Goal: Information Seeking & Learning: Learn about a topic

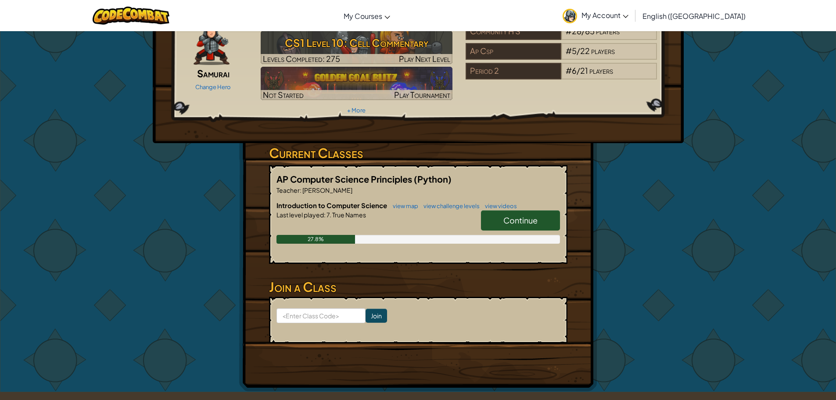
scroll to position [88, 0]
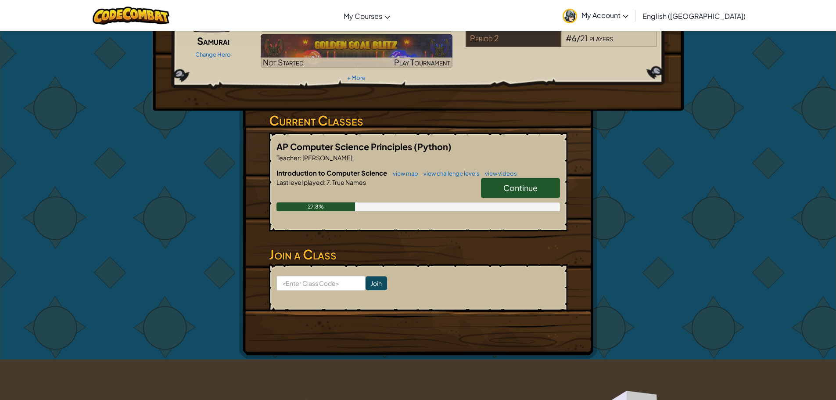
click at [508, 183] on span "Continue" at bounding box center [521, 188] width 34 height 10
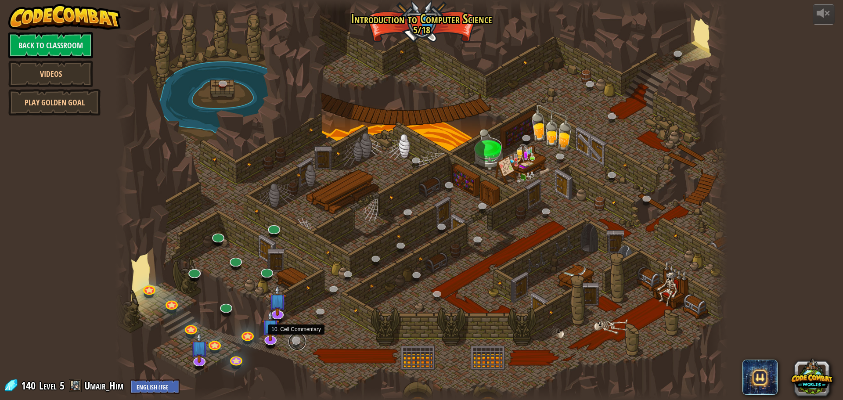
click at [297, 338] on link at bounding box center [297, 342] width 18 height 18
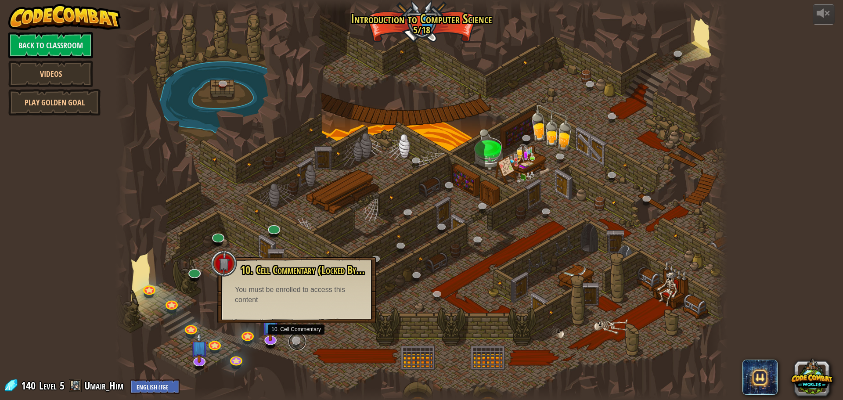
click at [297, 338] on link at bounding box center [297, 342] width 18 height 18
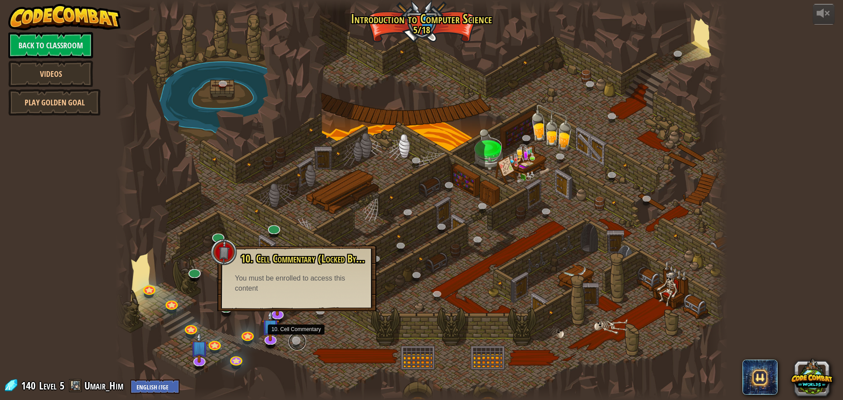
click at [297, 338] on link at bounding box center [297, 342] width 18 height 18
click at [297, 277] on div "You must be enrolled to access this content" at bounding box center [297, 284] width 124 height 20
click at [68, 50] on link "Back to Classroom" at bounding box center [50, 45] width 85 height 26
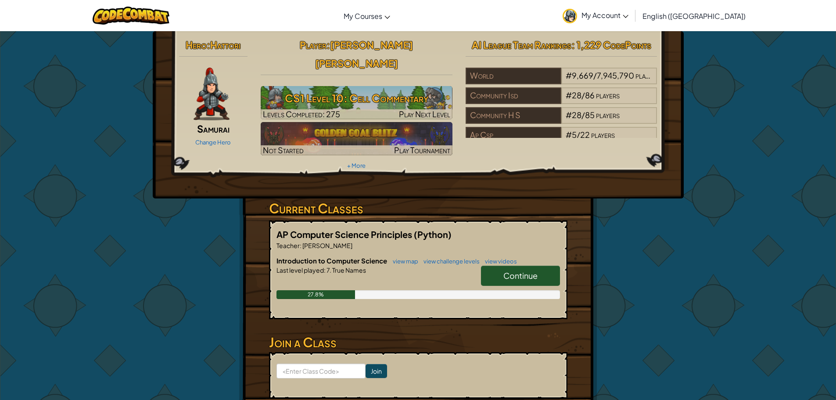
click at [633, 9] on link "My Account" at bounding box center [595, 16] width 75 height 28
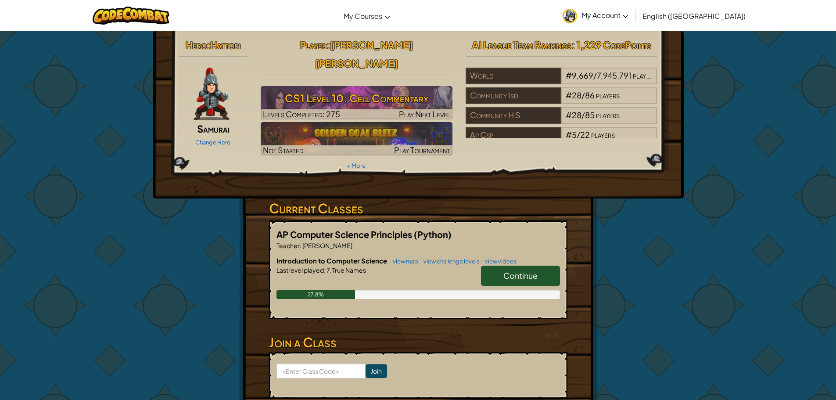
click at [525, 266] on link "Continue" at bounding box center [520, 276] width 79 height 20
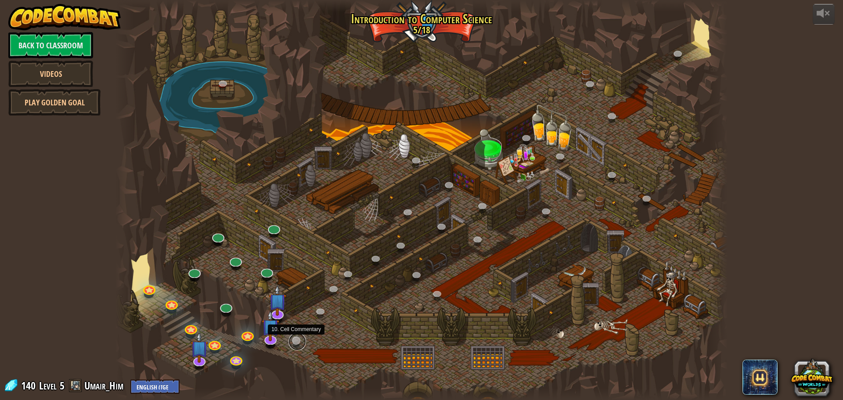
click at [295, 341] on link at bounding box center [297, 342] width 18 height 18
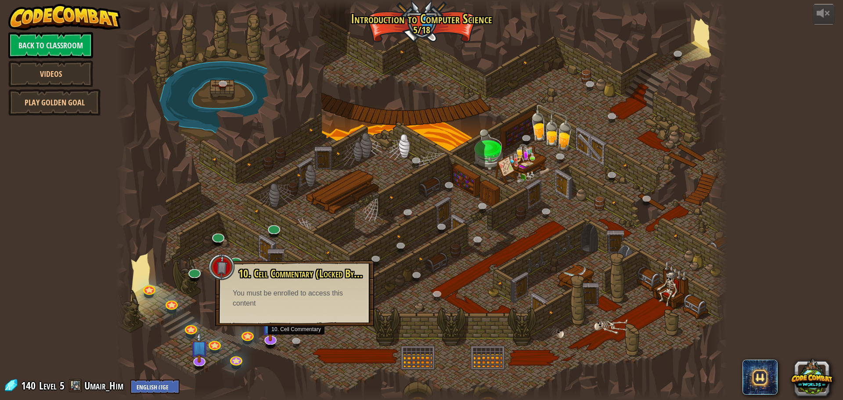
click at [392, 294] on div at bounding box center [421, 200] width 612 height 400
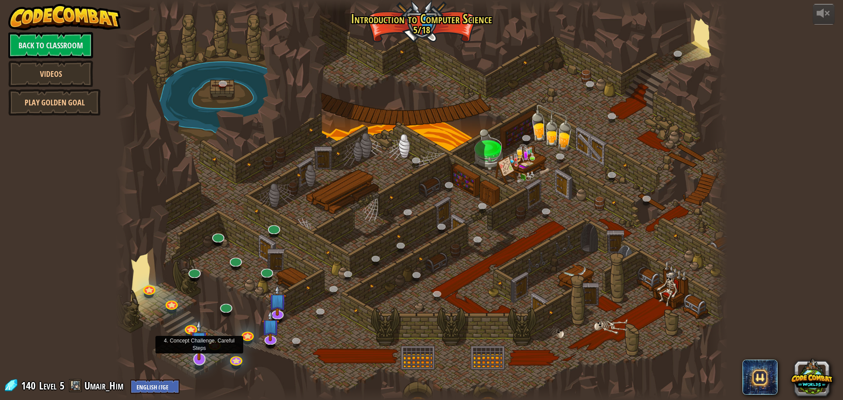
click at [206, 360] on img at bounding box center [199, 340] width 18 height 41
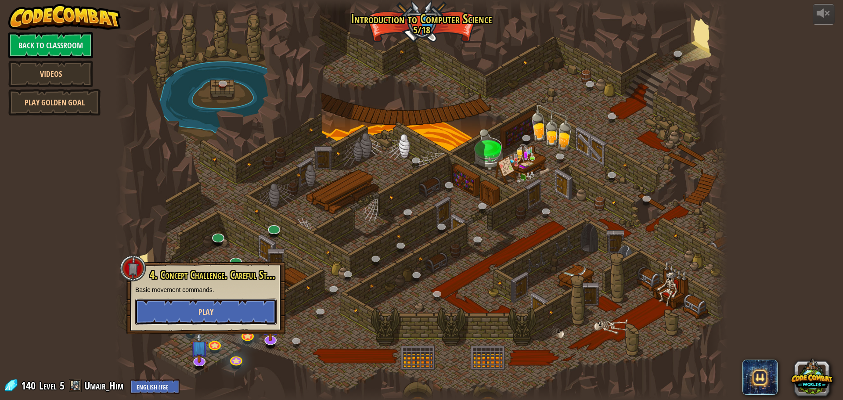
click at [203, 320] on button "Play" at bounding box center [205, 312] width 141 height 26
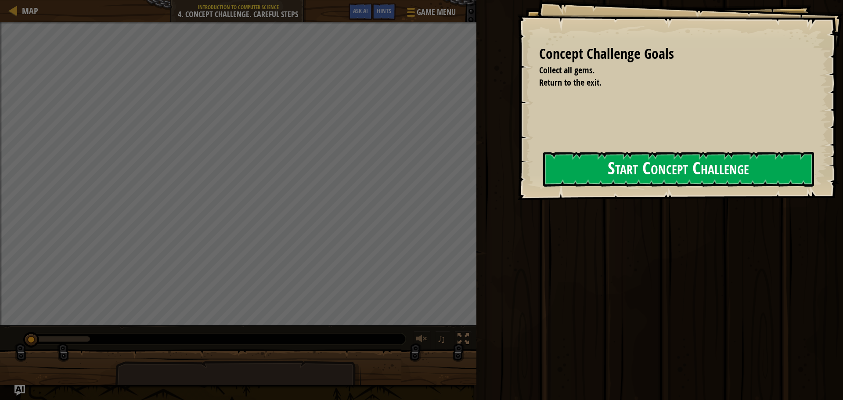
click at [626, 166] on button "Start Concept Challenge" at bounding box center [678, 169] width 271 height 35
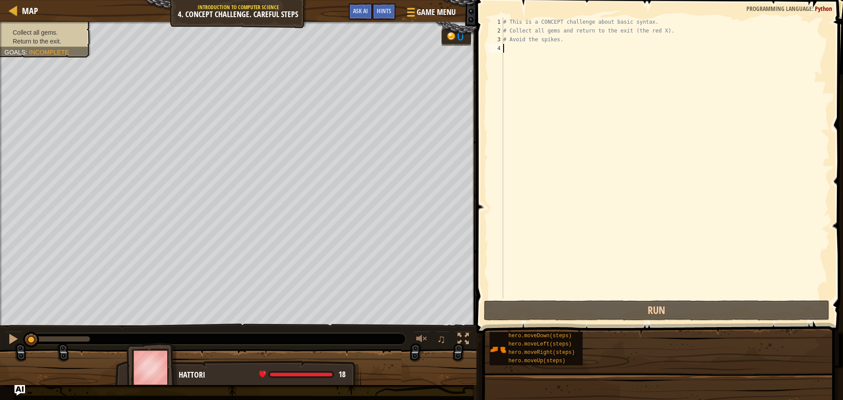
click at [551, 84] on div "# This is a CONCEPT challenge about basic syntax. # Collect all gems and return…" at bounding box center [665, 167] width 328 height 299
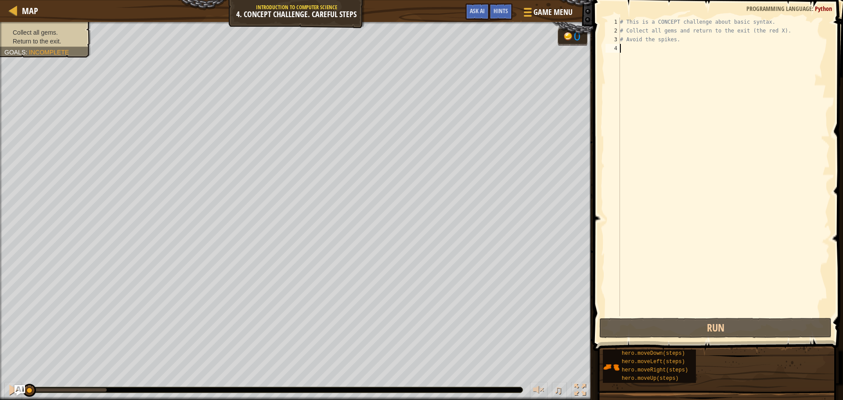
type textarea ","
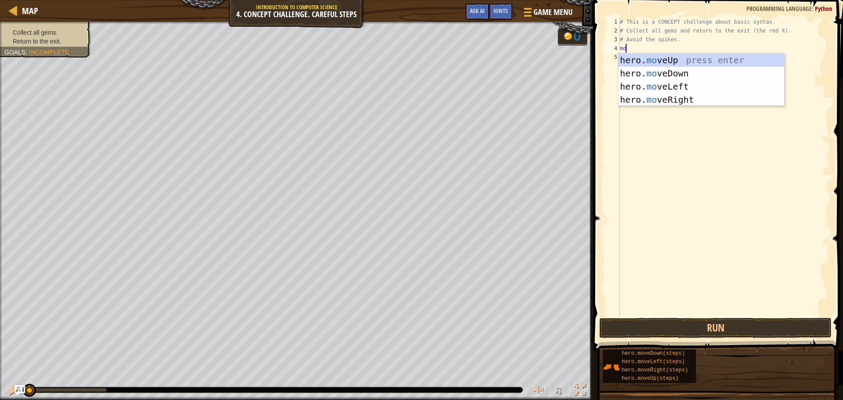
type textarea "mov"
click at [706, 61] on div "hero. mov eUp press enter hero. mov eDown press enter hero. mov eLeft press ent…" at bounding box center [701, 93] width 166 height 79
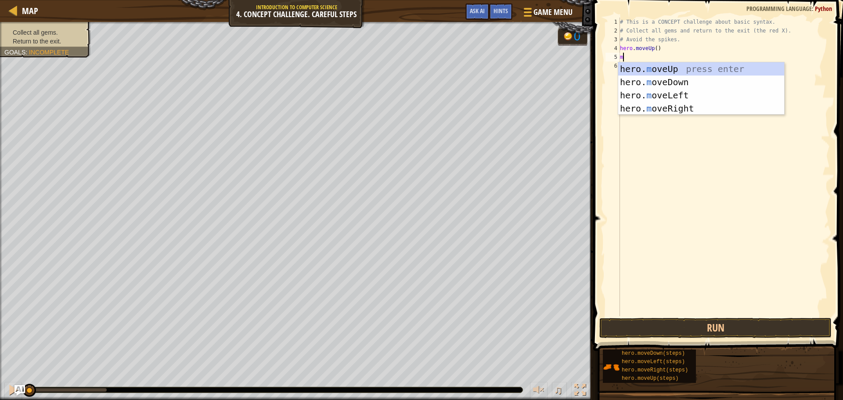
type textarea "mo"
click at [716, 104] on div "hero. mo veUp press enter hero. mo veDown press enter hero. mo veLeft press ent…" at bounding box center [701, 101] width 166 height 79
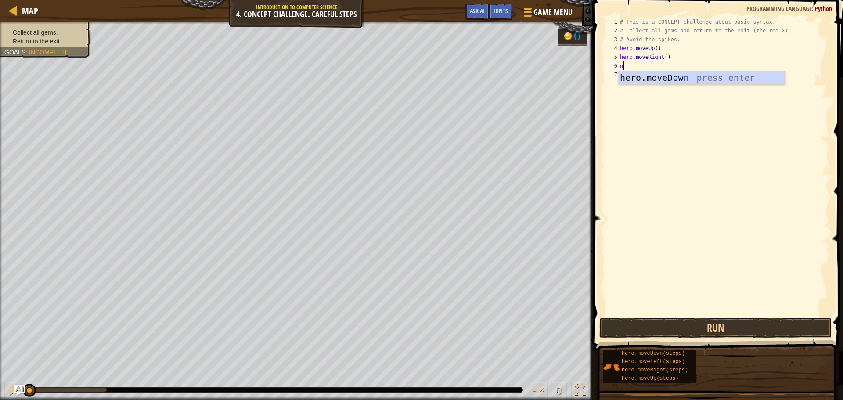
type textarea "n"
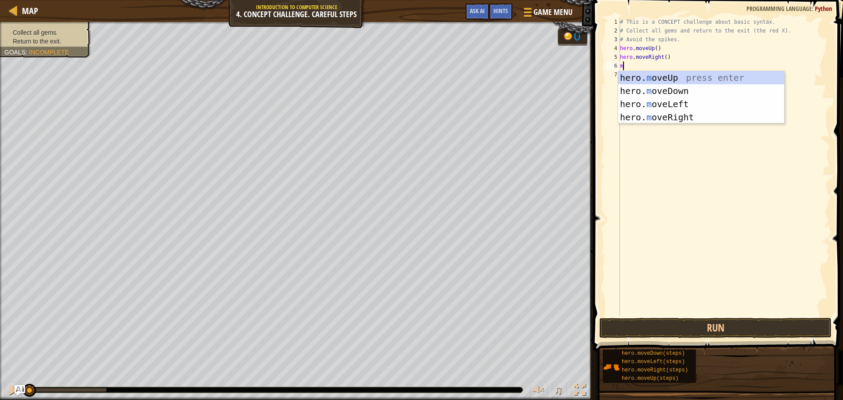
type textarea "mo"
click at [721, 90] on div "hero. mo veUp press enter hero. mo veDown press enter hero. mo veLeft press ent…" at bounding box center [701, 110] width 166 height 79
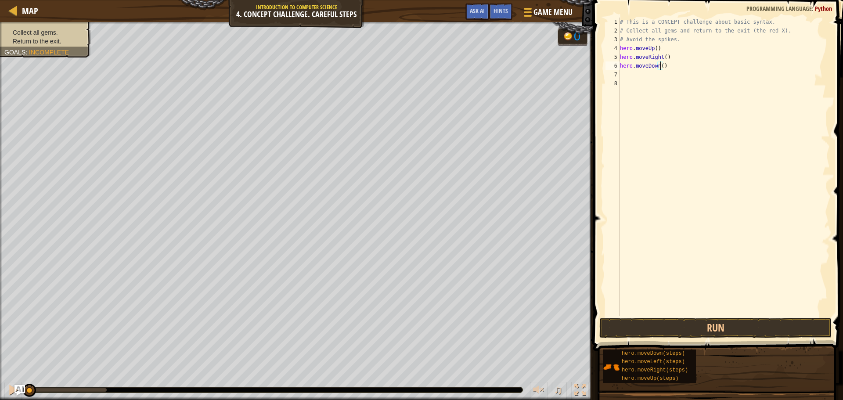
click at [661, 64] on div "# This is a CONCEPT challenge about basic syntax. # Collect all gems and return…" at bounding box center [724, 176] width 212 height 316
type textarea "hero.moveDown(2)"
click at [754, 318] on button "Run" at bounding box center [715, 328] width 232 height 20
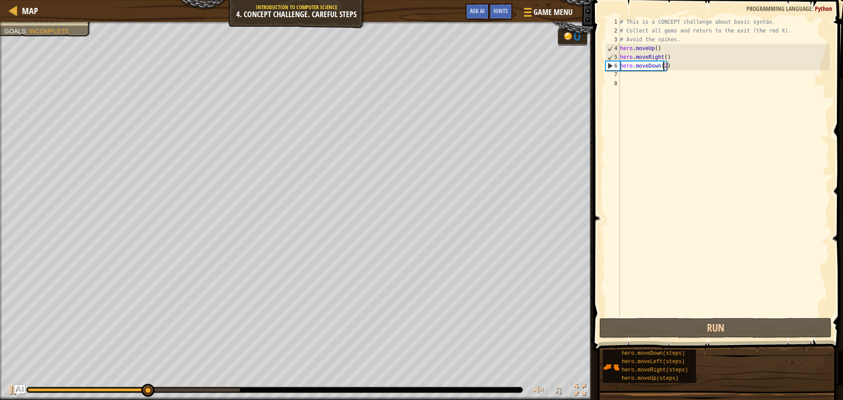
click at [704, 101] on div "# This is a CONCEPT challenge about basic syntax. # Collect all gems and return…" at bounding box center [724, 176] width 212 height 316
click at [687, 76] on div "# This is a CONCEPT challenge about basic syntax. # Collect all gems and return…" at bounding box center [724, 176] width 212 height 316
type textarea "m"
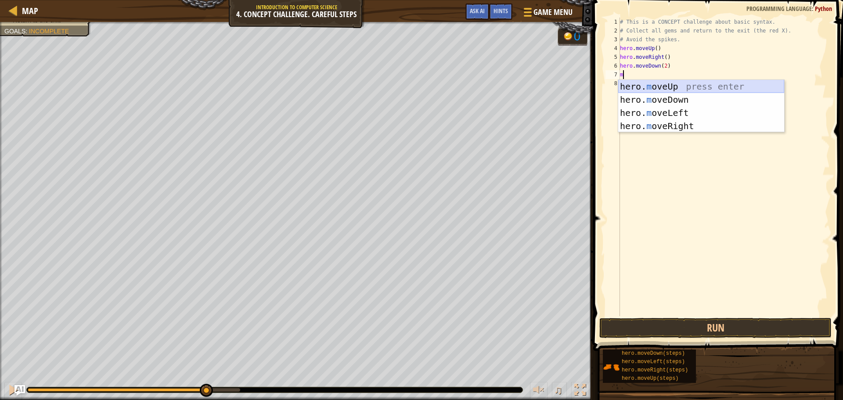
click at [686, 84] on div "hero. m oveUp press enter hero. m oveDown press enter hero. m oveLeft press ent…" at bounding box center [701, 119] width 166 height 79
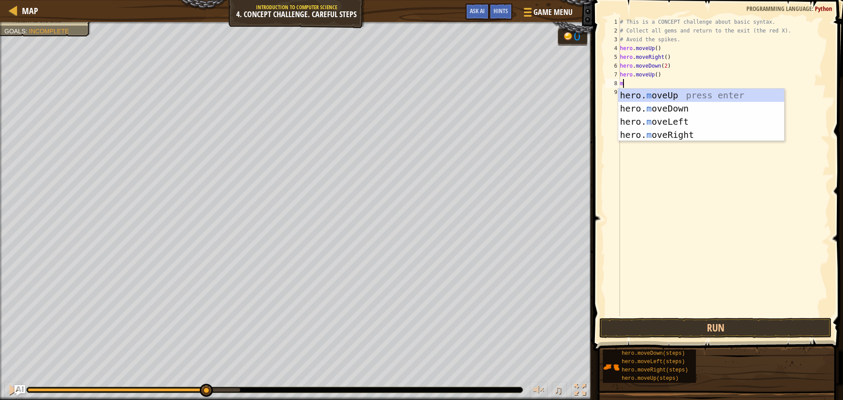
type textarea "mo"
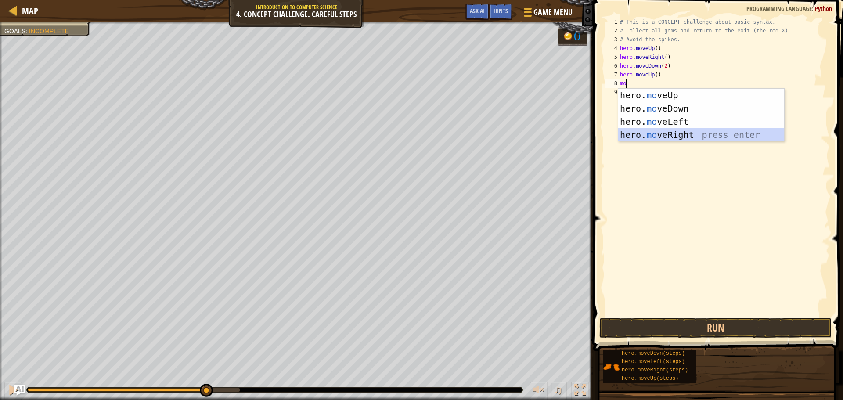
click at [685, 130] on div "hero. mo veUp press enter hero. mo veDown press enter hero. mo veLeft press ent…" at bounding box center [701, 128] width 166 height 79
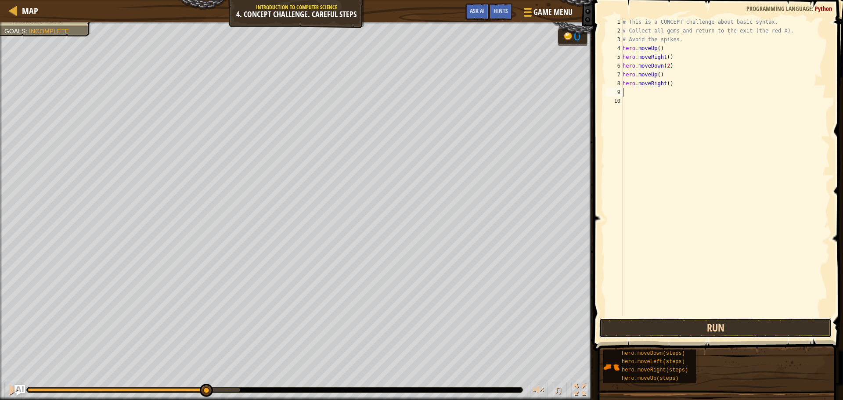
click at [699, 328] on button "Run" at bounding box center [715, 328] width 232 height 20
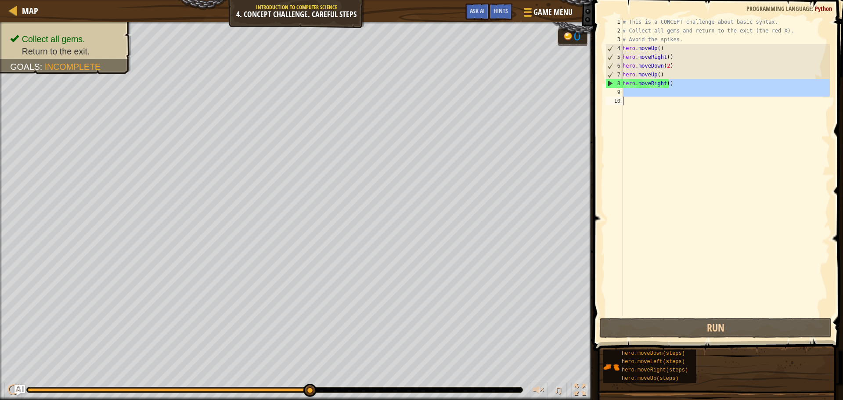
drag, startPoint x: 671, startPoint y: 84, endPoint x: 672, endPoint y: 121, distance: 36.4
click at [672, 121] on div "# This is a CONCEPT challenge about basic syntax. # Collect all gems and return…" at bounding box center [725, 176] width 209 height 316
click at [636, 90] on div "# This is a CONCEPT challenge about basic syntax. # Collect all gems and return…" at bounding box center [725, 167] width 209 height 299
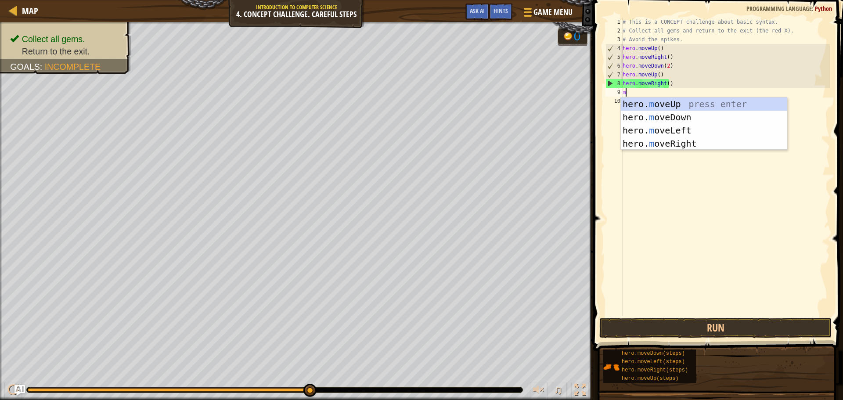
type textarea "mo"
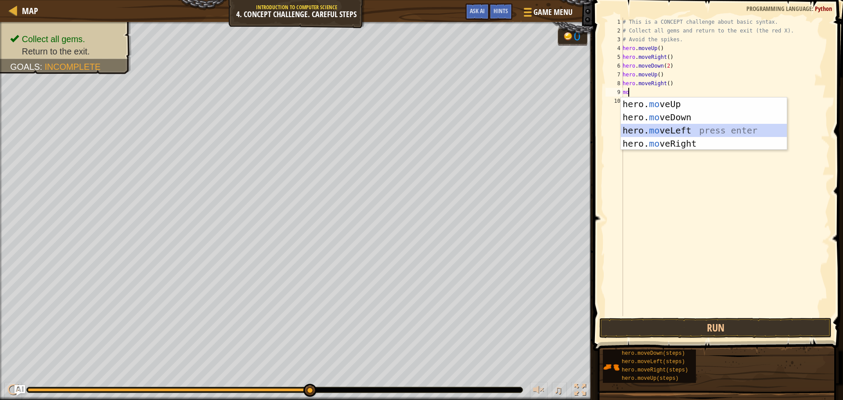
click at [662, 130] on div "hero. mo veUp press enter hero. mo veDown press enter hero. mo veLeft press ent…" at bounding box center [704, 136] width 166 height 79
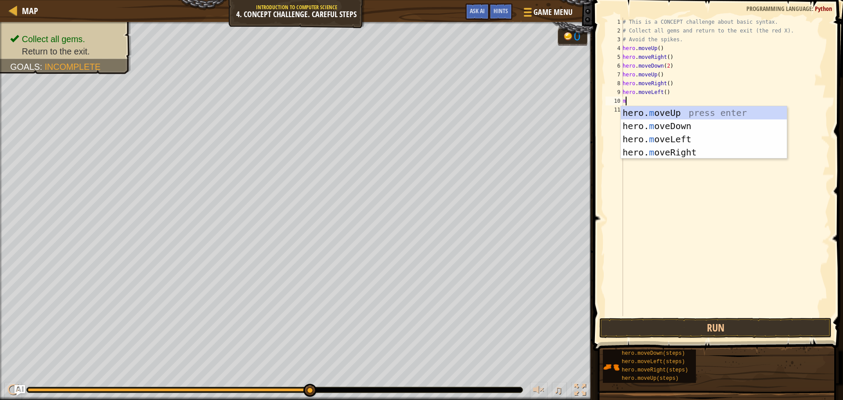
type textarea "mo"
click at [663, 112] on div "hero. mo veUp press enter hero. mo veDown press enter hero. mo veLeft press ent…" at bounding box center [704, 145] width 166 height 79
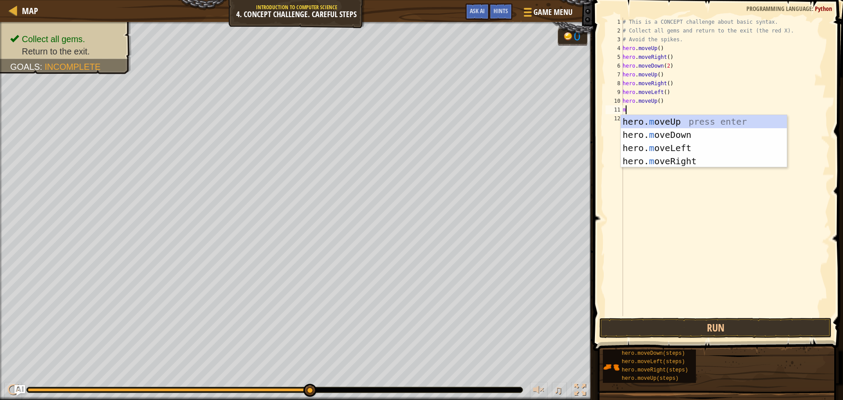
type textarea "mo"
click at [663, 145] on div "hero. mo veUp press enter hero. mo veDown press enter hero. mo veLeft press ent…" at bounding box center [704, 154] width 166 height 79
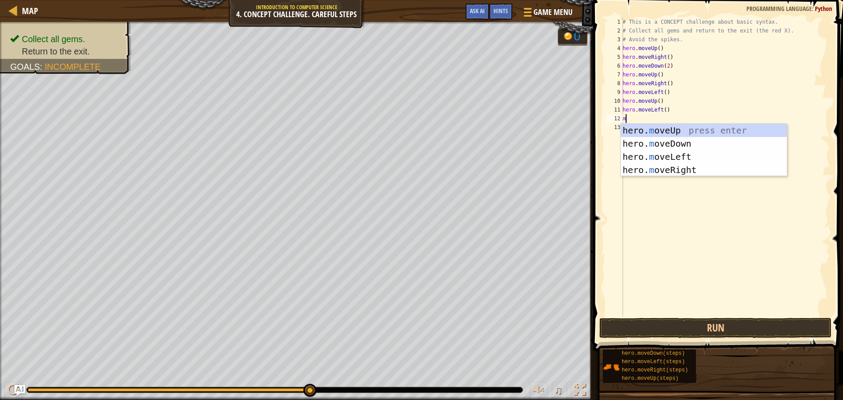
type textarea "mo"
click at [663, 145] on div "hero. mo veUp press enter hero. mo veDown press enter hero. mo veLeft press ent…" at bounding box center [704, 163] width 166 height 79
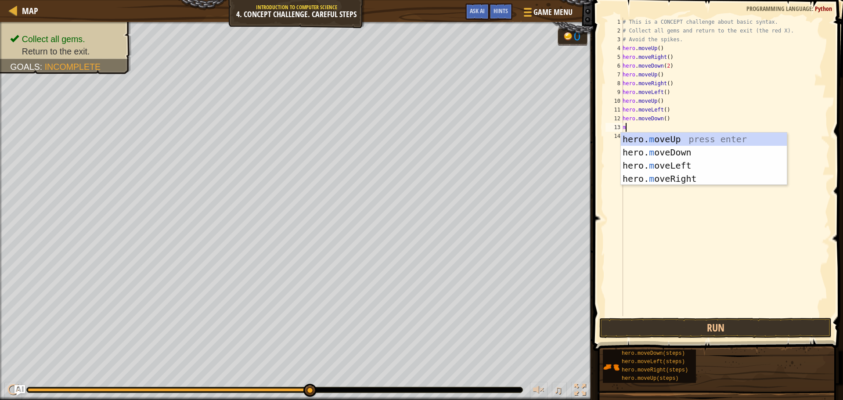
type textarea "mo"
click at [693, 162] on div "hero. mo veUp press enter hero. mo veDown press enter hero. mo veLeft press ent…" at bounding box center [704, 172] width 166 height 79
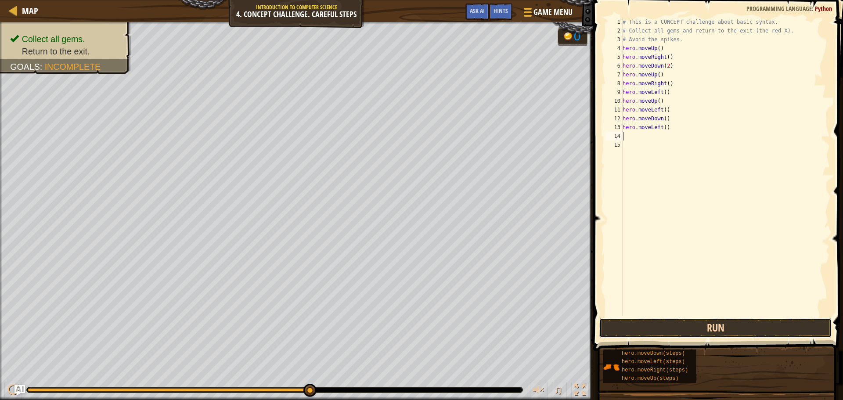
click at [702, 326] on button "Run" at bounding box center [715, 328] width 232 height 20
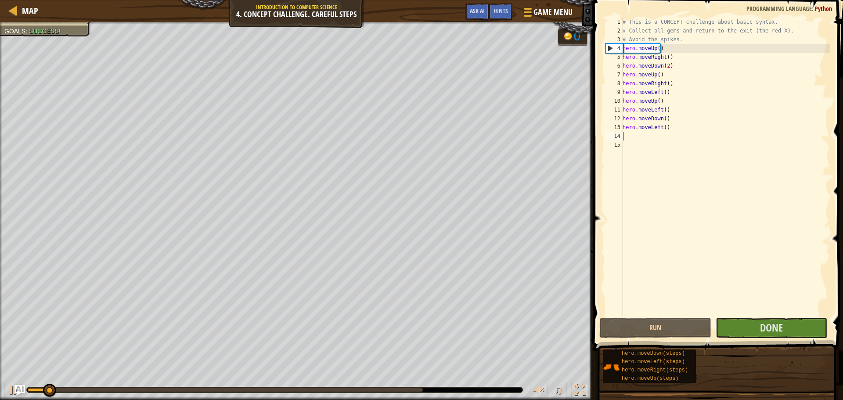
click at [795, 317] on span at bounding box center [718, 163] width 257 height 377
click at [794, 319] on button "Done" at bounding box center [772, 328] width 112 height 20
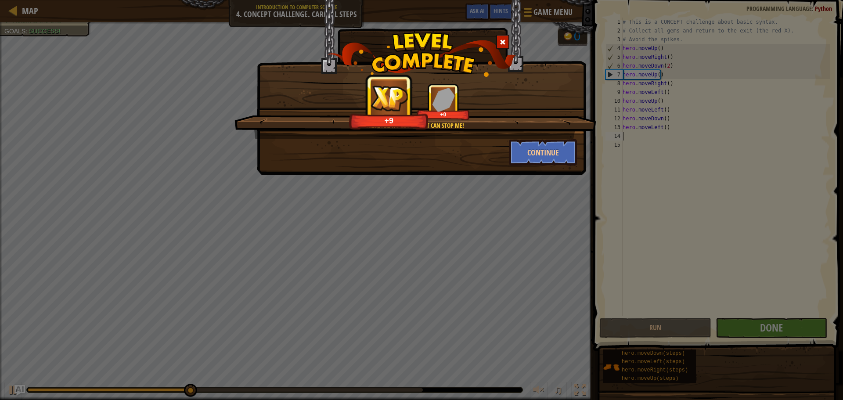
click at [583, 149] on div "Continue" at bounding box center [543, 152] width 81 height 26
click at [555, 153] on button "Continue" at bounding box center [543, 152] width 68 height 26
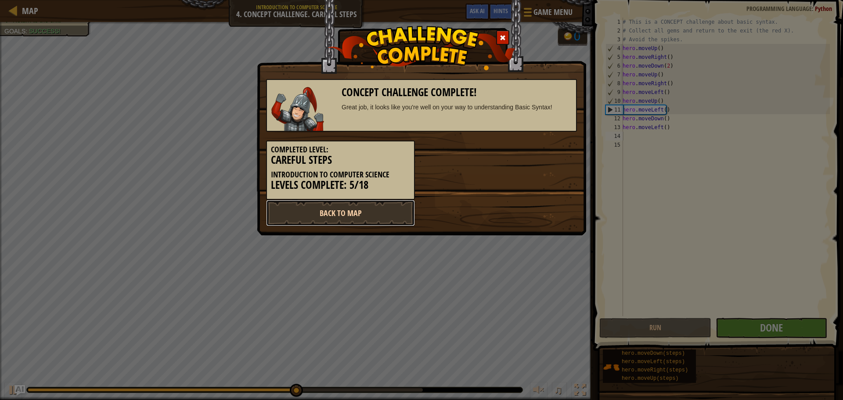
click at [392, 211] on link "Back to Map" at bounding box center [340, 213] width 149 height 26
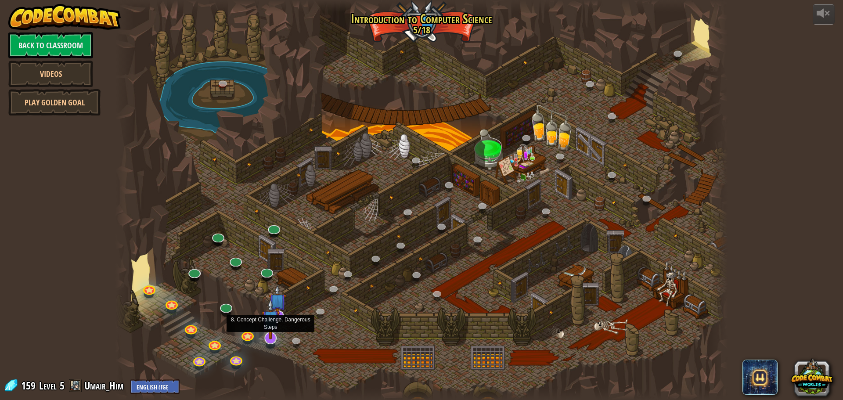
click at [271, 339] on img at bounding box center [271, 319] width 18 height 41
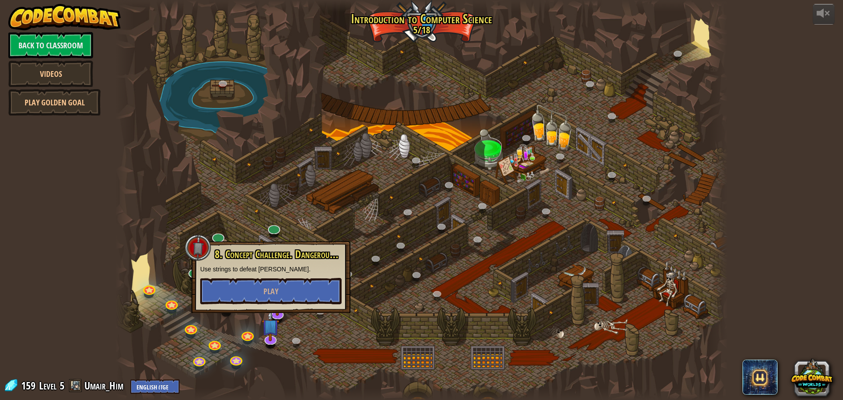
click at [307, 273] on p "Use strings to defeat [PERSON_NAME]." at bounding box center [270, 269] width 141 height 9
click at [310, 291] on button "Play" at bounding box center [270, 291] width 141 height 26
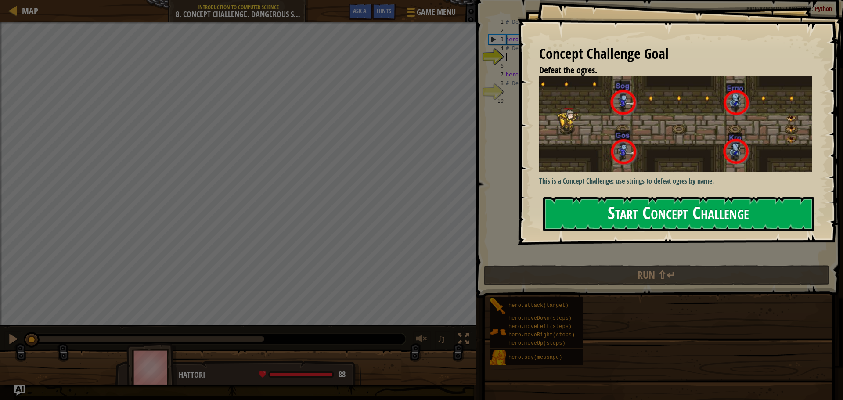
click at [575, 194] on div "Concept Challenge Goal Defeat the ogres. This is a Concept Challenge: use strin…" at bounding box center [680, 122] width 326 height 245
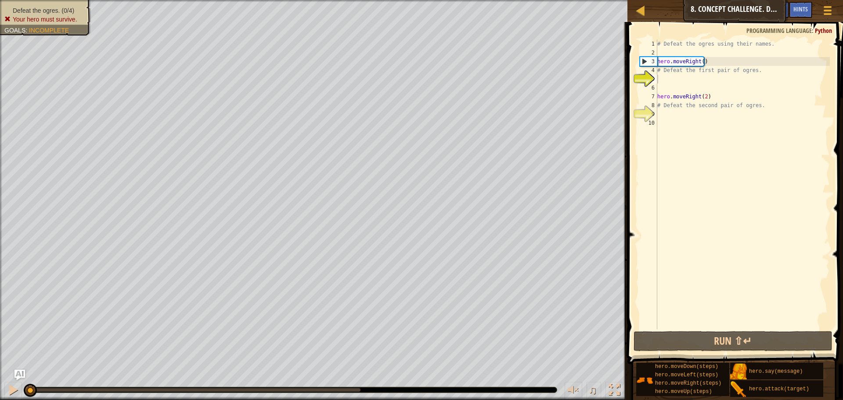
click at [672, 79] on div "# Defeat the ogres using their names. hero . moveRight ( ) # Defeat the first p…" at bounding box center [742, 193] width 174 height 307
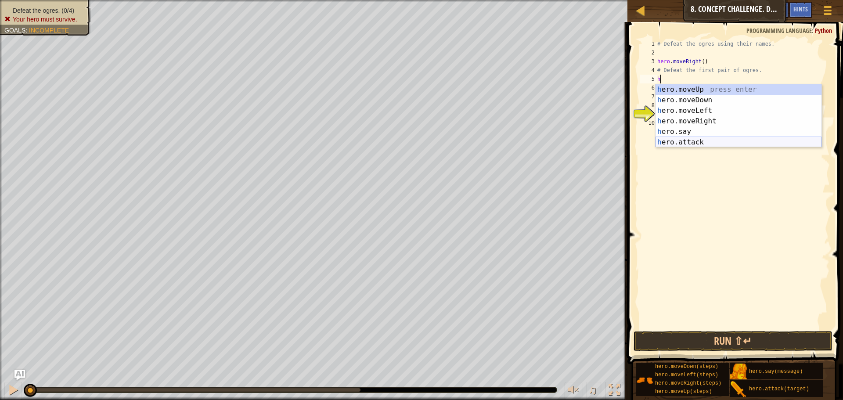
click at [695, 142] on div "h ero.moveUp press enter h ero.moveDown press enter h ero.moveLeft press enter …" at bounding box center [738, 126] width 166 height 84
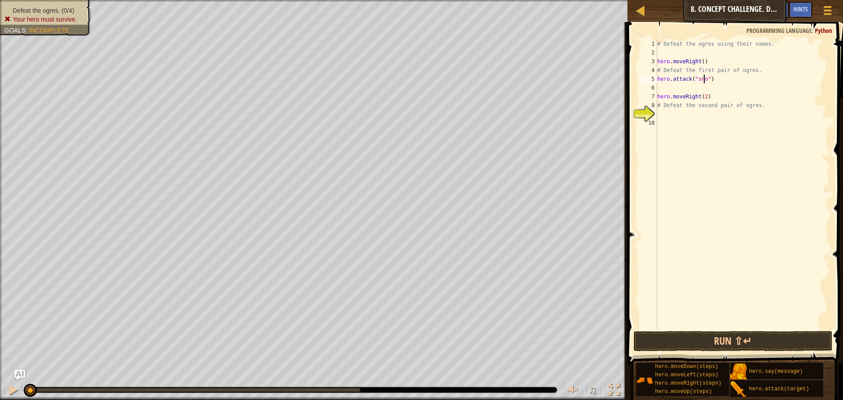
scroll to position [4, 4]
type textarea "hero.attack("snog")"
click at [709, 87] on div "# Defeat the ogres using their names. hero . moveRight ( ) # Defeat the first p…" at bounding box center [742, 193] width 174 height 307
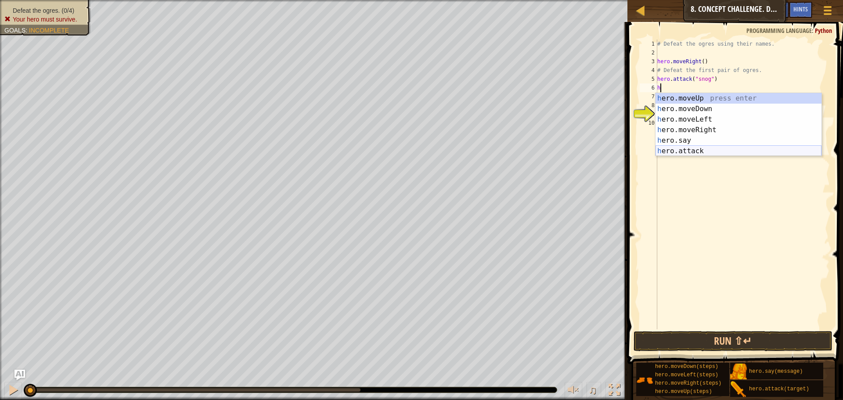
click at [689, 153] on div "h ero.moveUp press enter h ero.moveDown press enter h ero.moveLeft press enter …" at bounding box center [738, 135] width 166 height 84
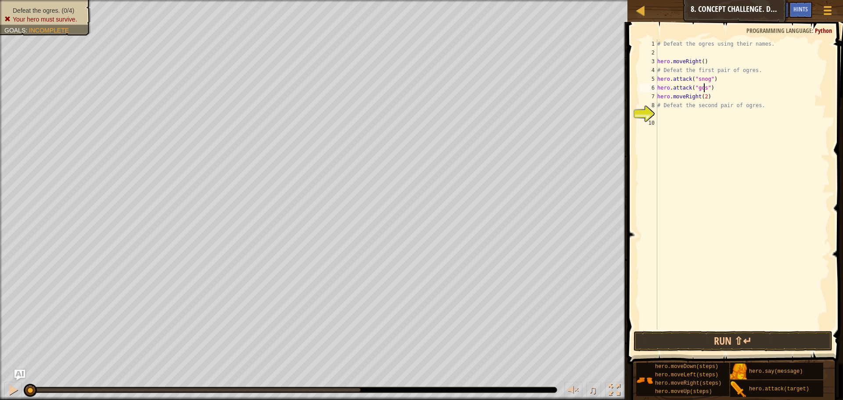
scroll to position [4, 4]
click at [682, 331] on button "Run ⇧↵" at bounding box center [732, 341] width 199 height 20
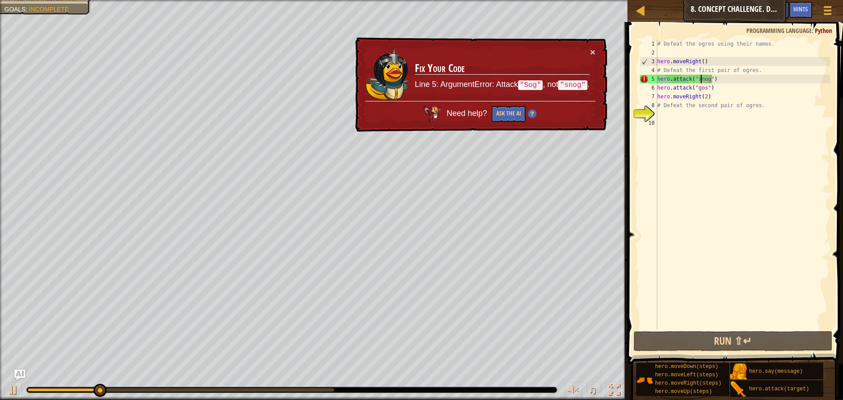
click at [701, 76] on div "# Defeat the ogres using their names. hero . moveRight ( ) # Defeat the first p…" at bounding box center [742, 193] width 174 height 307
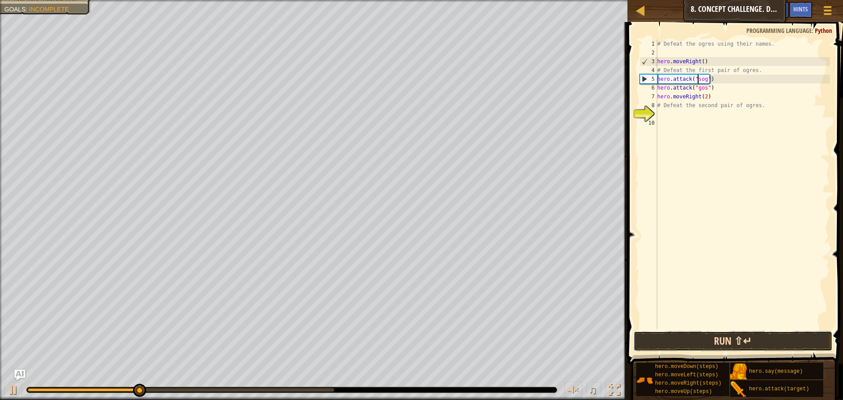
click at [732, 349] on button "Run ⇧↵" at bounding box center [732, 341] width 199 height 20
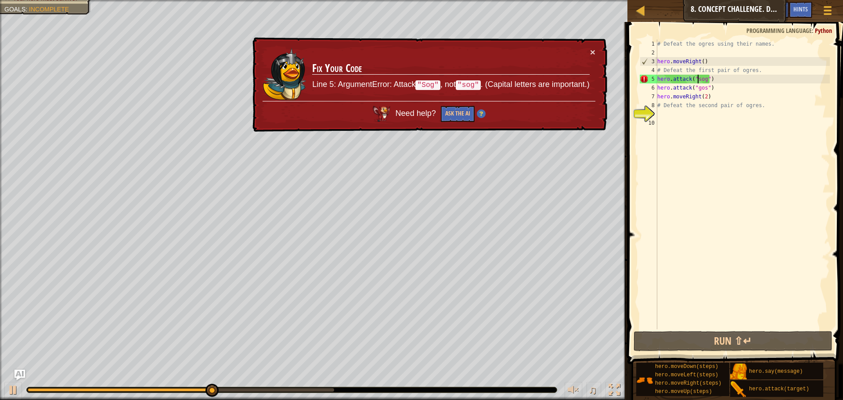
scroll to position [4, 4]
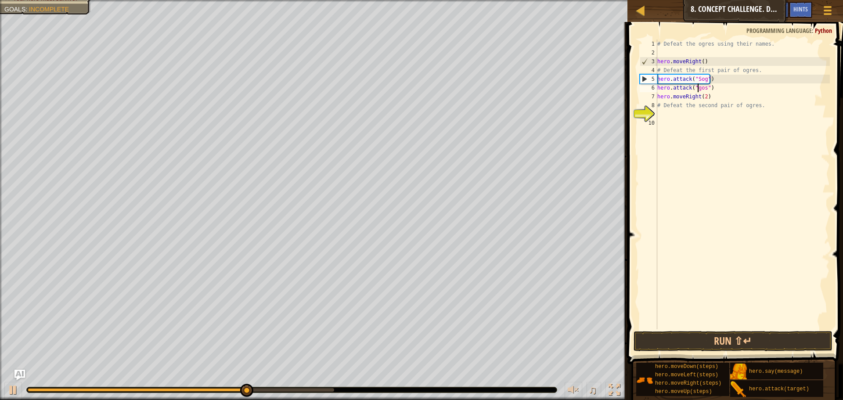
click at [698, 87] on div "# Defeat the ogres using their names. hero . moveRight ( ) # Defeat the first p…" at bounding box center [742, 193] width 174 height 307
click at [722, 333] on button "Run ⇧↵" at bounding box center [732, 341] width 199 height 20
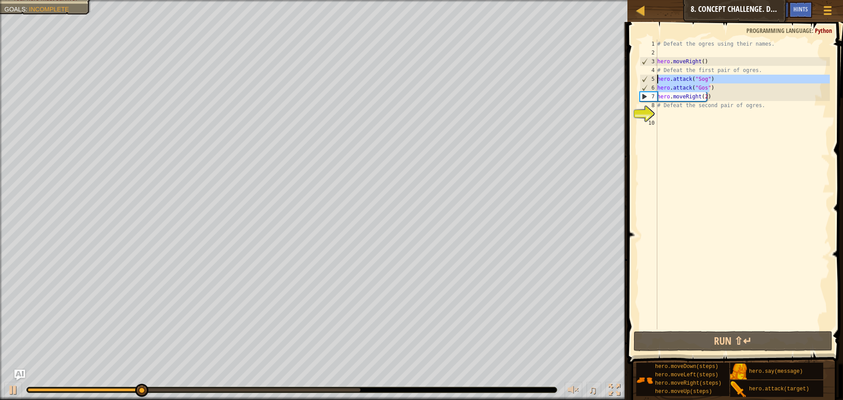
drag, startPoint x: 714, startPoint y: 86, endPoint x: 652, endPoint y: 81, distance: 62.1
click at [652, 81] on div "hero.attack("Gos") 1 2 3 4 5 6 7 8 9 10 # Defeat the ogres using their names. h…" at bounding box center [734, 185] width 192 height 290
click at [716, 90] on div "# Defeat the ogres using their names. hero . moveRight ( ) # Defeat the first p…" at bounding box center [742, 185] width 174 height 290
type textarea "hero.attack("Gos")"
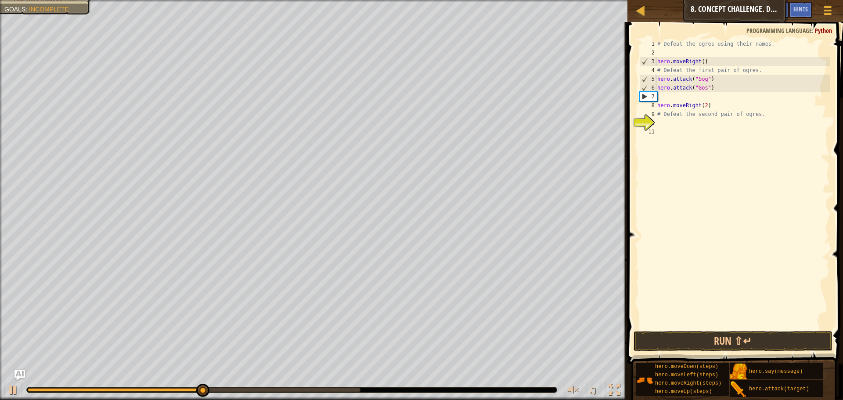
paste textarea "hero.attack("Gos")"
type textarea "hero.attack("Gos")"
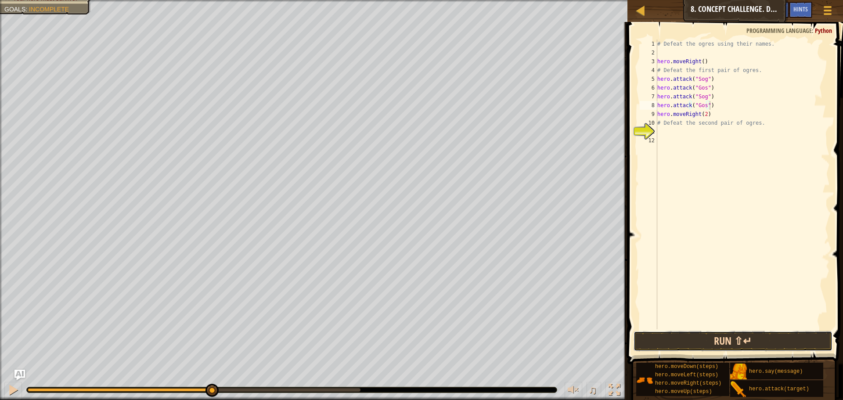
click at [712, 341] on button "Run ⇧↵" at bounding box center [732, 341] width 199 height 20
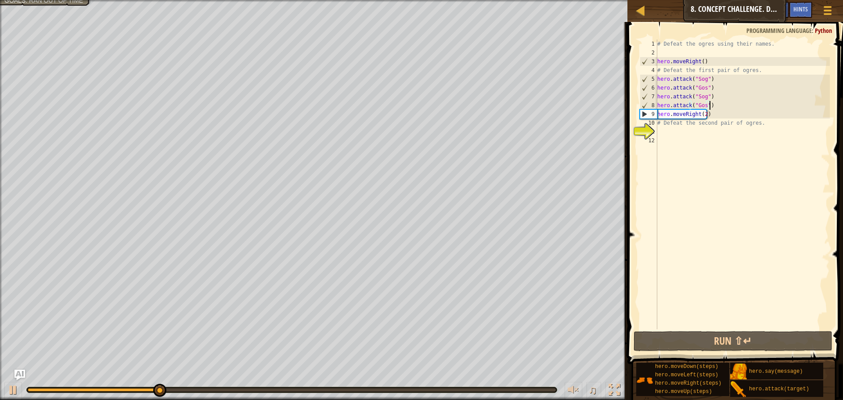
click at [694, 131] on div "# Defeat the ogres using their names. hero . moveRight ( ) # Defeat the first p…" at bounding box center [742, 193] width 174 height 307
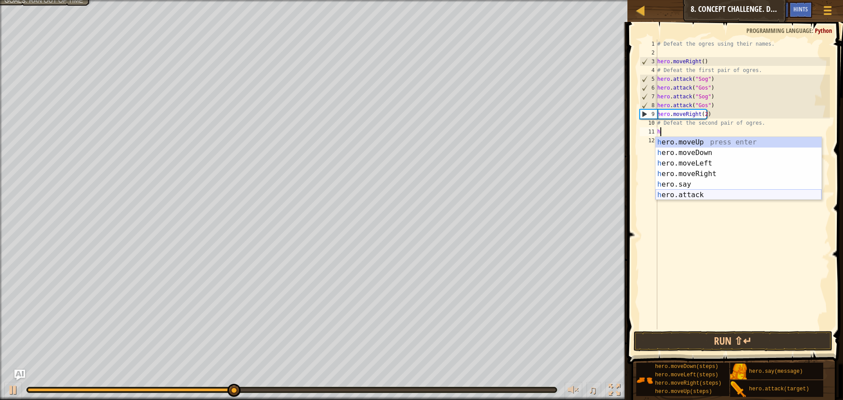
click at [702, 192] on div "h ero.moveUp press enter h ero.moveDown press enter h ero.moveLeft press enter …" at bounding box center [738, 179] width 166 height 84
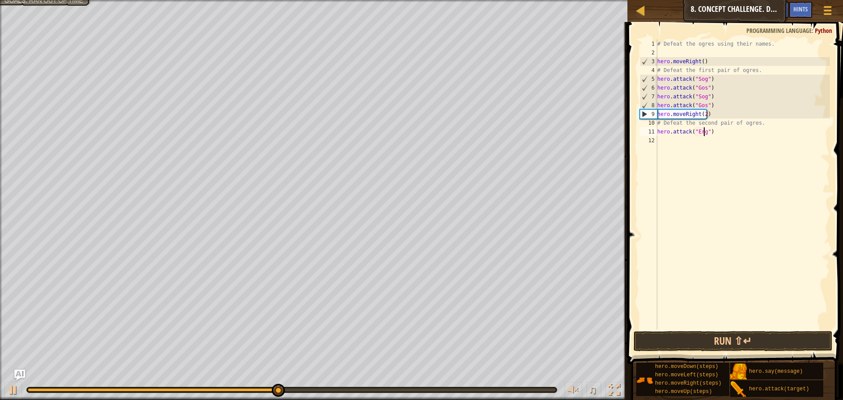
scroll to position [4, 4]
type textarea "hero.attack("Ergo")"
click at [716, 146] on div "# Defeat the ogres using their names. hero . moveRight ( ) # Defeat the first p…" at bounding box center [742, 193] width 174 height 307
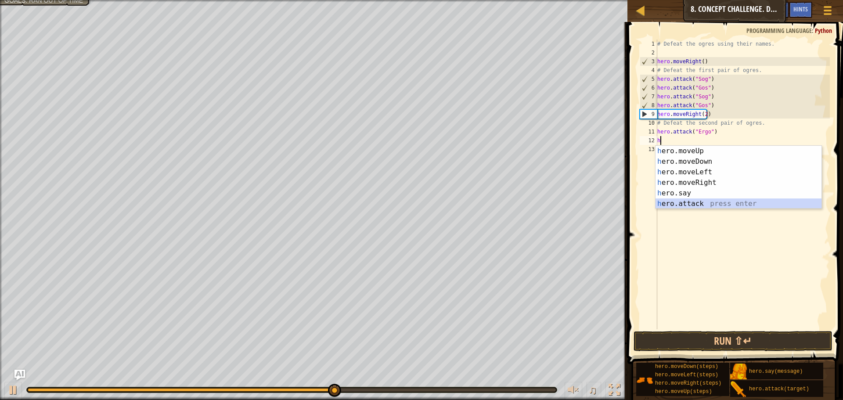
click at [698, 199] on div "h ero.moveUp press enter h ero.moveDown press enter h ero.moveLeft press enter …" at bounding box center [738, 188] width 166 height 84
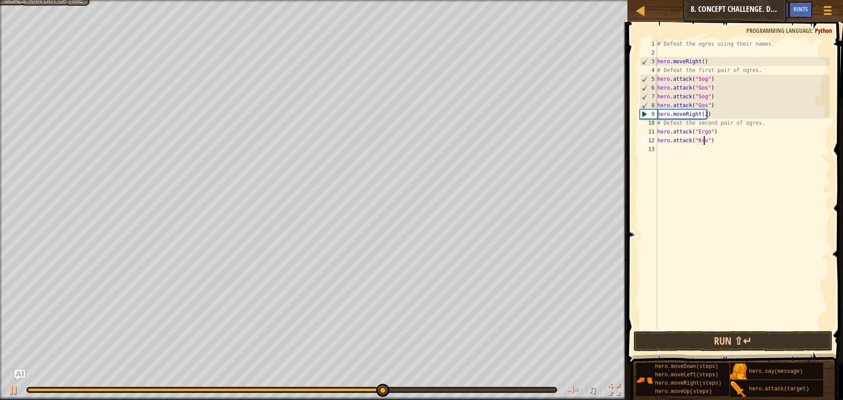
scroll to position [4, 4]
click at [723, 335] on button "Run ⇧↵" at bounding box center [732, 341] width 199 height 20
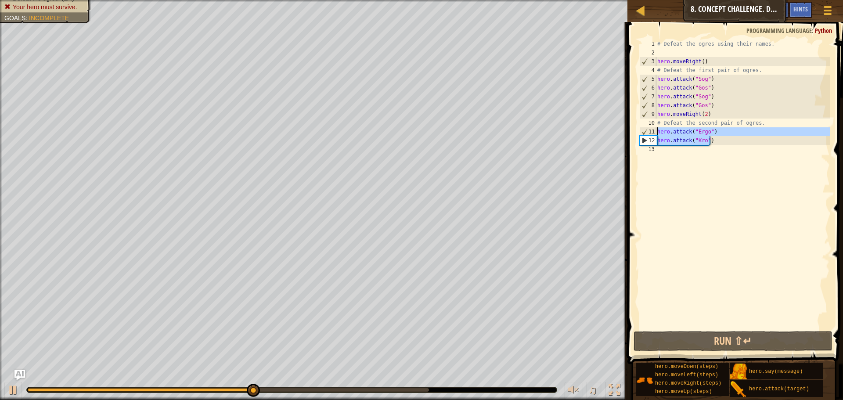
drag, startPoint x: 716, startPoint y: 141, endPoint x: 656, endPoint y: 133, distance: 61.0
click at [656, 133] on div "hero.attack("Kro") 1 2 3 4 5 6 7 8 9 10 11 12 13 # Defeat the ogres using their…" at bounding box center [734, 185] width 192 height 290
type textarea "hero.attack("Ergo") hero.attack("Kro")"
click at [685, 151] on div "# Defeat the ogres using their names. hero . moveRight ( ) # Defeat the first p…" at bounding box center [742, 193] width 174 height 307
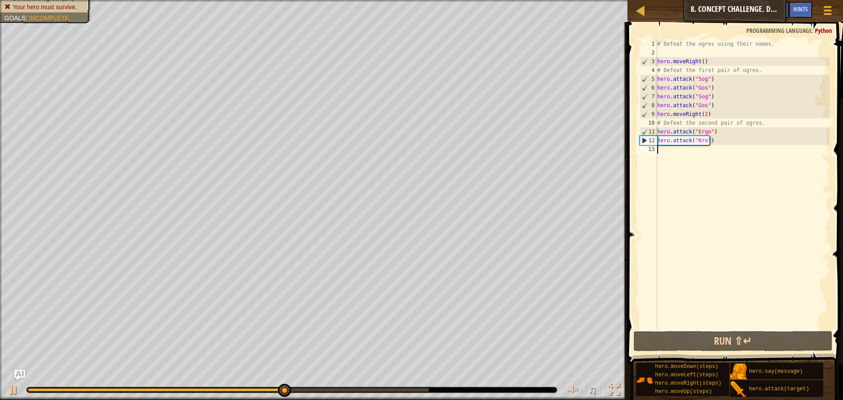
paste textarea "hero.attack("Kro")"
type textarea "hero.attack("Kro")"
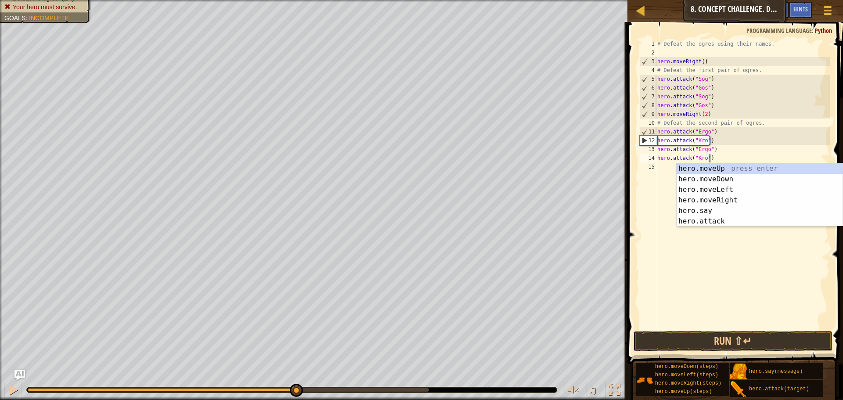
click at [720, 331] on span at bounding box center [736, 180] width 223 height 368
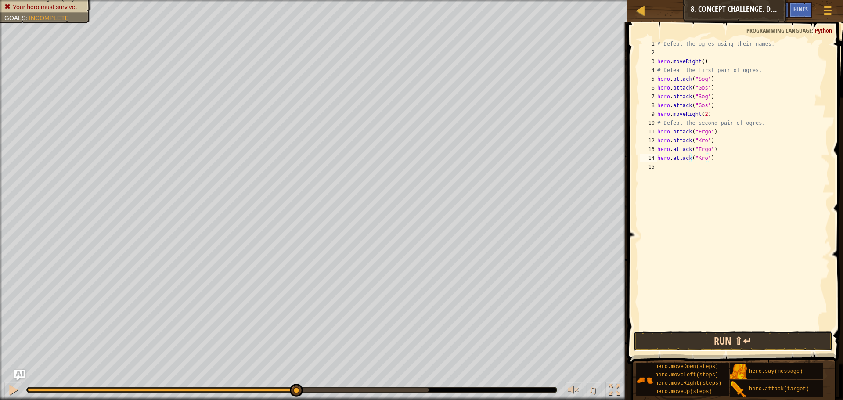
click at [721, 335] on button "Run ⇧↵" at bounding box center [732, 341] width 199 height 20
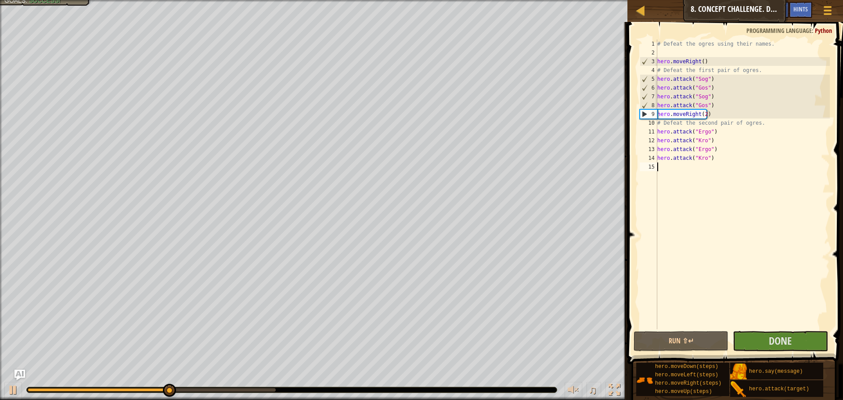
click at [789, 329] on div "# Defeat the ogres using their names. hero . moveRight ( ) # Defeat the first p…" at bounding box center [742, 193] width 174 height 307
click at [789, 331] on span at bounding box center [736, 180] width 223 height 368
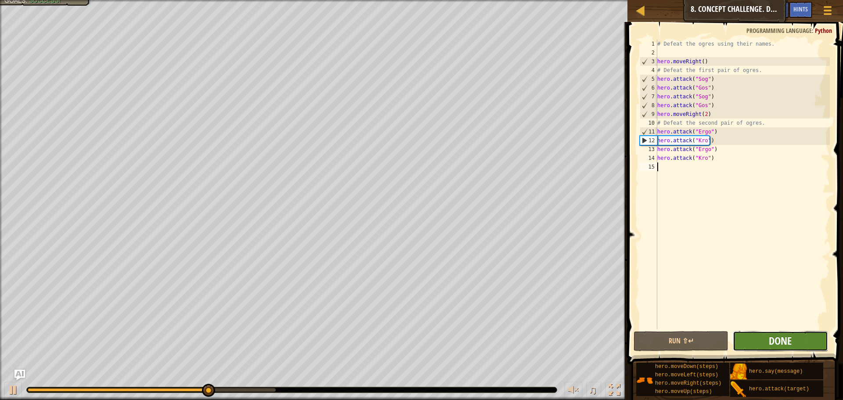
click at [789, 334] on span "Done" at bounding box center [780, 341] width 23 height 14
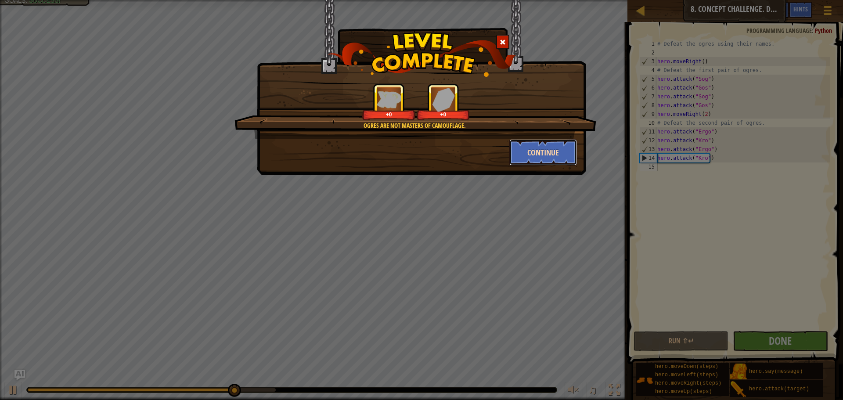
click at [548, 158] on button "Continue" at bounding box center [543, 152] width 68 height 26
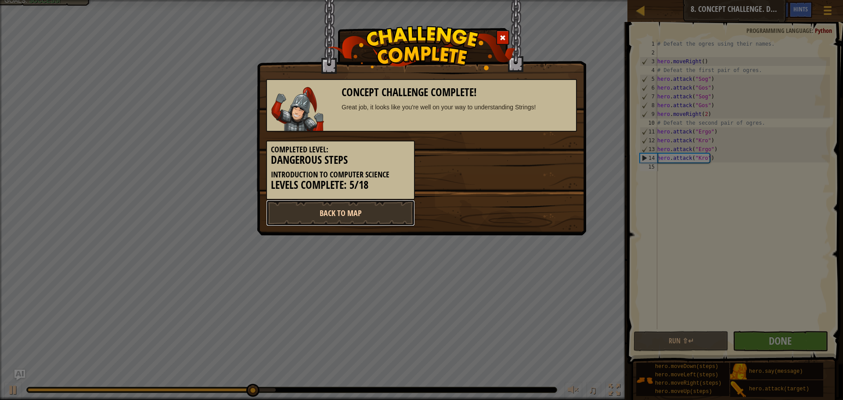
click at [356, 220] on link "Back to Map" at bounding box center [340, 213] width 149 height 26
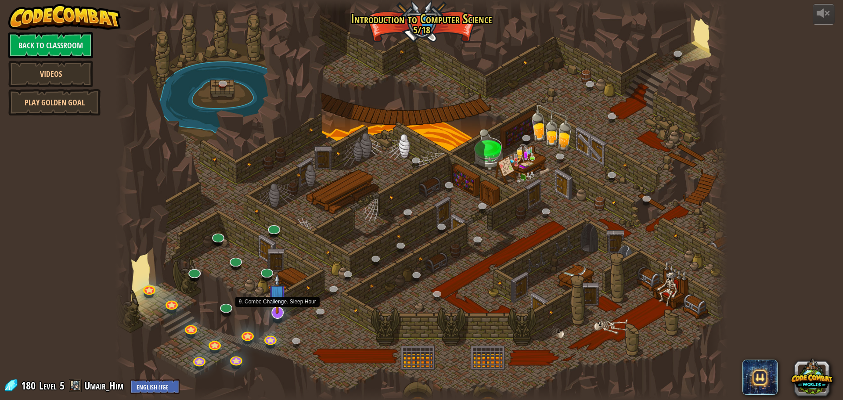
click at [275, 310] on img at bounding box center [277, 293] width 18 height 41
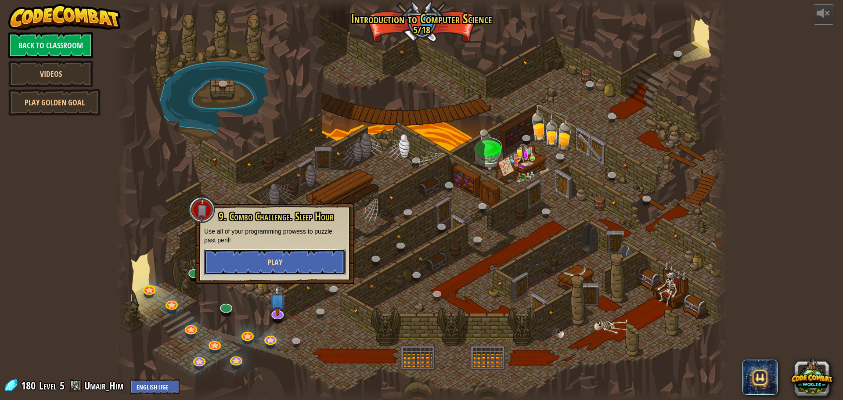
click at [285, 273] on button "Play" at bounding box center [274, 262] width 141 height 26
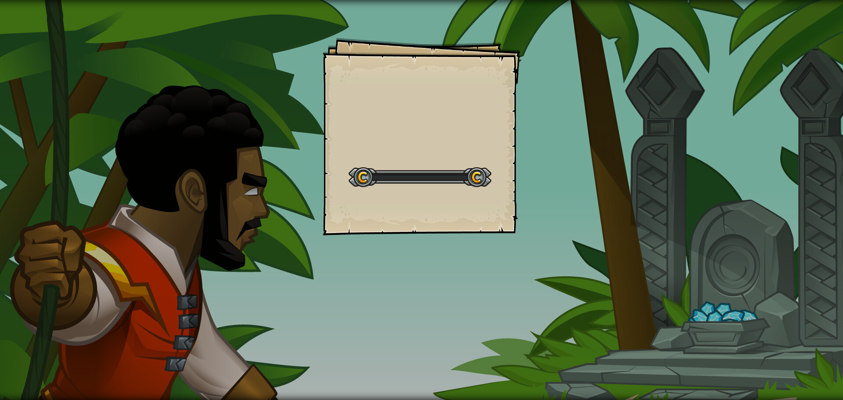
click at [288, 256] on div "Goals Start Level Error loading from server. Try refreshing the page. You'll ne…" at bounding box center [421, 200] width 843 height 400
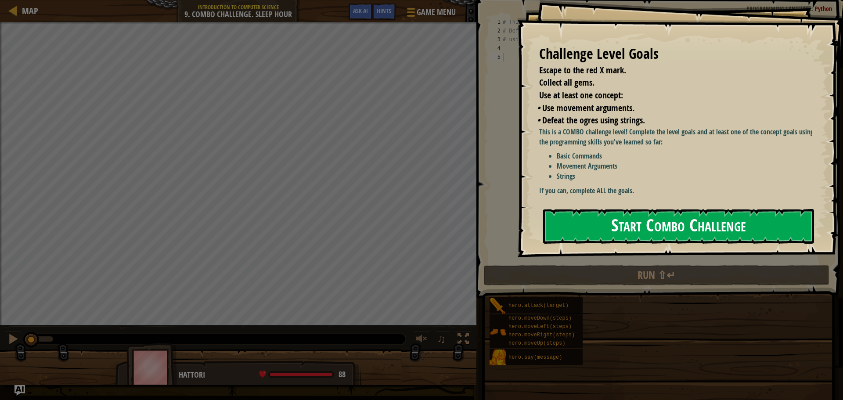
click at [590, 212] on button "Start Combo Challenge" at bounding box center [678, 226] width 271 height 35
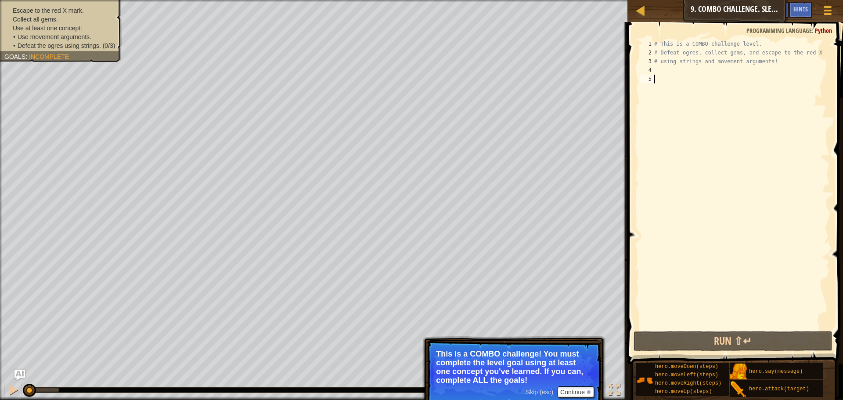
type textarea "m"
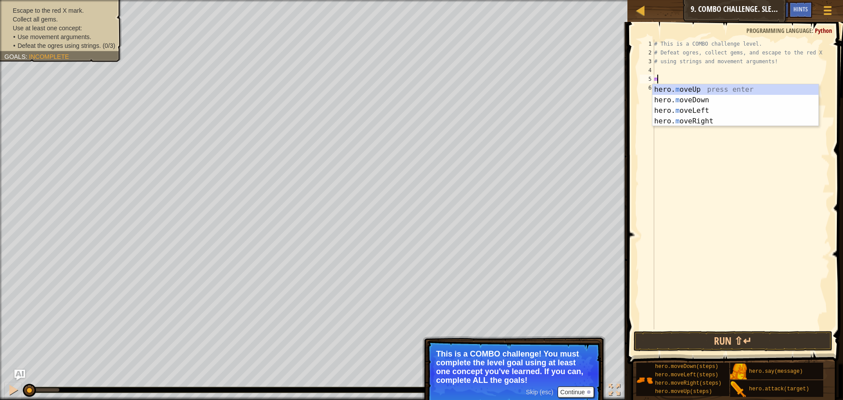
scroll to position [4, 0]
click at [702, 101] on div "hero. m oveUp press enter hero. m oveDown press enter hero. m oveLeft press ent…" at bounding box center [735, 115] width 166 height 63
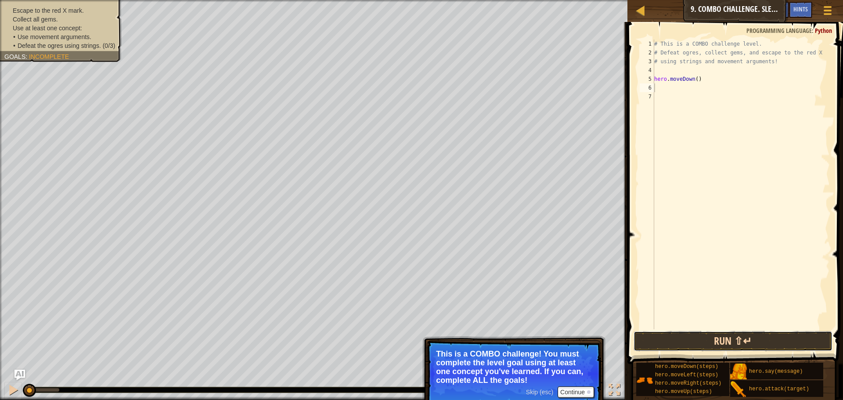
click at [686, 349] on button "Run ⇧↵" at bounding box center [732, 341] width 199 height 20
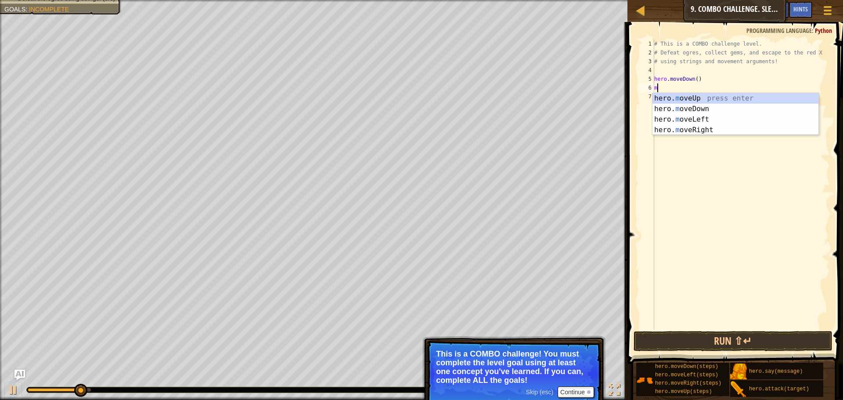
type textarea "mo"
click at [702, 100] on div "hero. mo veUp press enter hero. mo veDown press enter hero. mo veLeft press ent…" at bounding box center [735, 124] width 166 height 63
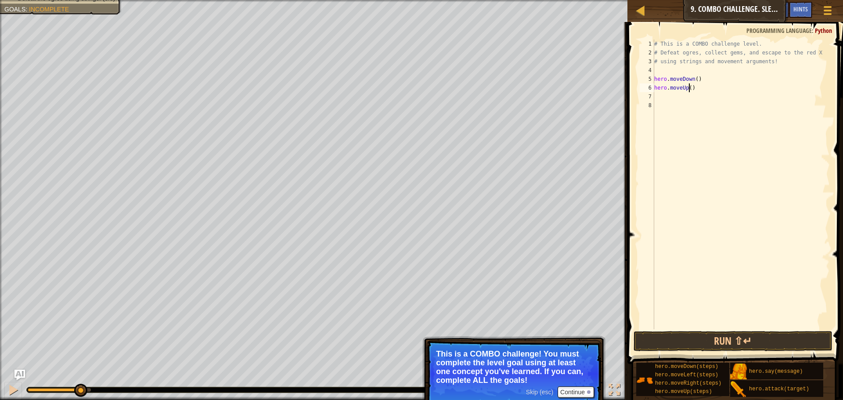
click at [689, 86] on div "# This is a COMBO challenge level. # Defeat ogres, collect gems, and escape to …" at bounding box center [740, 193] width 177 height 307
type textarea "hero.moveUp(2)"
drag, startPoint x: 667, startPoint y: 93, endPoint x: 658, endPoint y: 97, distance: 9.5
click at [658, 97] on div "# This is a COMBO challenge level. # Defeat ogres, collect gems, and escape to …" at bounding box center [740, 193] width 177 height 307
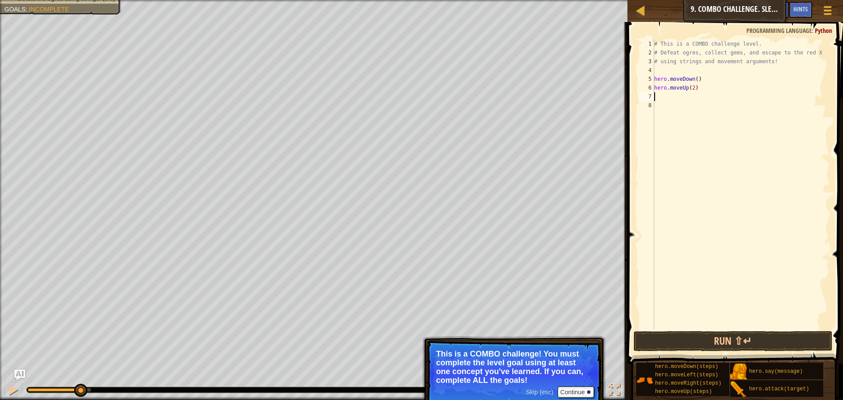
scroll to position [4, 0]
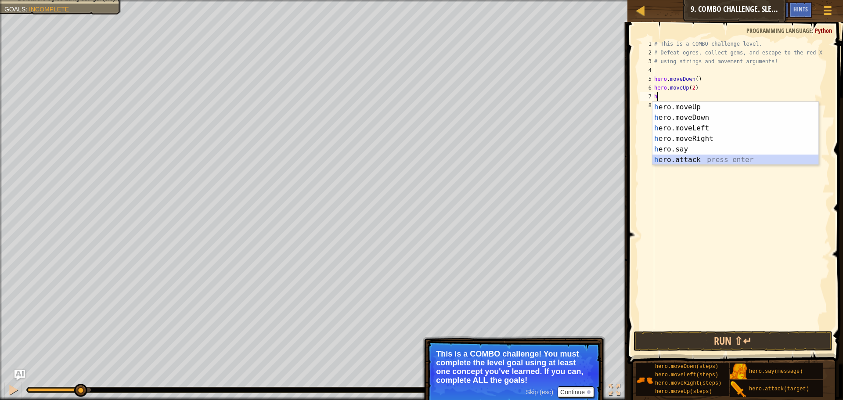
click at [711, 161] on div "h ero.moveUp press enter h ero.moveDown press enter h ero.moveLeft press enter …" at bounding box center [735, 144] width 166 height 84
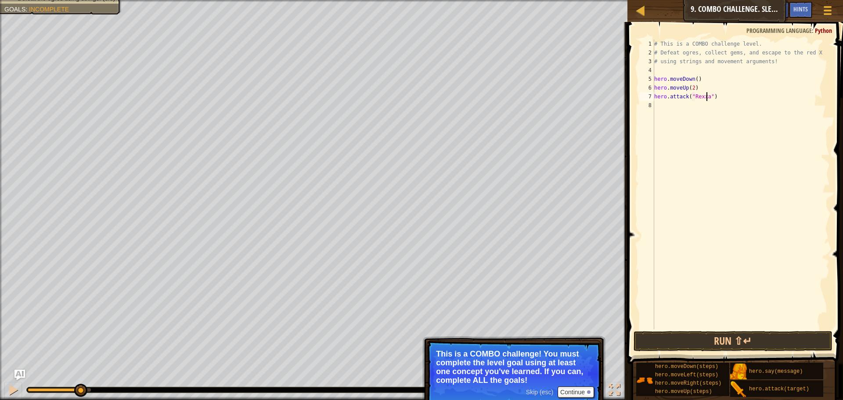
scroll to position [4, 5]
click at [714, 335] on button "Run ⇧↵" at bounding box center [732, 341] width 199 height 20
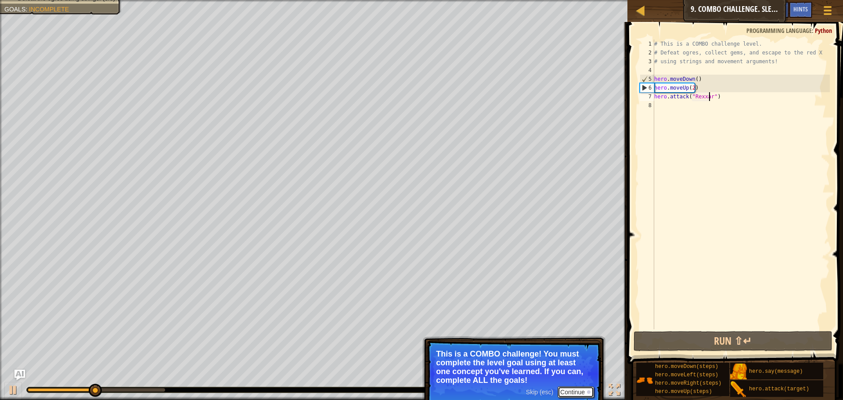
click at [576, 391] on button "Continue" at bounding box center [576, 391] width 36 height 11
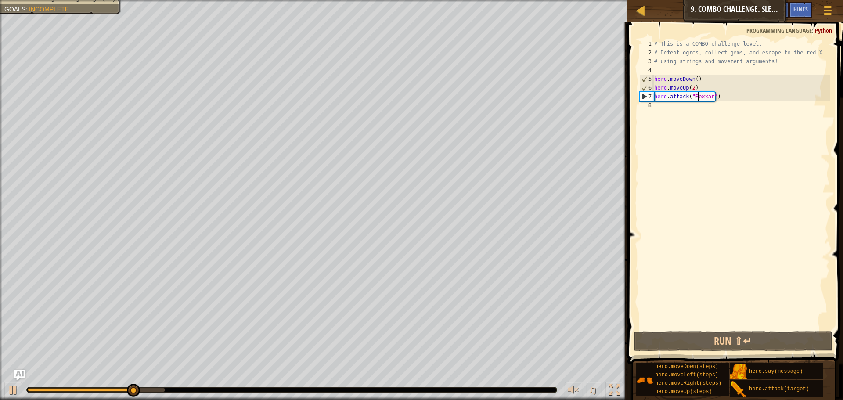
click at [697, 95] on div "# This is a COMBO challenge level. # Defeat ogres, collect gems, and escape to …" at bounding box center [740, 193] width 177 height 307
type textarea "hero.attack("Rexxar")"
click at [690, 110] on div "# This is a COMBO challenge level. # Defeat ogres, collect gems, and escape to …" at bounding box center [740, 185] width 177 height 290
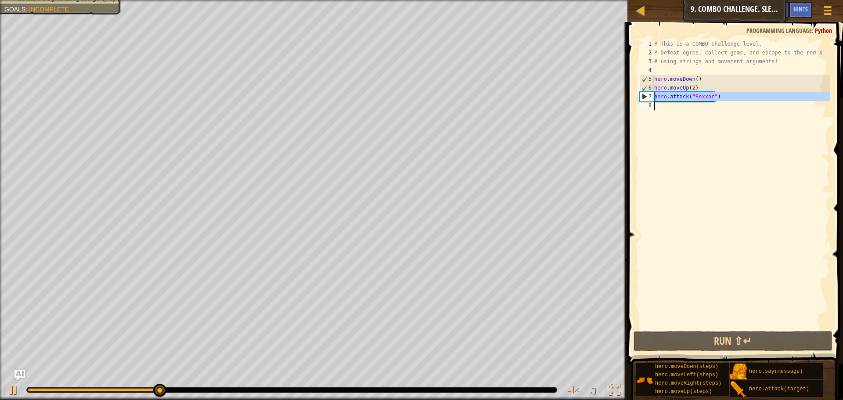
scroll to position [4, 0]
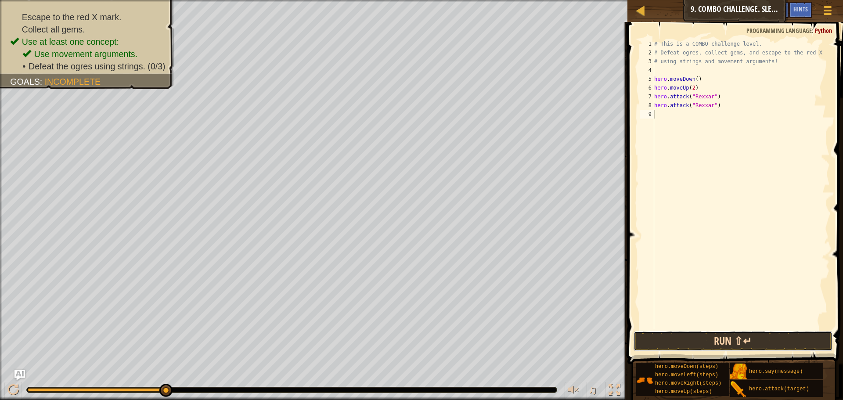
click at [764, 343] on button "Run ⇧↵" at bounding box center [732, 341] width 199 height 20
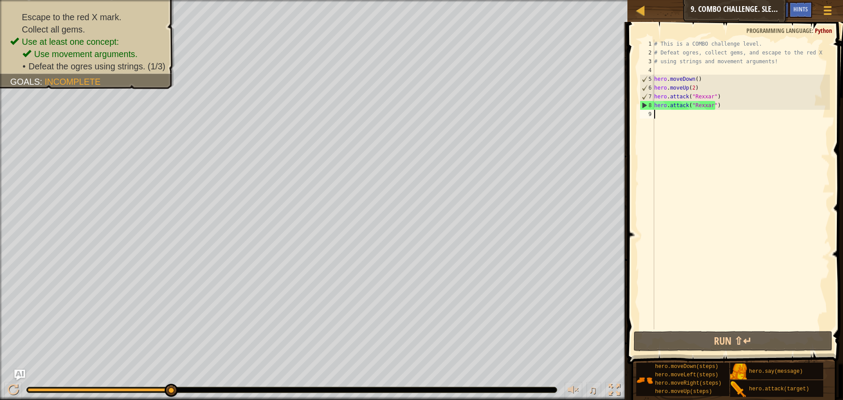
type textarea "m"
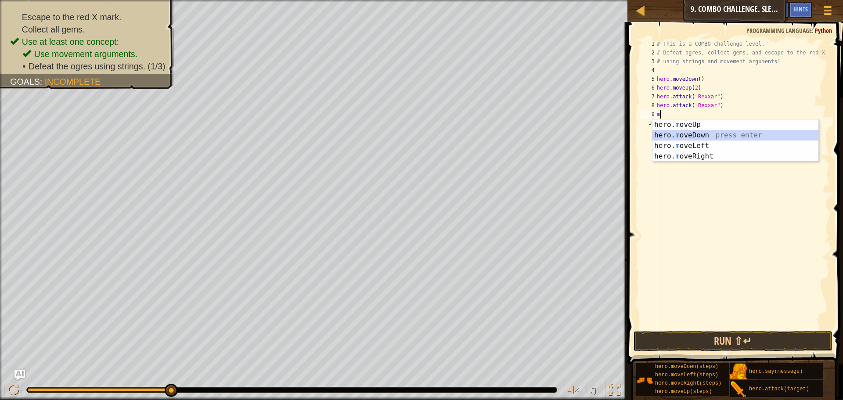
click at [711, 133] on div "hero. m oveUp press enter hero. m oveDown press enter hero. m oveLeft press ent…" at bounding box center [735, 150] width 166 height 63
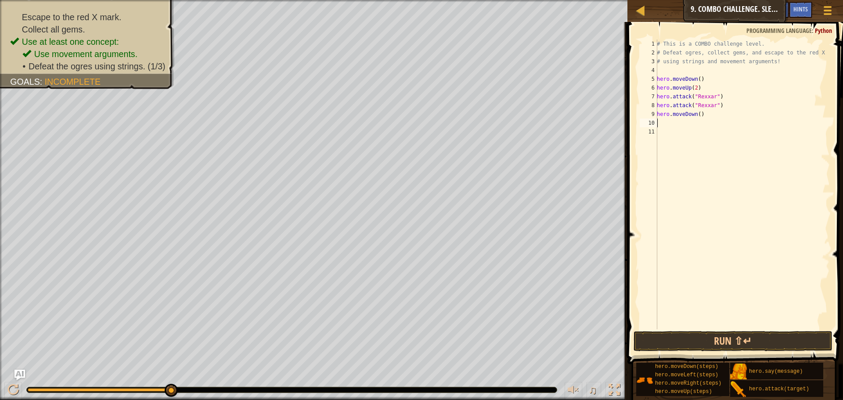
click at [695, 114] on div "# This is a COMBO challenge level. # Defeat ogres, collect gems, and escape to …" at bounding box center [742, 193] width 175 height 307
click at [697, 115] on div "# This is a COMBO challenge level. # Defeat ogres, collect gems, and escape to …" at bounding box center [742, 193] width 175 height 307
type textarea "hero.moveDown(2)"
click at [705, 130] on div "# This is a COMBO challenge level. # Defeat ogres, collect gems, and escape to …" at bounding box center [742, 193] width 175 height 307
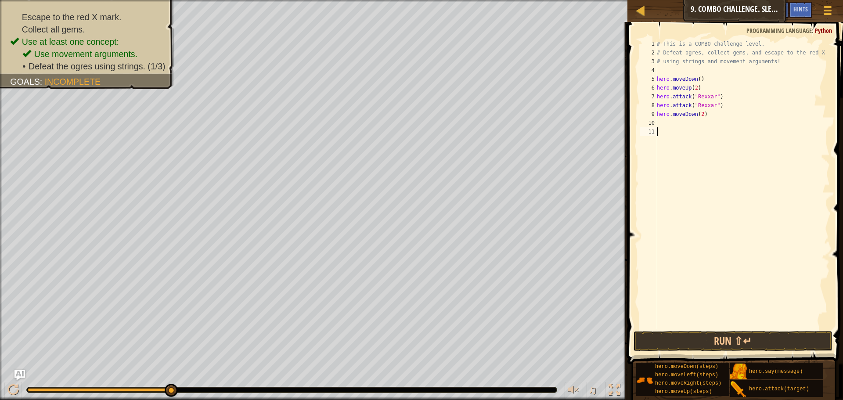
scroll to position [4, 0]
click at [697, 125] on div "# This is a COMBO challenge level. # Defeat ogres, collect gems, and escape to …" at bounding box center [742, 193] width 175 height 307
type textarea "m"
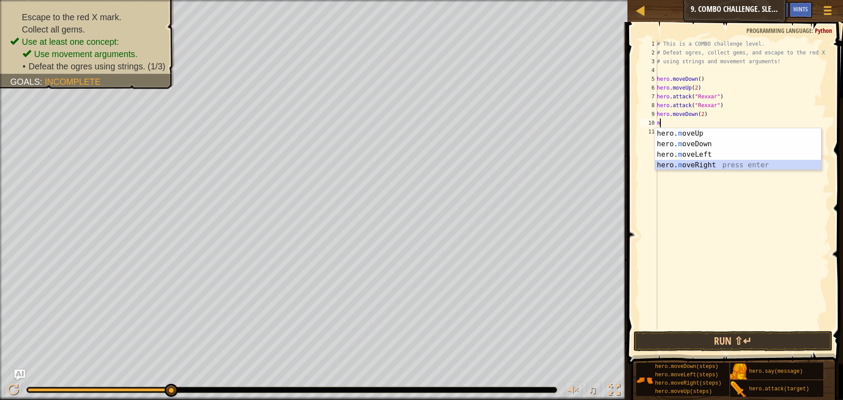
click at [712, 162] on div "hero. m oveUp press enter hero. m oveDown press enter hero. m oveLeft press ent…" at bounding box center [738, 159] width 166 height 63
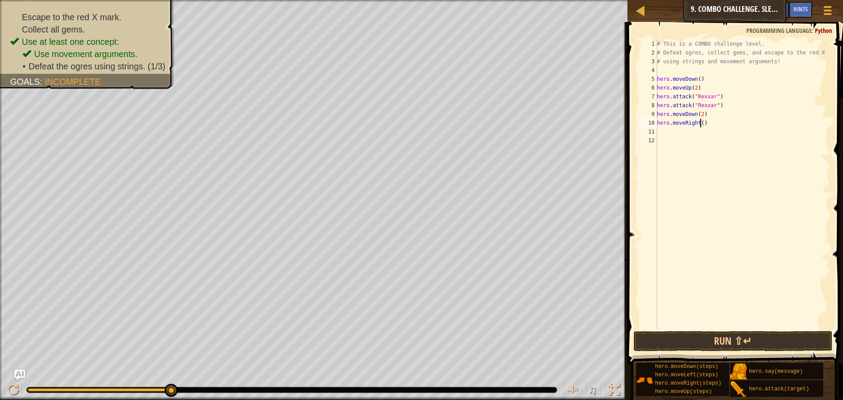
click at [700, 122] on div "# This is a COMBO challenge level. # Defeat ogres, collect gems, and escape to …" at bounding box center [742, 193] width 175 height 307
type textarea "hero.moveRight(2)"
click at [752, 342] on button "Run ⇧↵" at bounding box center [732, 341] width 199 height 20
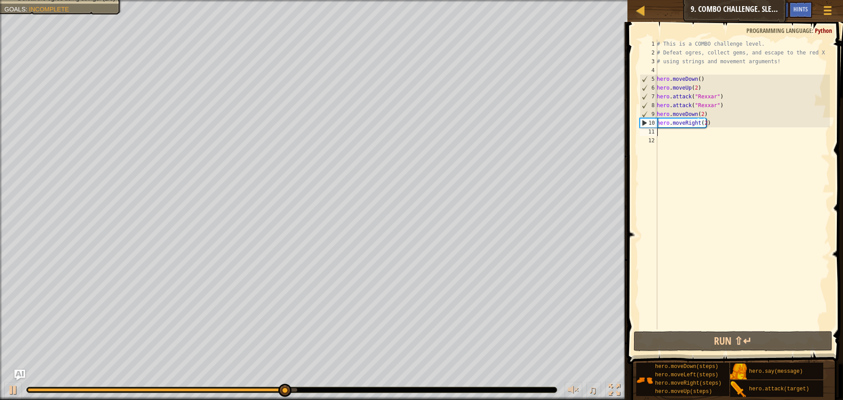
click at [677, 130] on div "# This is a COMBO challenge level. # Defeat ogres, collect gems, and escape to …" at bounding box center [742, 193] width 175 height 307
type textarea "m"
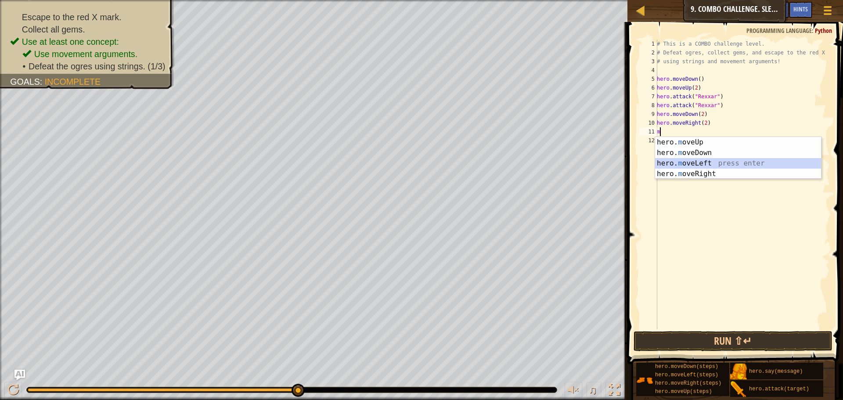
click at [679, 163] on div "hero. m oveUp press enter hero. m oveDown press enter hero. m oveLeft press ent…" at bounding box center [738, 168] width 166 height 63
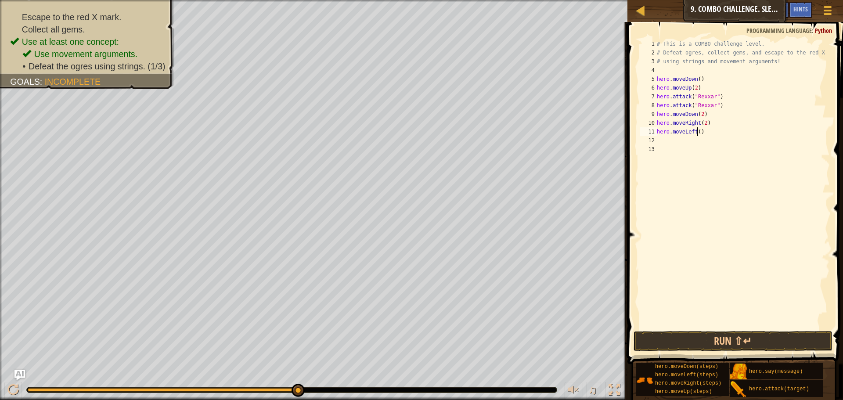
click at [698, 131] on div "# This is a COMBO challenge level. # Defeat ogres, collect gems, and escape to …" at bounding box center [742, 193] width 175 height 307
type textarea "hero.moveLeft(2)"
click at [691, 143] on div "# This is a COMBO challenge level. # Defeat ogres, collect gems, and escape to …" at bounding box center [742, 193] width 175 height 307
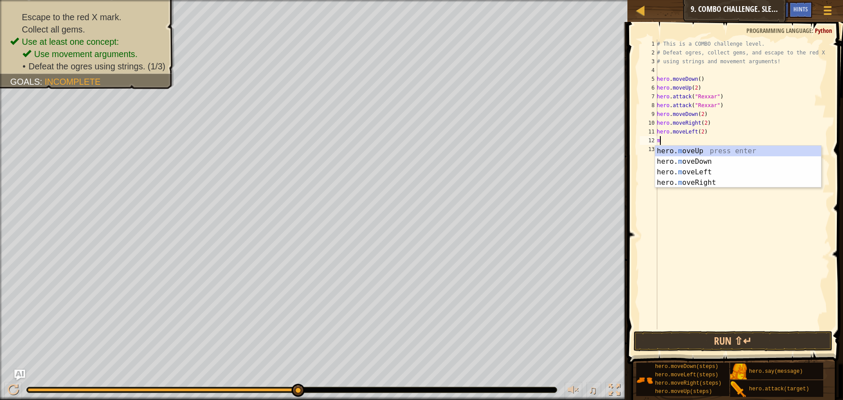
type textarea "mo"
click at [698, 151] on div "hero. mo veUp press enter hero. mo veDown press enter hero. mo veLeft press ent…" at bounding box center [738, 177] width 166 height 63
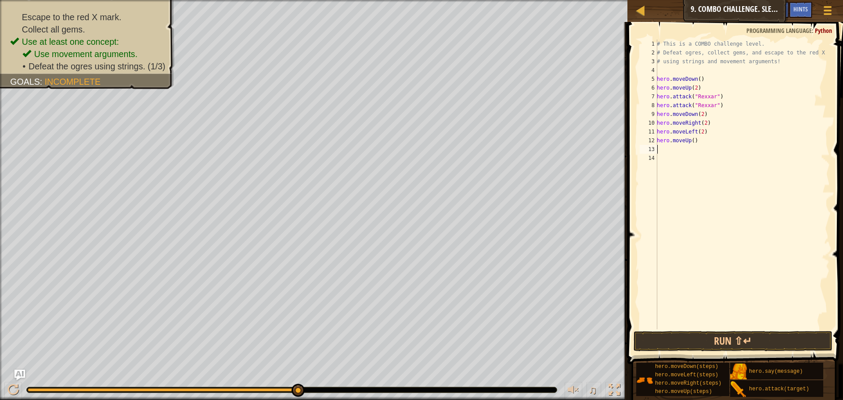
click at [691, 140] on div "# This is a COMBO challenge level. # Defeat ogres, collect gems, and escape to …" at bounding box center [742, 193] width 175 height 307
type textarea "hero.moveUp(2)"
click at [693, 146] on div "# This is a COMBO challenge level. # Defeat ogres, collect gems, and escape to …" at bounding box center [742, 193] width 175 height 307
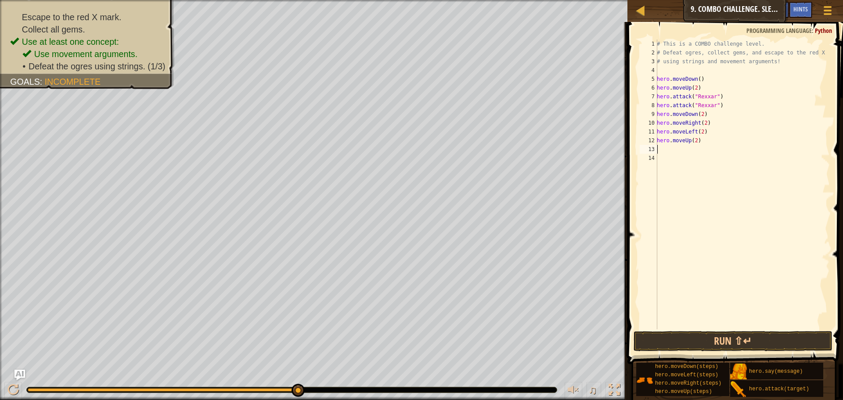
type textarea "m"
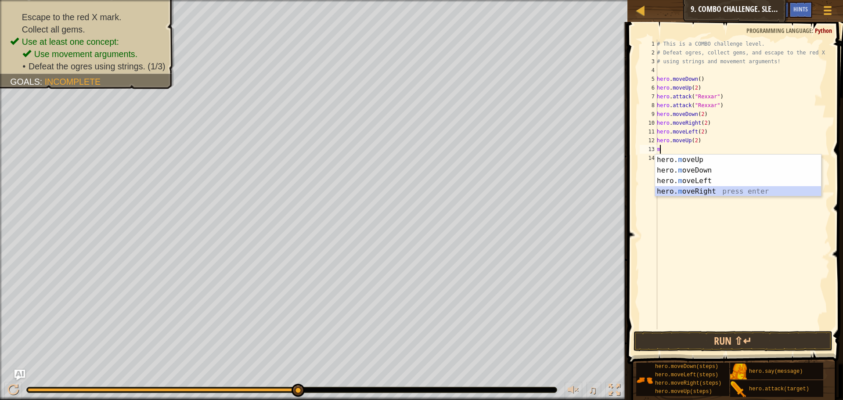
click at [695, 192] on div "hero. m oveUp press enter hero. m oveDown press enter hero. m oveLeft press ent…" at bounding box center [738, 186] width 166 height 63
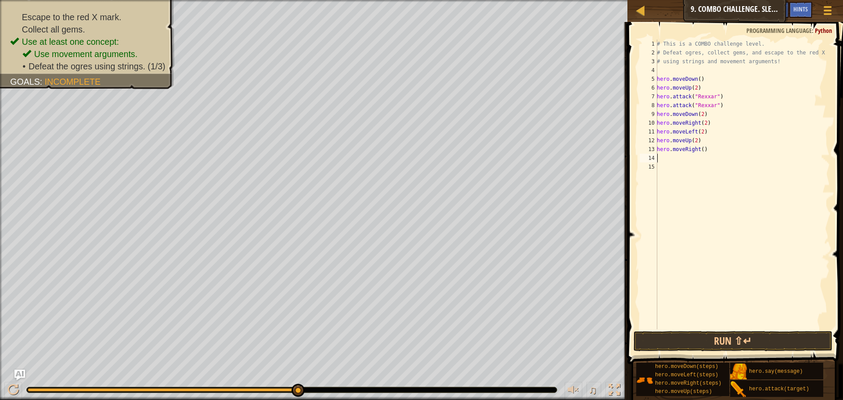
click at [698, 150] on div "# This is a COMBO challenge level. # Defeat ogres, collect gems, and escape to …" at bounding box center [742, 193] width 175 height 307
type textarea "hero.moveRight()"
click at [700, 150] on div "# This is a COMBO challenge level. # Defeat ogres, collect gems, and escape to …" at bounding box center [742, 193] width 175 height 307
click at [689, 164] on div "# This is a COMBO challenge level. # Defeat ogres, collect gems, and escape to …" at bounding box center [742, 193] width 175 height 307
click at [687, 156] on div "# This is a COMBO challenge level. # Defeat ogres, collect gems, and escape to …" at bounding box center [742, 193] width 175 height 307
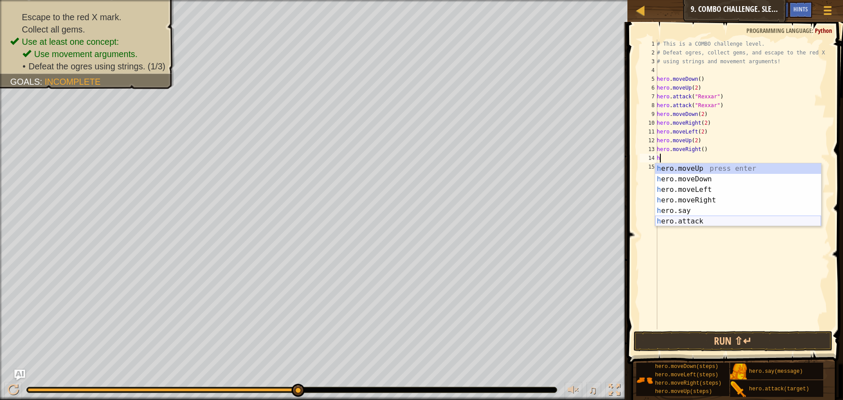
click at [702, 217] on div "h ero.moveUp press enter h ero.moveDown press enter h ero.moveLeft press enter …" at bounding box center [738, 205] width 166 height 84
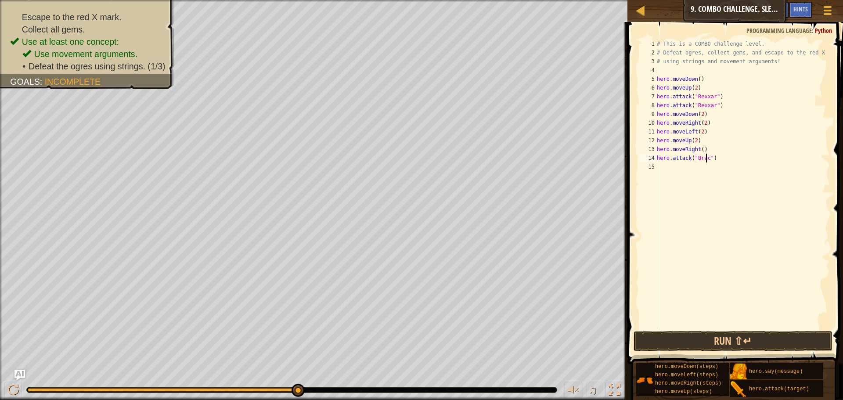
type textarea "hero.attack("Brack")"
click at [698, 167] on div "# This is a COMBO challenge level. # Defeat ogres, collect gems, and escape to …" at bounding box center [742, 193] width 175 height 307
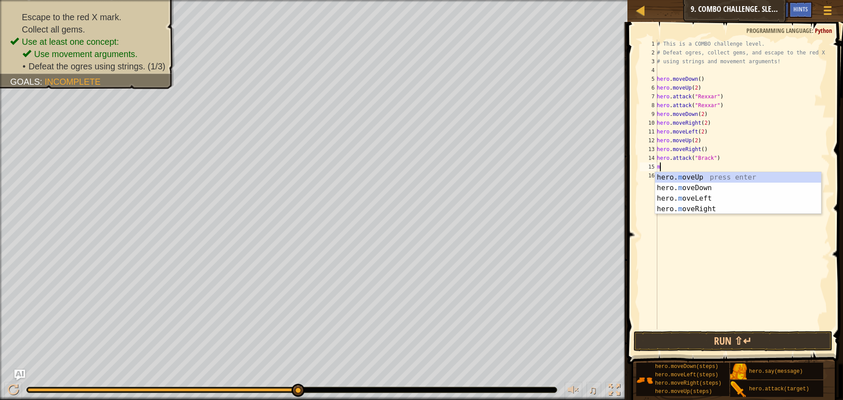
type textarea "mo"
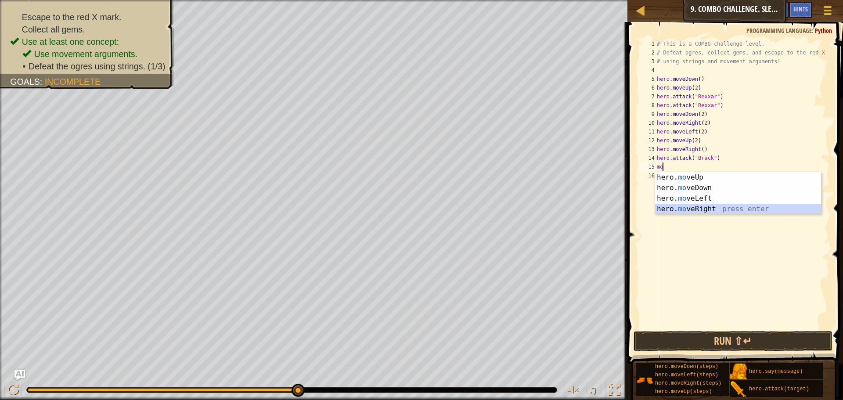
click at [698, 205] on div "hero. mo veUp press enter hero. mo veDown press enter hero. mo veLeft press ent…" at bounding box center [738, 203] width 166 height 63
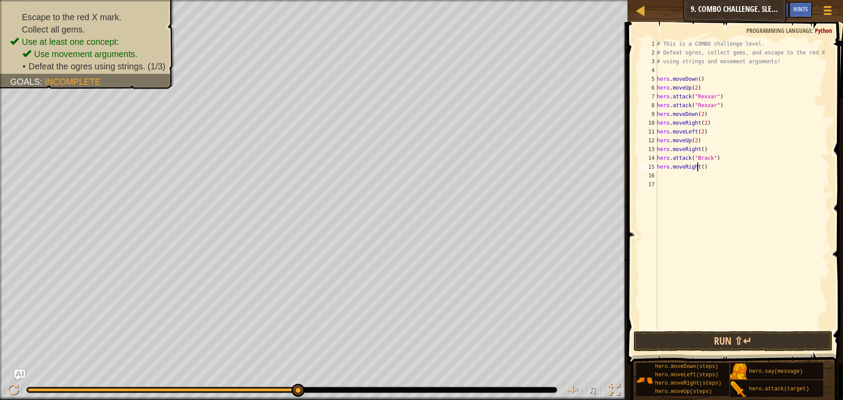
click at [698, 167] on div "# This is a COMBO challenge level. # Defeat ogres, collect gems, and escape to …" at bounding box center [742, 193] width 175 height 307
click at [700, 167] on div "# This is a COMBO challenge level. # Defeat ogres, collect gems, and escape to …" at bounding box center [742, 193] width 175 height 307
type textarea "hero.moveRight(2)"
click at [742, 332] on button "Run ⇧↵" at bounding box center [732, 341] width 199 height 20
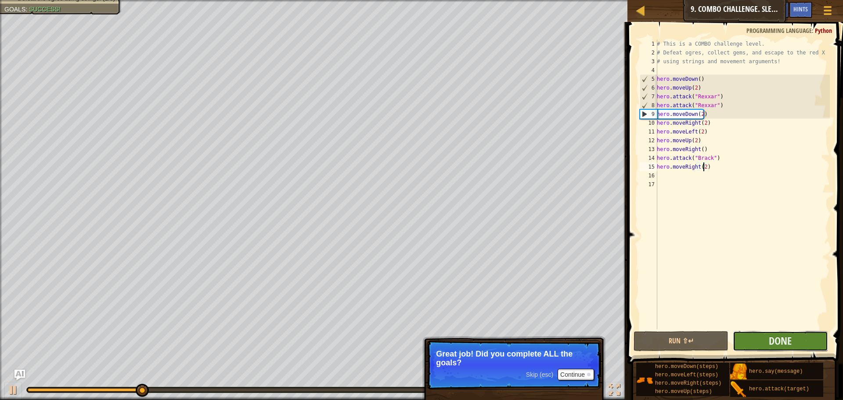
click at [781, 348] on button "Done" at bounding box center [780, 341] width 95 height 20
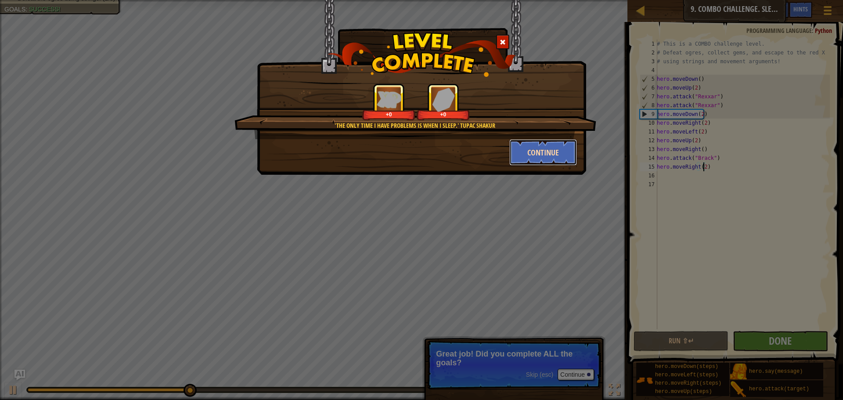
click at [550, 148] on button "Continue" at bounding box center [543, 152] width 68 height 26
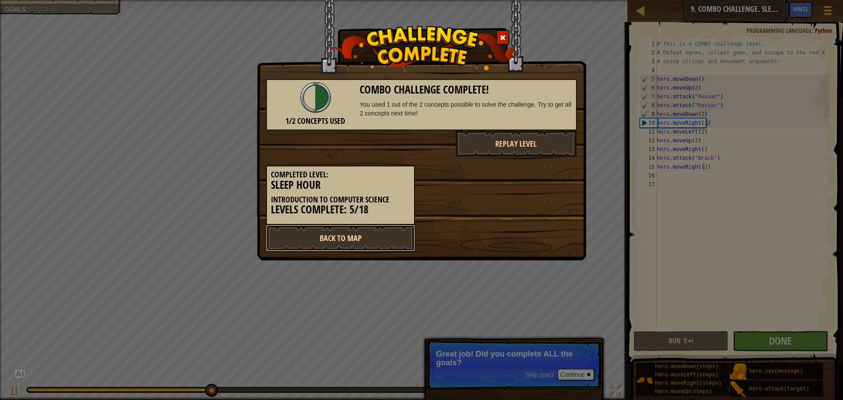
click at [349, 235] on link "Back to Map" at bounding box center [340, 238] width 149 height 26
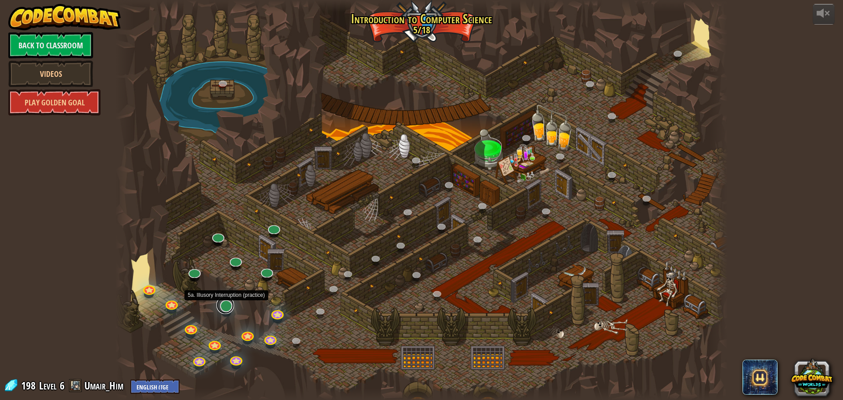
click at [229, 310] on link at bounding box center [225, 305] width 18 height 18
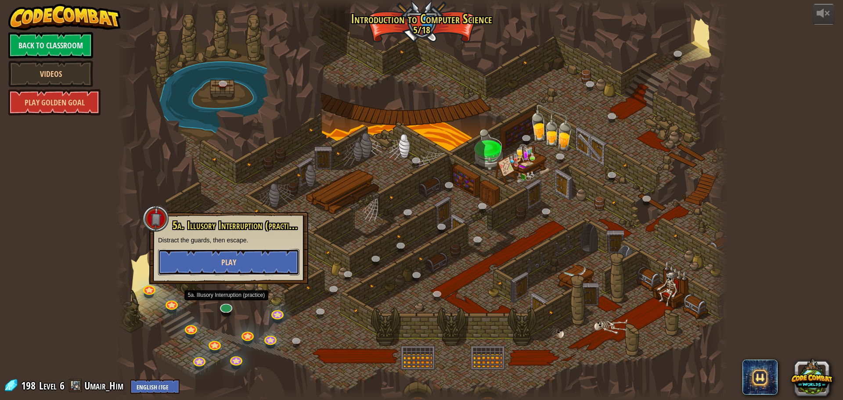
click at [233, 268] on button "Play" at bounding box center [228, 262] width 141 height 26
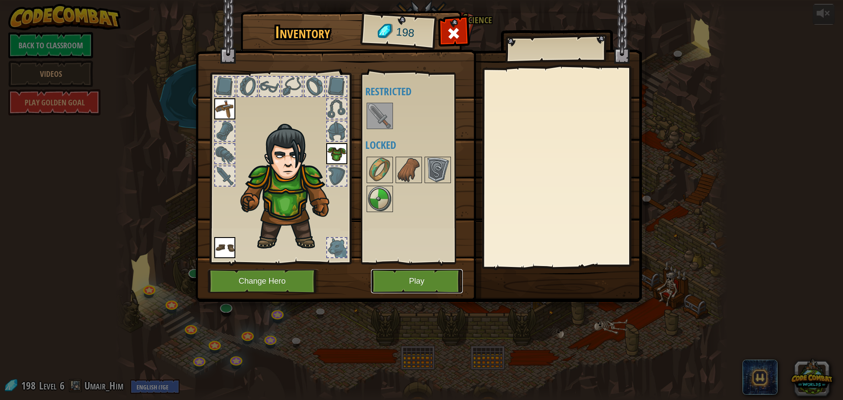
click at [431, 288] on button "Play" at bounding box center [417, 281] width 92 height 24
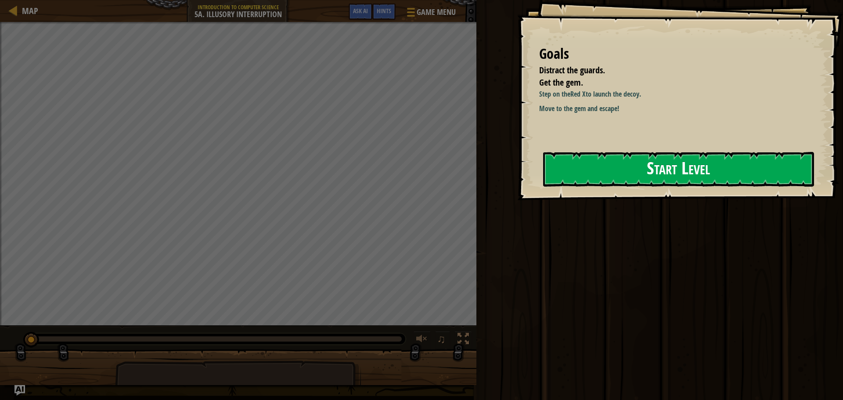
click at [523, 170] on div "Goals Distract the guards. Get the gem. Step on the Red X to launch the decoy. …" at bounding box center [680, 100] width 326 height 200
click at [568, 166] on button "Start Level" at bounding box center [678, 169] width 271 height 35
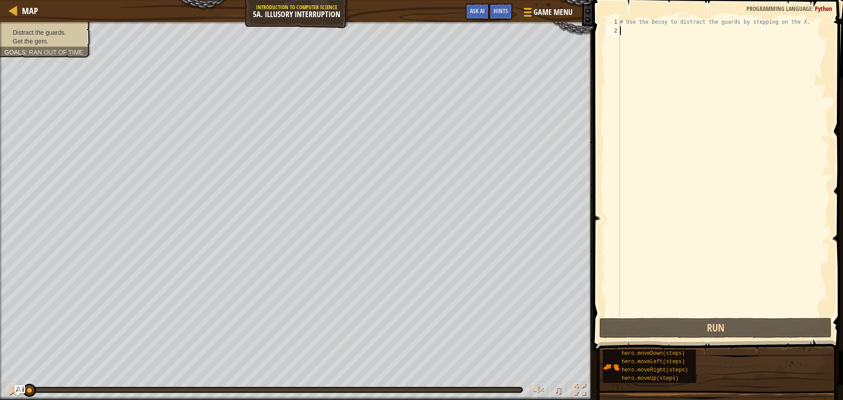
type textarea "h"
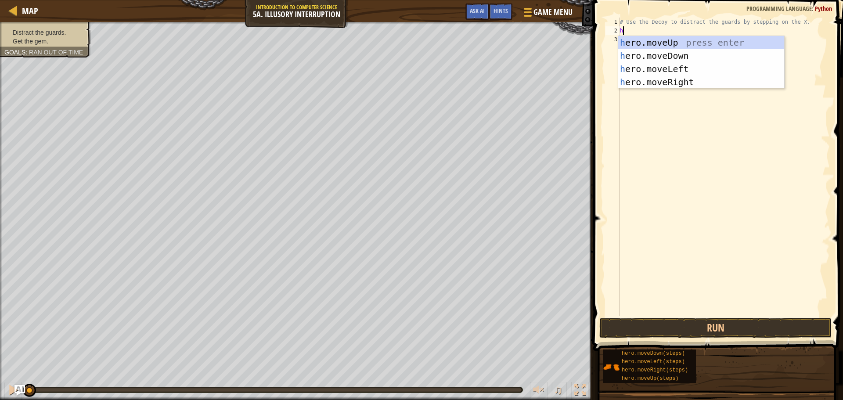
scroll to position [4, 0]
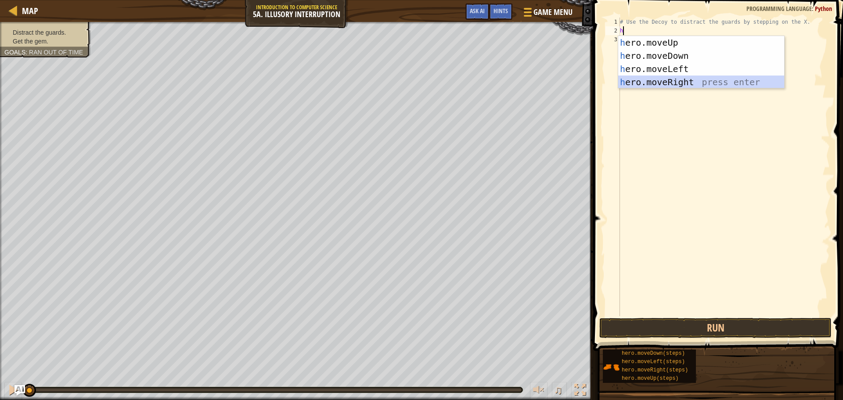
click at [648, 77] on div "h ero.moveUp press enter h ero.moveDown press enter h ero.moveLeft press enter …" at bounding box center [701, 75] width 166 height 79
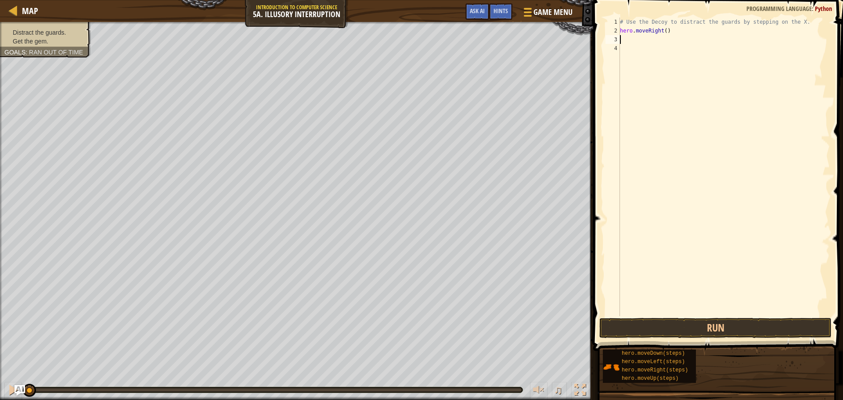
type textarea "h"
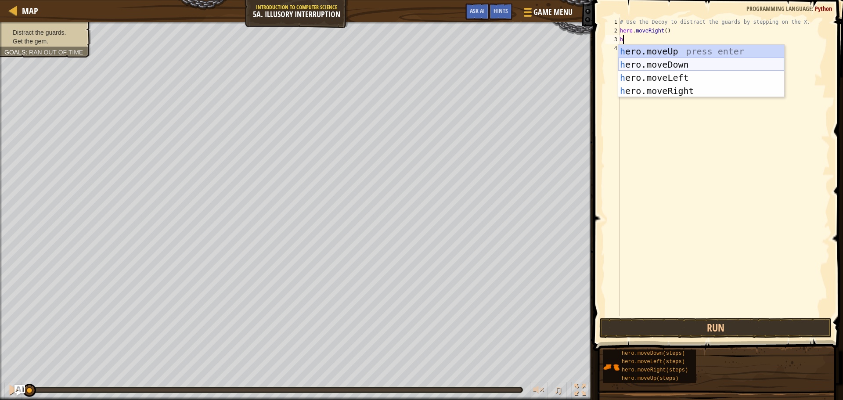
click at [660, 60] on div "h ero.moveUp press enter h ero.moveDown press enter h ero.moveLeft press enter …" at bounding box center [701, 84] width 166 height 79
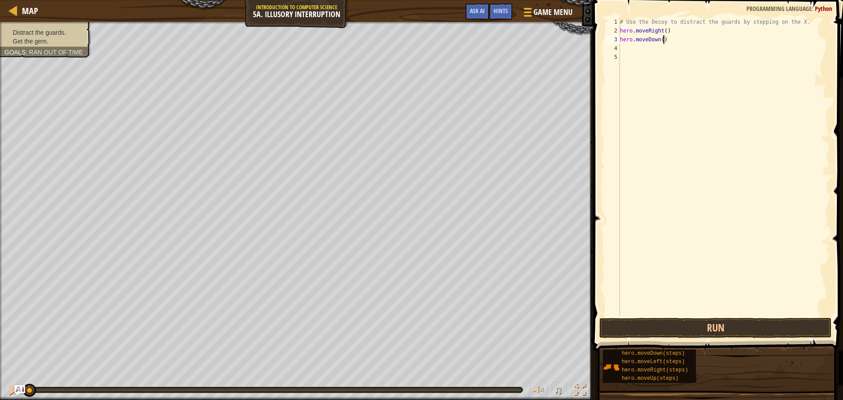
click at [663, 39] on div "# Use the Decoy to distract the guards by stepping on the X. hero . moveRight (…" at bounding box center [724, 176] width 212 height 316
type textarea "hero.moveDown()"
click at [664, 29] on div "# Use the Decoy to distract the guards by stepping on the X. hero . moveRight (…" at bounding box center [724, 176] width 212 height 316
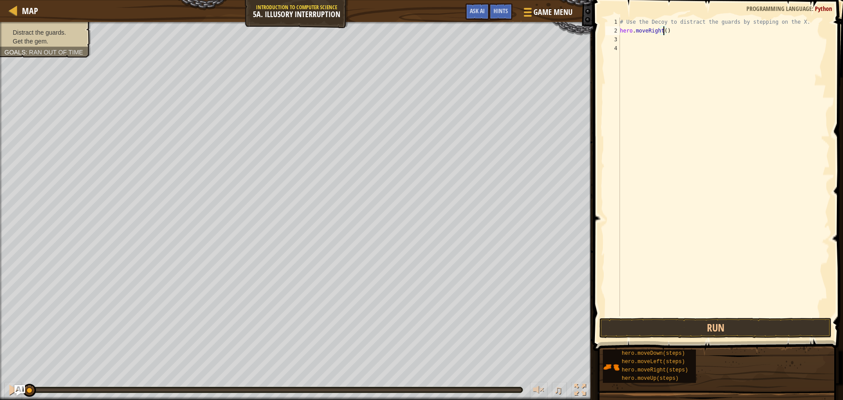
scroll to position [4, 4]
click at [739, 330] on button "Run" at bounding box center [715, 328] width 232 height 20
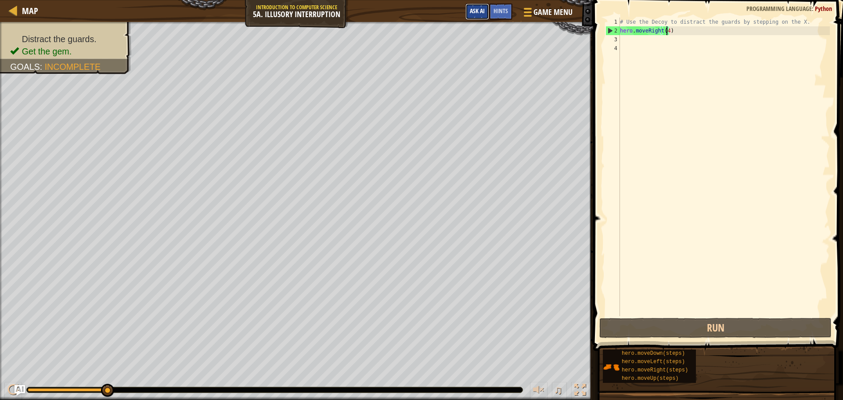
click at [478, 8] on span "Ask AI" at bounding box center [477, 11] width 15 height 8
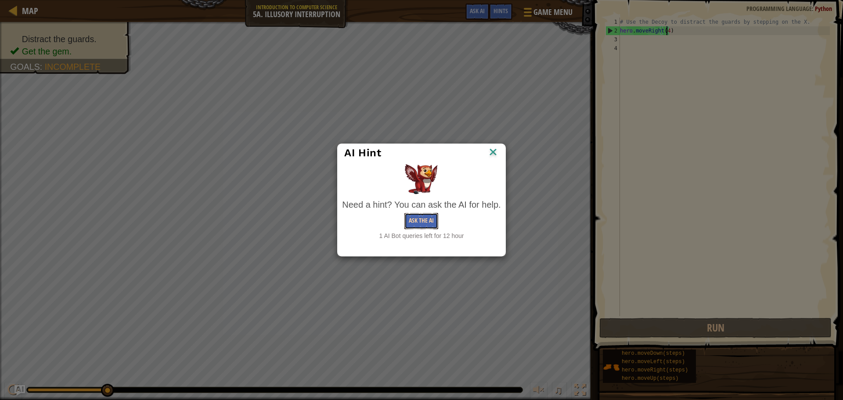
click at [417, 219] on button "Ask the AI" at bounding box center [421, 221] width 34 height 16
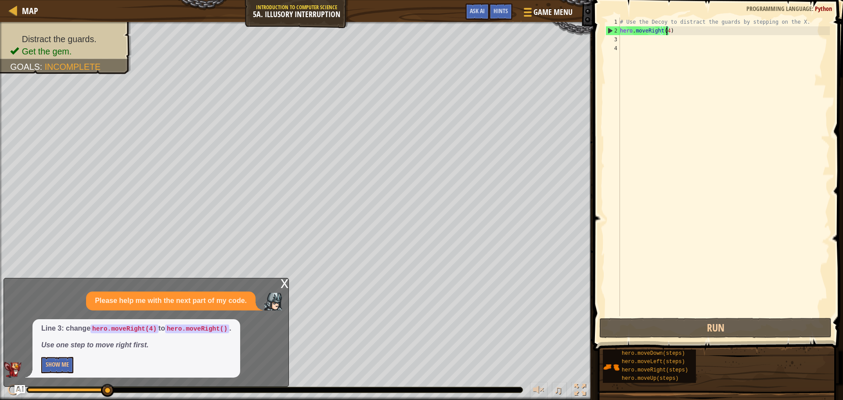
type textarea "hero.moveRight()"
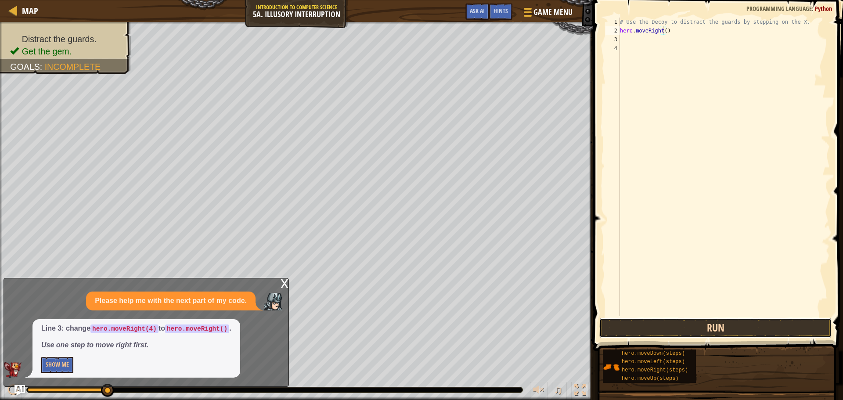
click at [732, 335] on button "Run" at bounding box center [715, 328] width 232 height 20
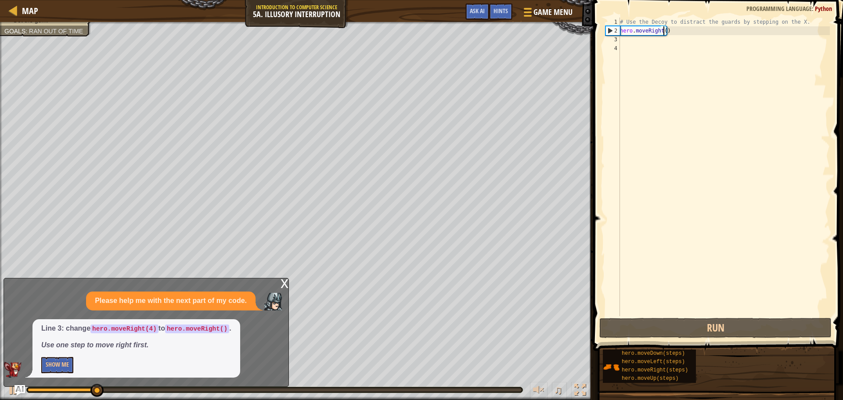
click at [284, 287] on div "x" at bounding box center [285, 282] width 8 height 9
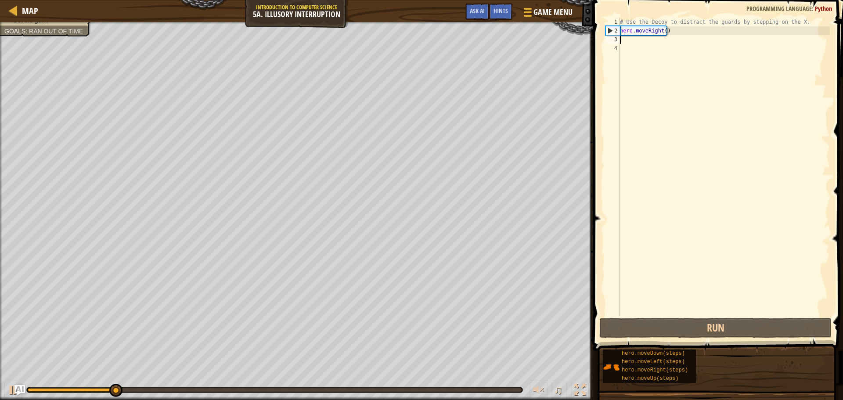
scroll to position [4, 0]
click at [647, 43] on div "# Use the Decoy to distract the guards by stepping on the X. hero . moveRight (…" at bounding box center [724, 176] width 212 height 316
type textarea "m"
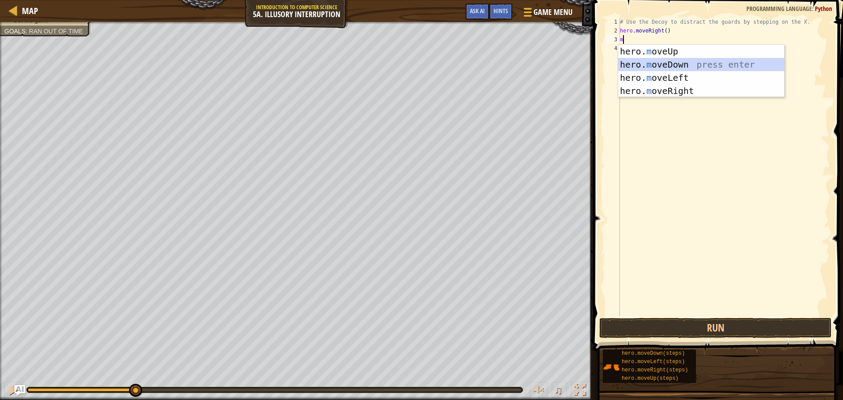
click at [668, 64] on div "hero. m oveUp press enter hero. m oveDown press enter hero. m oveLeft press ent…" at bounding box center [701, 84] width 166 height 79
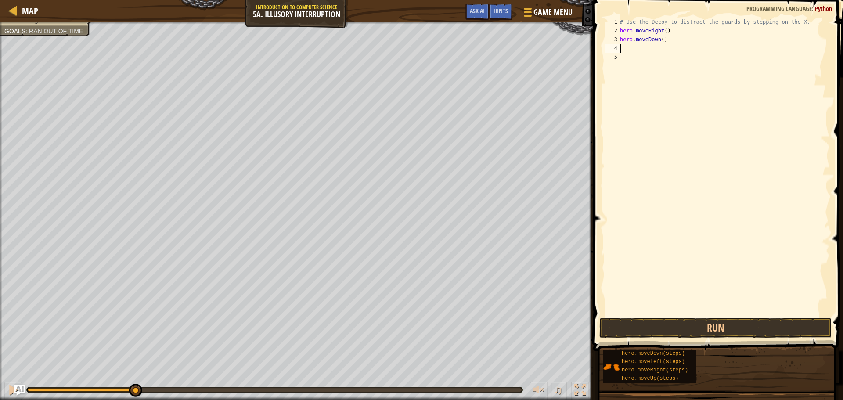
click at [660, 40] on div "# Use the Decoy to distract the guards by stepping on the X. hero . moveRight (…" at bounding box center [724, 176] width 212 height 316
type textarea "hero.moveDown(2)"
click at [736, 325] on button "Run" at bounding box center [715, 328] width 232 height 20
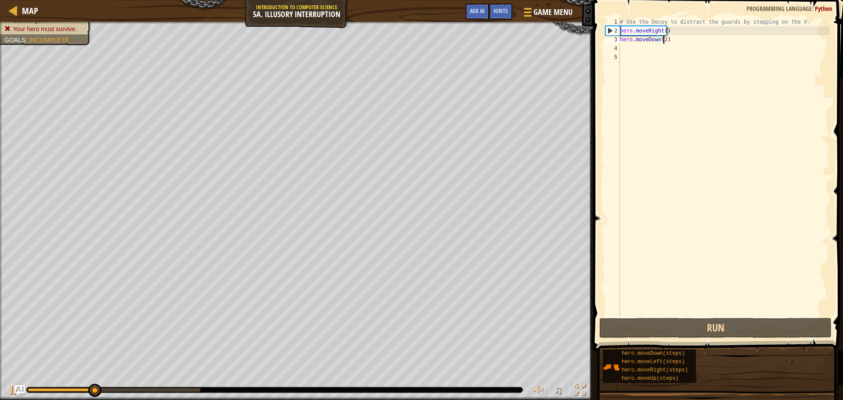
click at [672, 50] on div "# Use the Decoy to distract the guards by stepping on the X. hero . moveRight (…" at bounding box center [724, 176] width 212 height 316
type textarea "m"
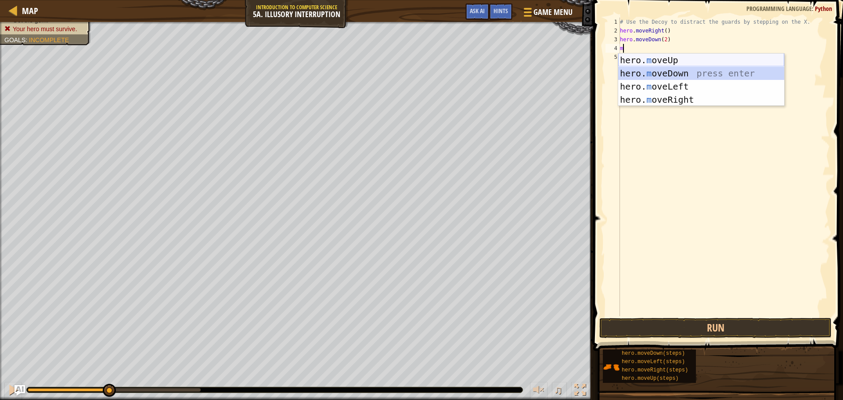
drag, startPoint x: 678, startPoint y: 68, endPoint x: 678, endPoint y: 61, distance: 7.5
click at [678, 61] on div "hero. m oveUp press enter hero. m oveDown press enter hero. m oveLeft press ent…" at bounding box center [701, 93] width 166 height 79
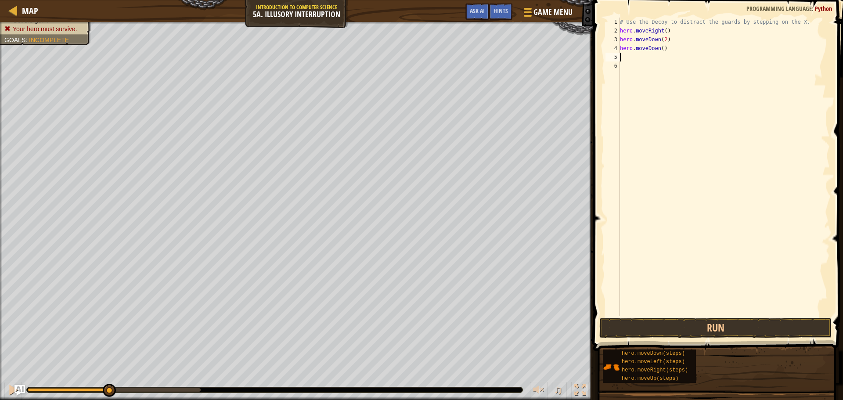
click at [678, 61] on div "# Use the Decoy to distract the guards by stepping on the X. hero . moveRight (…" at bounding box center [724, 176] width 212 height 316
click at [647, 48] on div "# Use the Decoy to distract the guards by stepping on the X. hero . moveRight (…" at bounding box center [724, 176] width 212 height 316
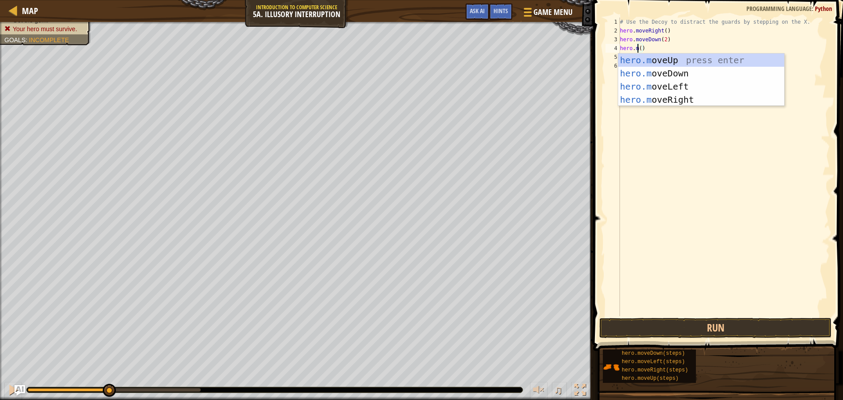
scroll to position [4, 1]
click at [680, 59] on div "hero.m oveUp press enter hero.m oveDown press enter hero.m oveLeft press enter …" at bounding box center [701, 93] width 166 height 79
type textarea "hero.moveUp"
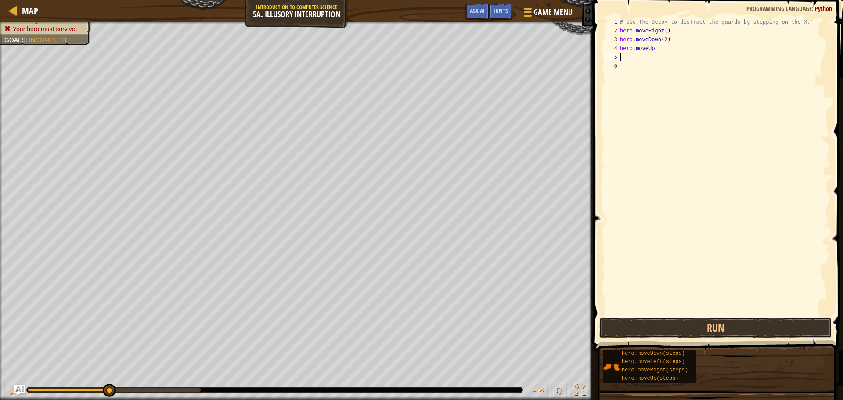
click at [658, 58] on div "# Use the Decoy to distract the guards by stepping on the X. hero . moveRight (…" at bounding box center [724, 176] width 212 height 316
click at [659, 49] on div "# Use the Decoy to distract the guards by stepping on the X. hero . moveRight (…" at bounding box center [724, 176] width 212 height 316
type textarea "hero.moveUp(2)"
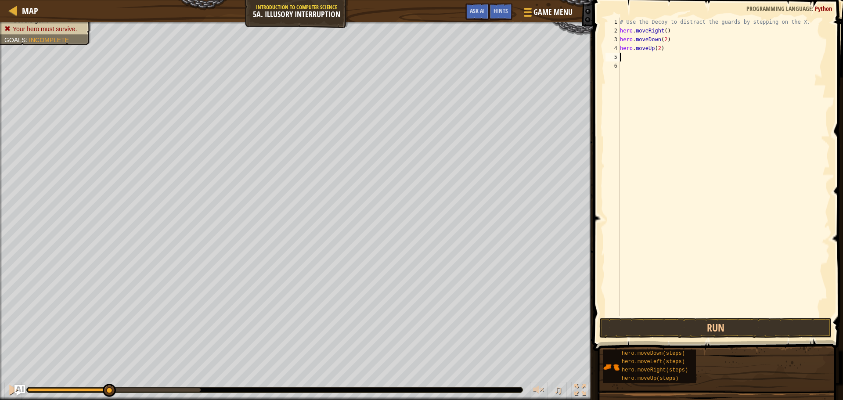
click at [664, 58] on div "# Use the Decoy to distract the guards by stepping on the X. hero . moveRight (…" at bounding box center [724, 176] width 212 height 316
type textarea "m"
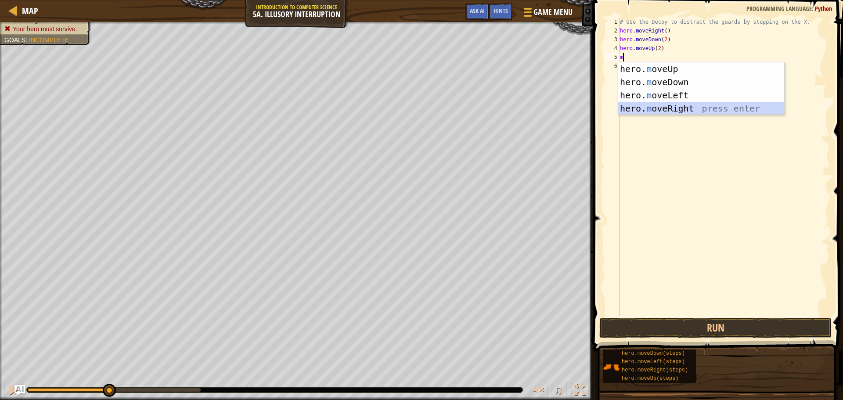
click at [665, 102] on div "hero. m oveUp press enter hero. m oveDown press enter hero. m oveLeft press ent…" at bounding box center [701, 101] width 166 height 79
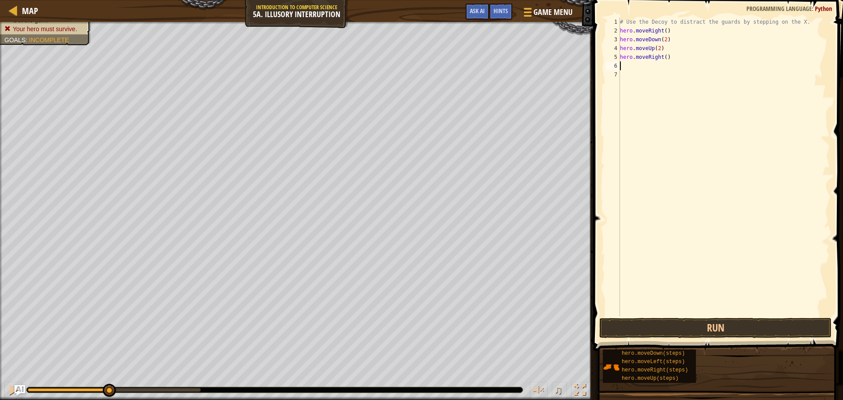
click at [663, 58] on div "# Use the Decoy to distract the guards by stepping on the X. hero . moveRight (…" at bounding box center [724, 176] width 212 height 316
type textarea "hero.moveRight(3)"
click at [664, 65] on div "# Use the Decoy to distract the guards by stepping on the X. hero . moveRight (…" at bounding box center [724, 176] width 212 height 316
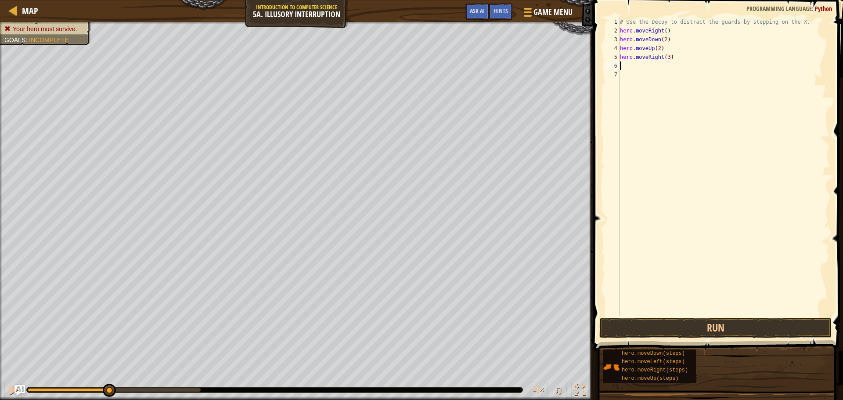
type textarea "m"
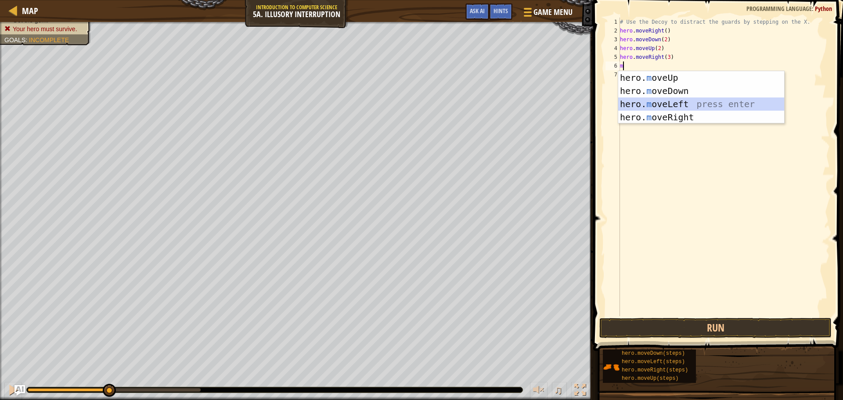
click at [671, 105] on div "hero. m oveUp press enter hero. m oveDown press enter hero. m oveLeft press ent…" at bounding box center [701, 110] width 166 height 79
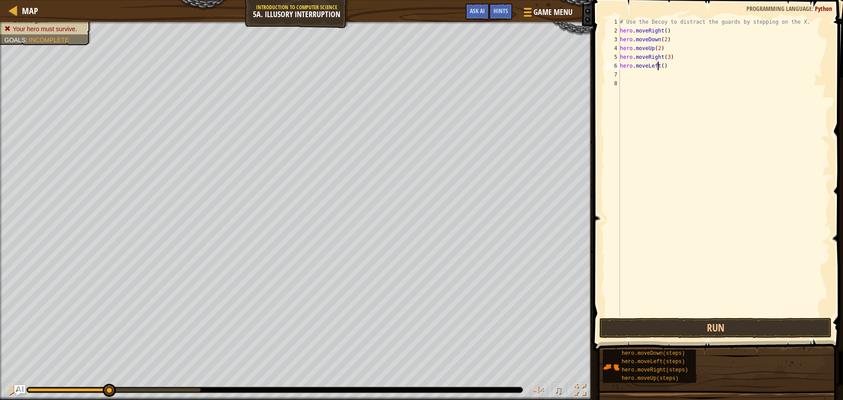
click at [659, 66] on div "# Use the Decoy to distract the guards by stepping on the X. hero . moveRight (…" at bounding box center [724, 176] width 212 height 316
click at [660, 66] on div "# Use the Decoy to distract the guards by stepping on the X. hero . moveRight (…" at bounding box center [724, 176] width 212 height 316
type textarea "hero.moveLeft(3)"
click at [663, 73] on div "# Use the Decoy to distract the guards by stepping on the X. hero . moveRight (…" at bounding box center [724, 176] width 212 height 316
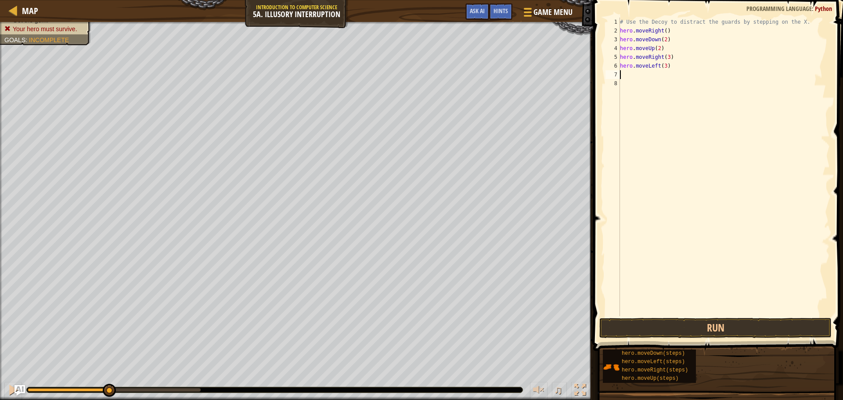
scroll to position [4, 0]
type textarea "m"
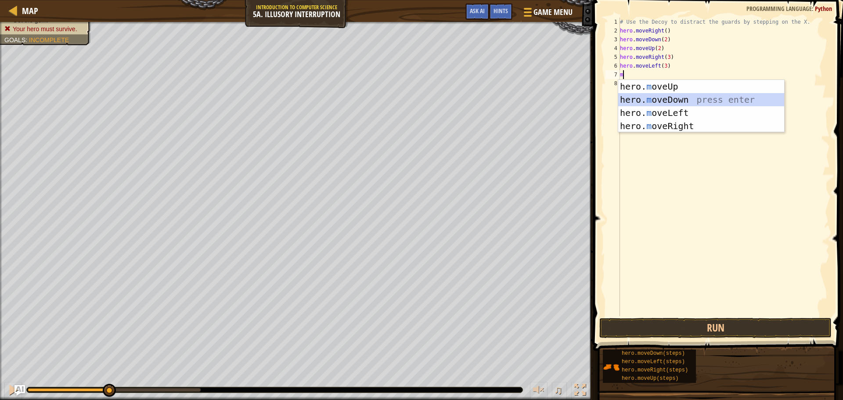
click at [663, 101] on div "hero. m oveUp press enter hero. m oveDown press enter hero. m oveLeft press ent…" at bounding box center [701, 119] width 166 height 79
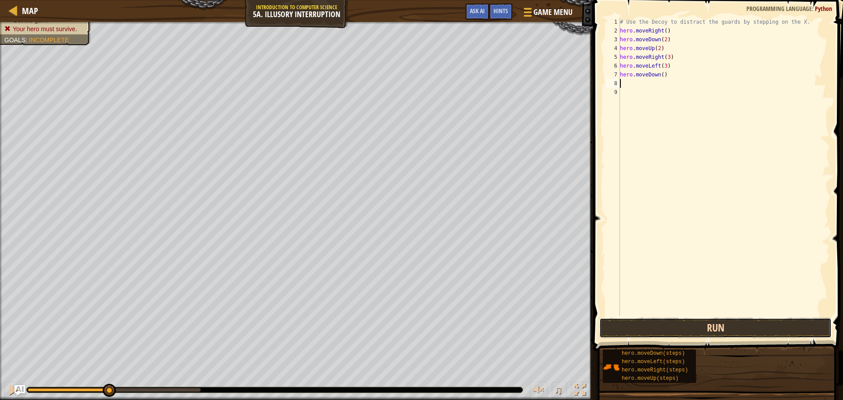
click at [660, 328] on button "Run" at bounding box center [715, 328] width 232 height 20
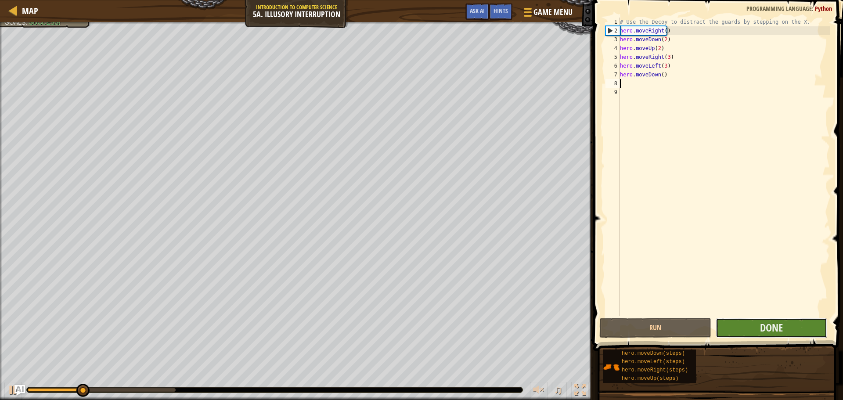
click at [786, 329] on button "Done" at bounding box center [772, 328] width 112 height 20
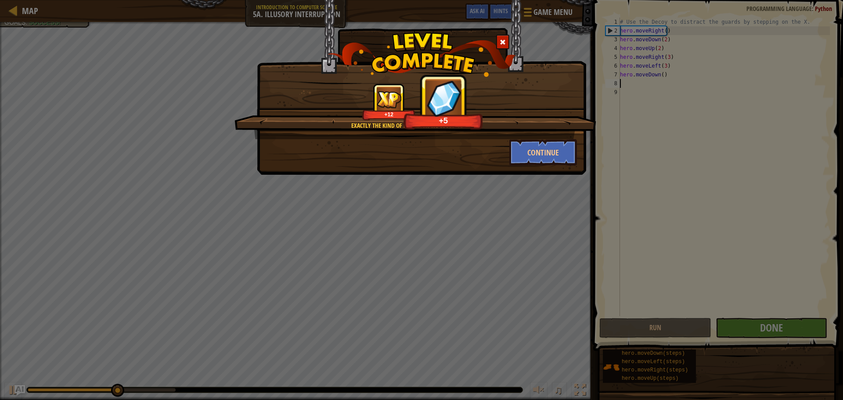
click at [523, 136] on div "Exactly the kind of diversion we could've used. +12 +5" at bounding box center [415, 111] width 362 height 56
click at [540, 143] on button "Continue" at bounding box center [543, 152] width 68 height 26
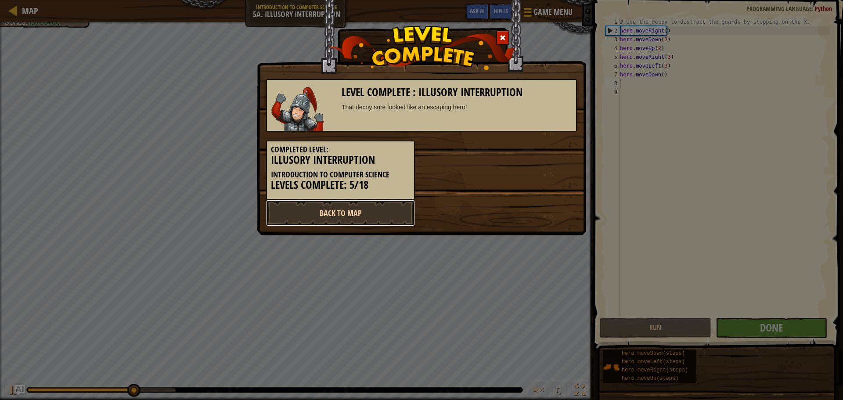
click at [328, 206] on link "Back to Map" at bounding box center [340, 213] width 149 height 26
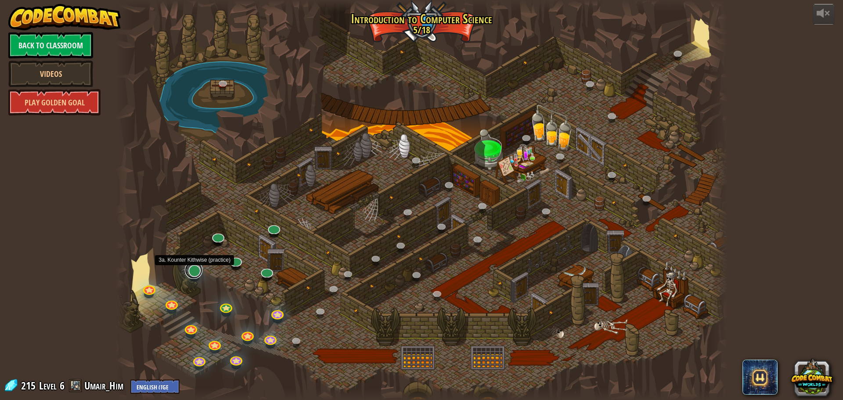
click at [196, 276] on link at bounding box center [194, 270] width 18 height 18
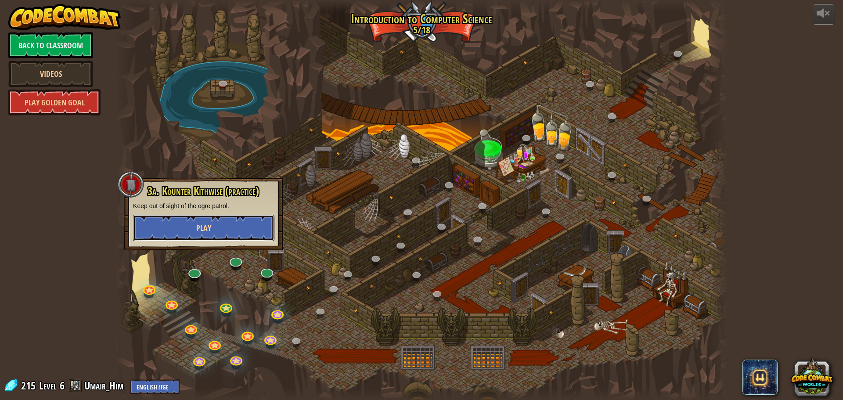
click at [226, 226] on button "Play" at bounding box center [203, 228] width 141 height 26
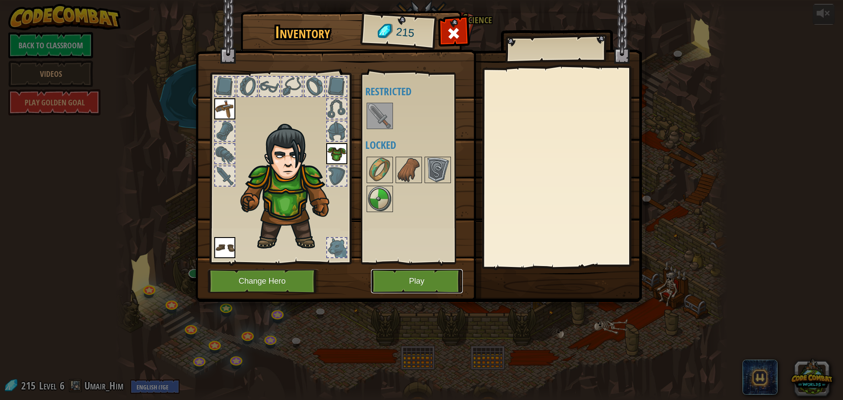
click at [403, 281] on button "Play" at bounding box center [417, 281] width 92 height 24
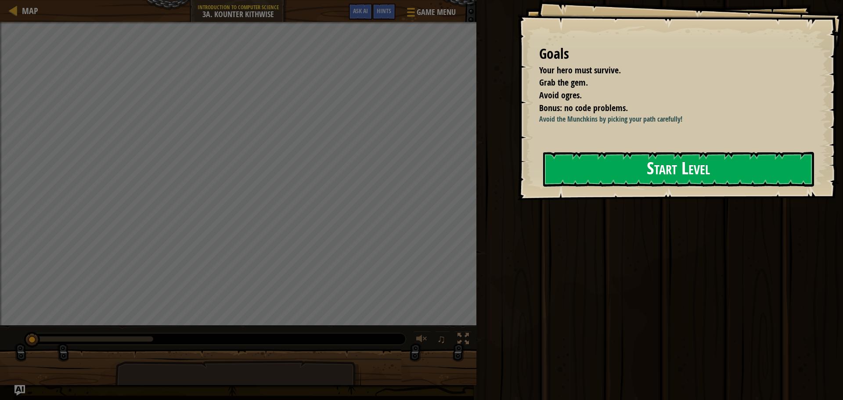
click at [661, 200] on div "Goals Your hero must survive. Grab the gem. Avoid ogres. Bonus: no code problem…" at bounding box center [680, 100] width 326 height 200
click at [651, 177] on button "Start Level" at bounding box center [678, 169] width 271 height 35
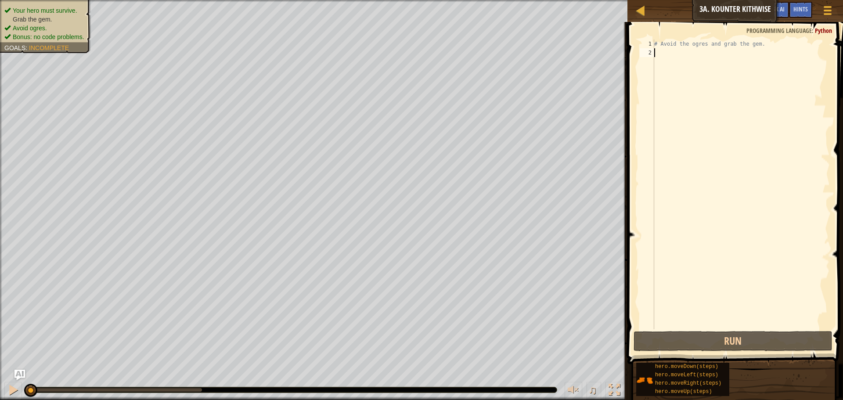
type textarea "h"
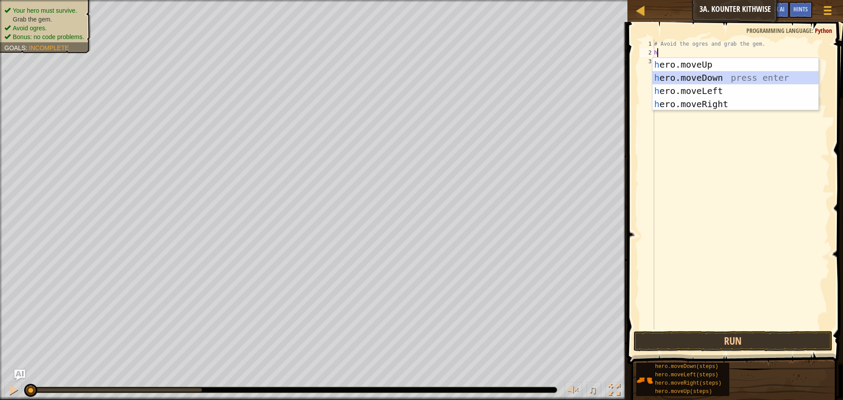
click at [681, 72] on div "h ero.moveUp press enter h ero.moveDown press enter h ero.moveLeft press enter …" at bounding box center [735, 97] width 166 height 79
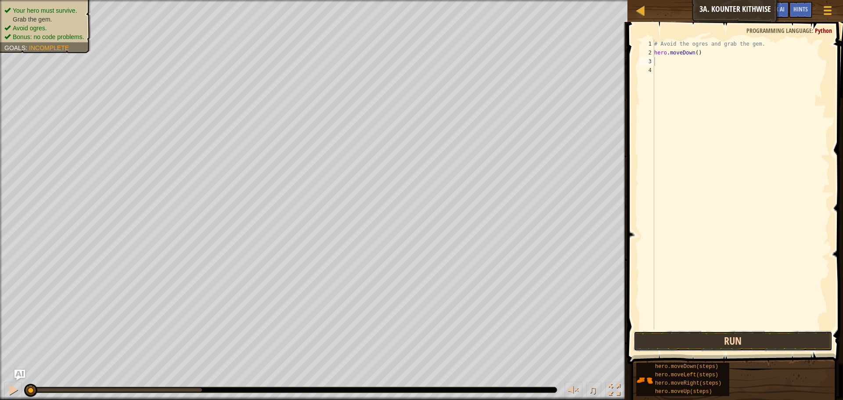
click at [700, 339] on button "Run" at bounding box center [732, 341] width 199 height 20
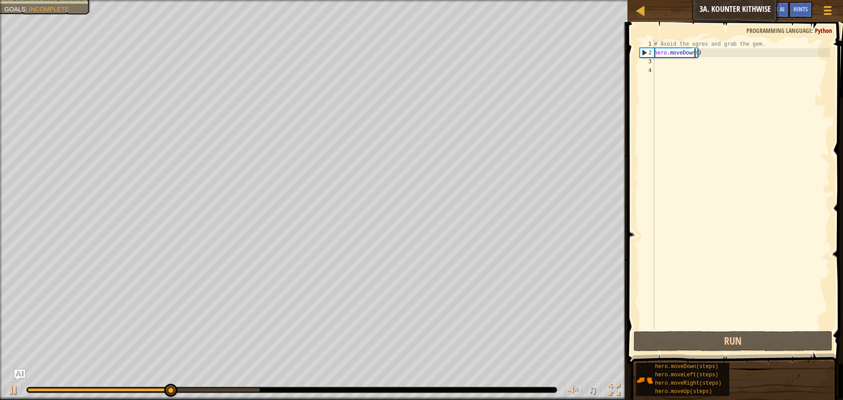
click at [694, 51] on div "# Avoid the ogres and grab the gem. hero . moveDown ( )" at bounding box center [740, 193] width 177 height 307
type textarea "hero.moveDown(2)"
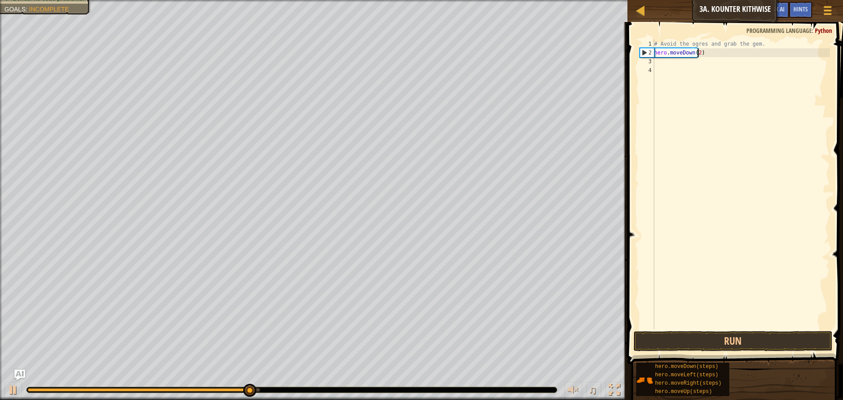
click at [669, 61] on div "# Avoid the ogres and grab the gem. hero . moveDown ( 2 )" at bounding box center [740, 193] width 177 height 307
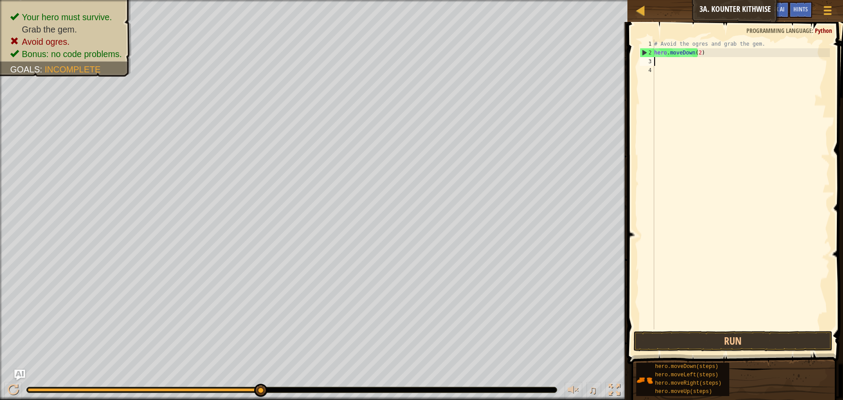
type textarea "m"
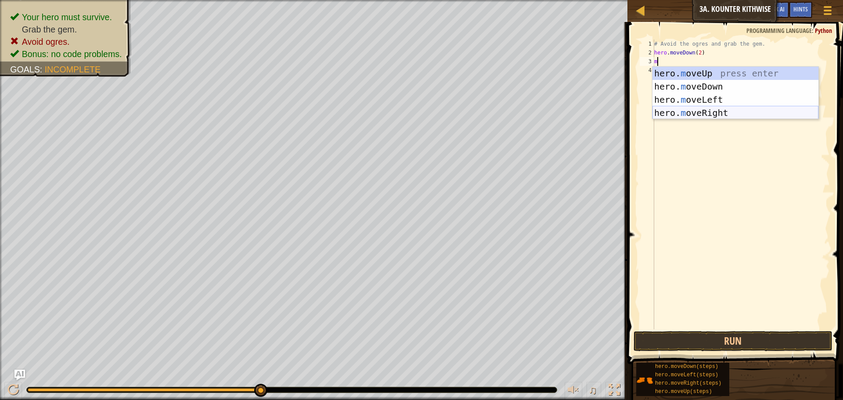
click at [704, 111] on div "hero. m oveUp press enter hero. m oveDown press enter hero. m oveLeft press ent…" at bounding box center [735, 106] width 166 height 79
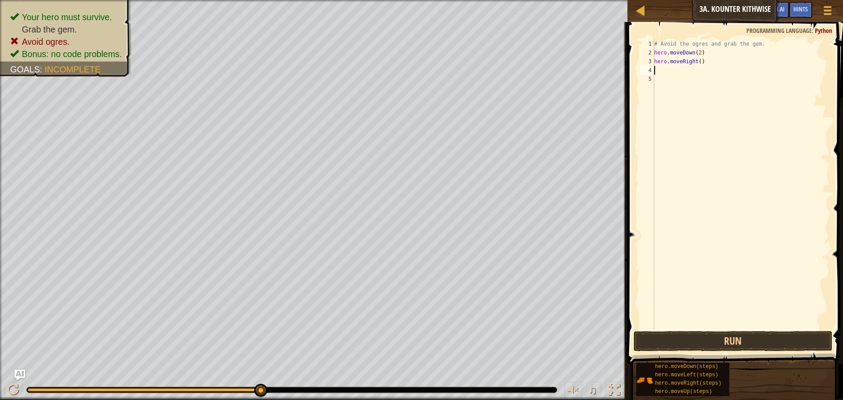
click at [705, 352] on span at bounding box center [736, 180] width 223 height 368
click at [705, 351] on button "Run" at bounding box center [732, 341] width 199 height 20
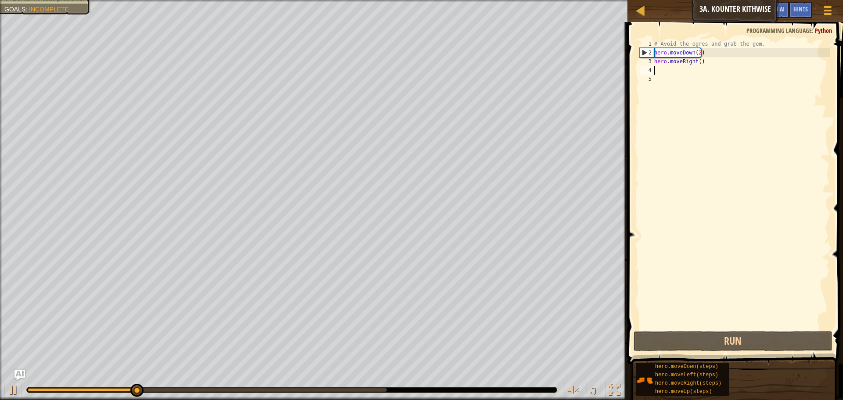
type textarea "h"
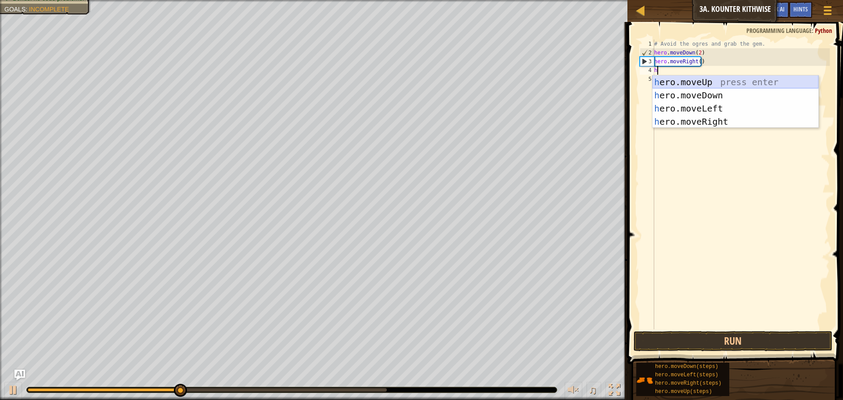
click at [674, 83] on div "h ero.moveUp press enter h ero.moveDown press enter h ero.moveLeft press enter …" at bounding box center [735, 115] width 166 height 79
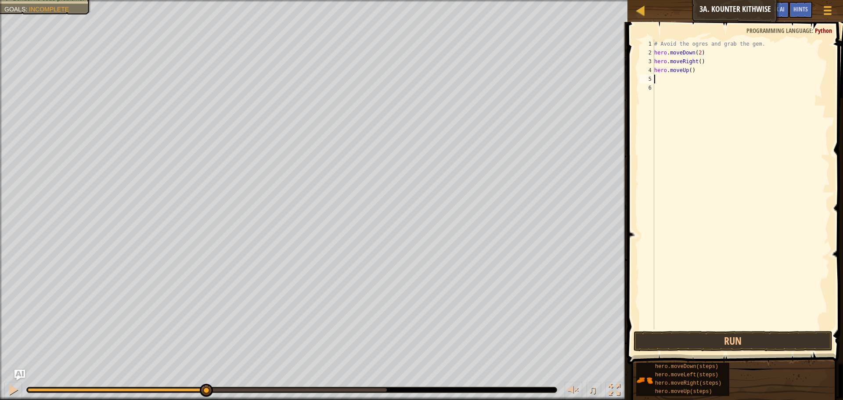
type textarea "h"
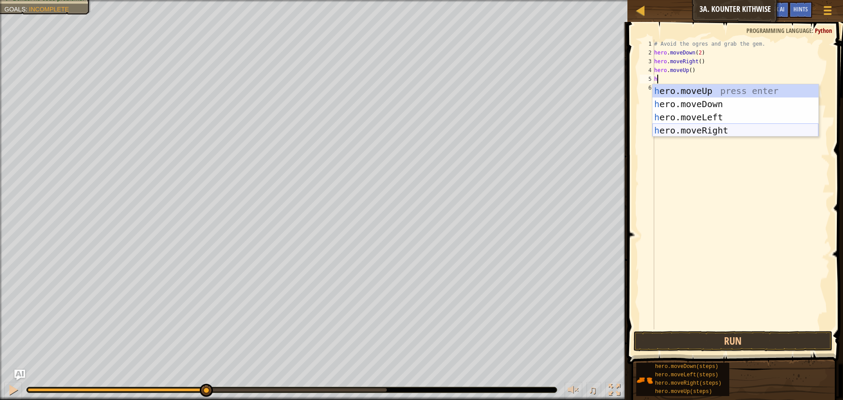
click at [685, 126] on div "h ero.moveUp press enter h ero.moveDown press enter h ero.moveLeft press enter …" at bounding box center [735, 123] width 166 height 79
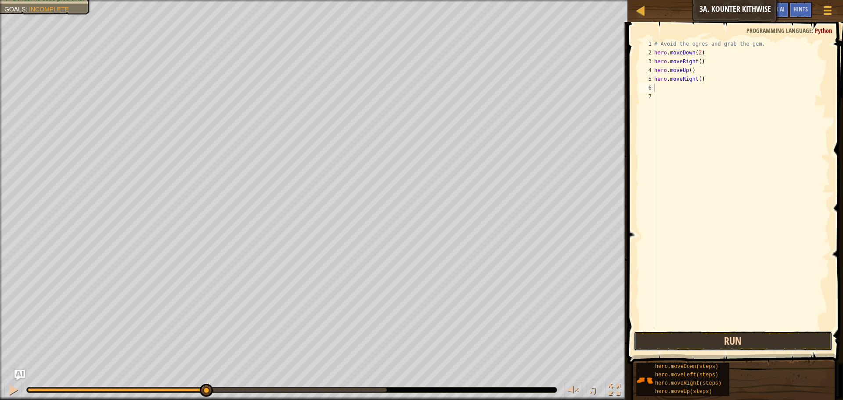
click at [712, 343] on button "Run" at bounding box center [732, 341] width 199 height 20
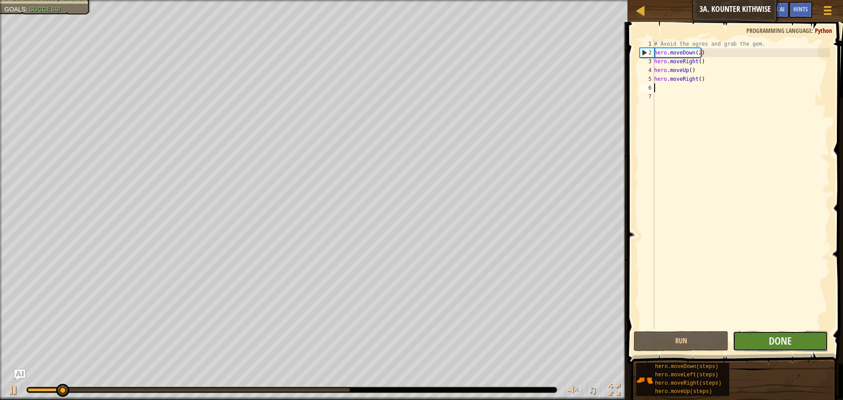
click at [754, 333] on button "Done" at bounding box center [780, 341] width 95 height 20
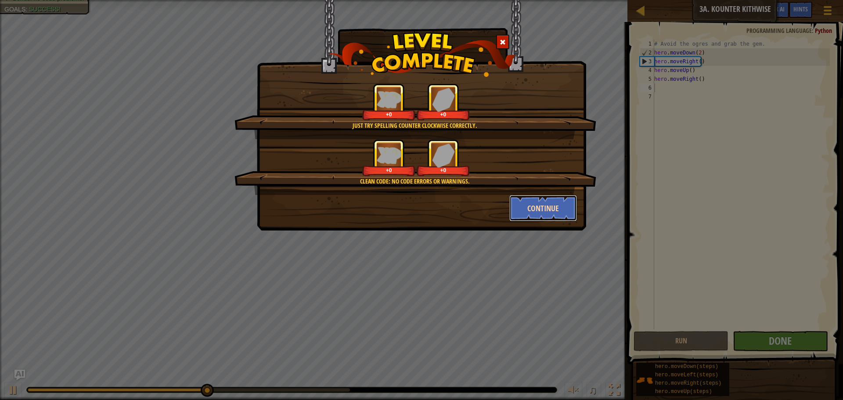
click at [517, 213] on button "Continue" at bounding box center [543, 208] width 68 height 26
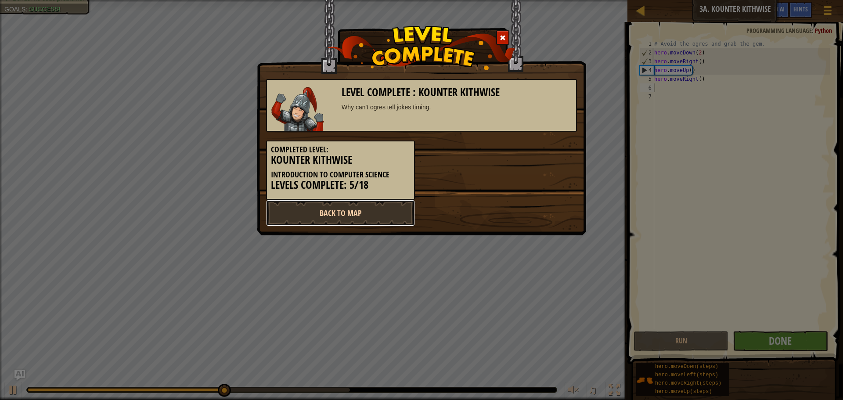
click at [321, 217] on link "Back to Map" at bounding box center [340, 213] width 149 height 26
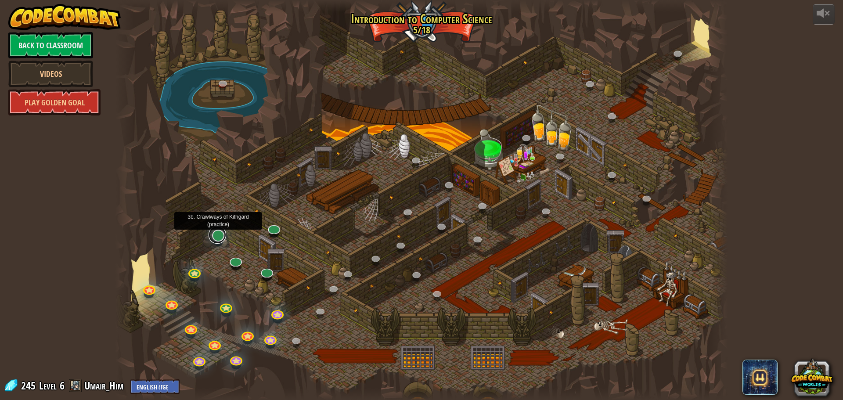
click at [216, 238] on link at bounding box center [218, 235] width 18 height 18
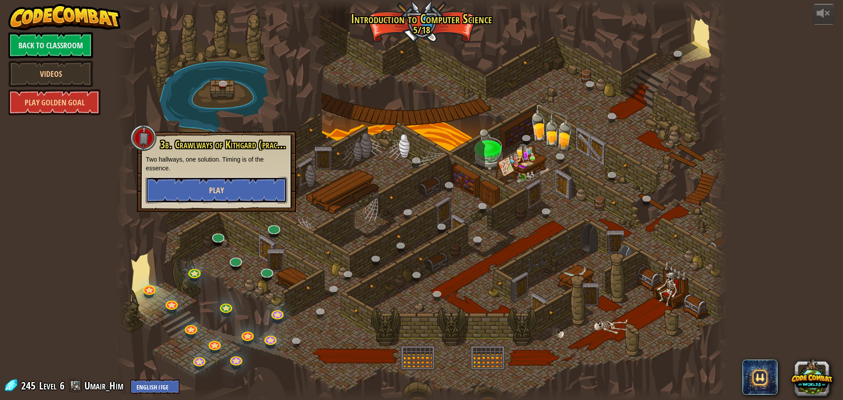
click at [253, 191] on button "Play" at bounding box center [216, 190] width 141 height 26
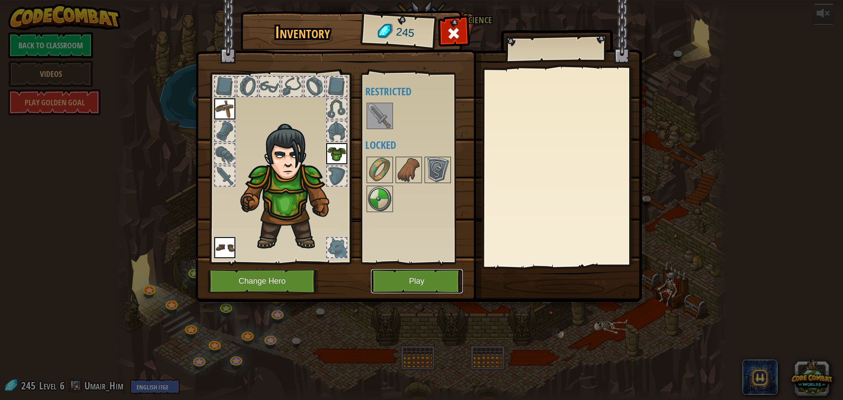
click at [383, 277] on button "Play" at bounding box center [417, 281] width 92 height 24
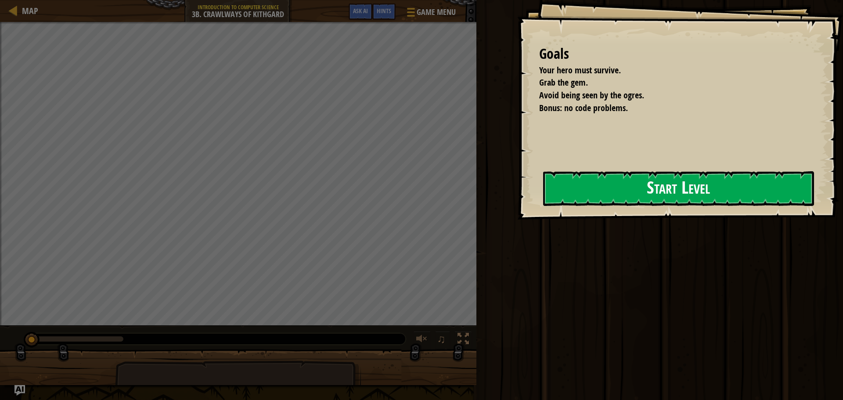
click at [562, 202] on button "Start Level" at bounding box center [678, 188] width 271 height 35
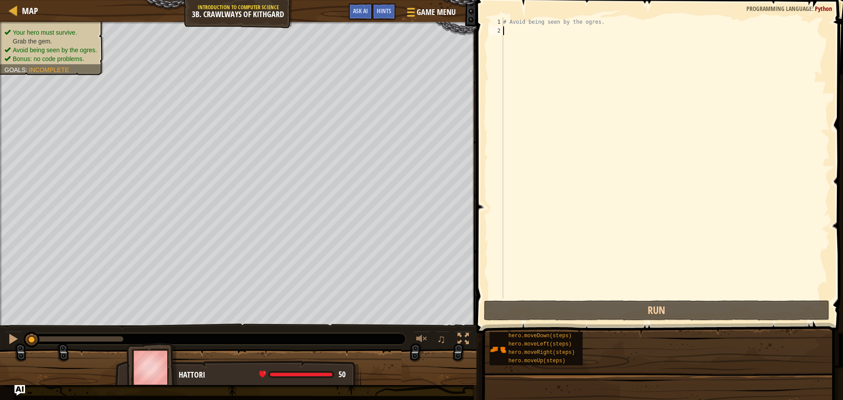
click at [601, 48] on div "Map Introduction to Computer Science 3b. Crawlways of Kithgard Game Menu Done H…" at bounding box center [421, 200] width 843 height 400
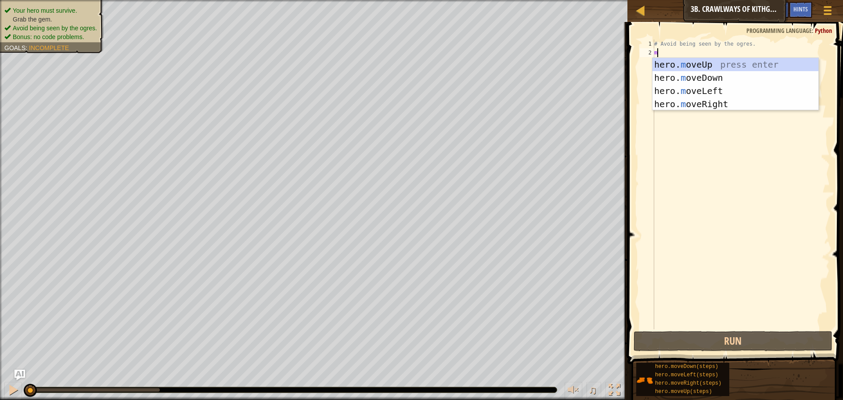
scroll to position [4, 0]
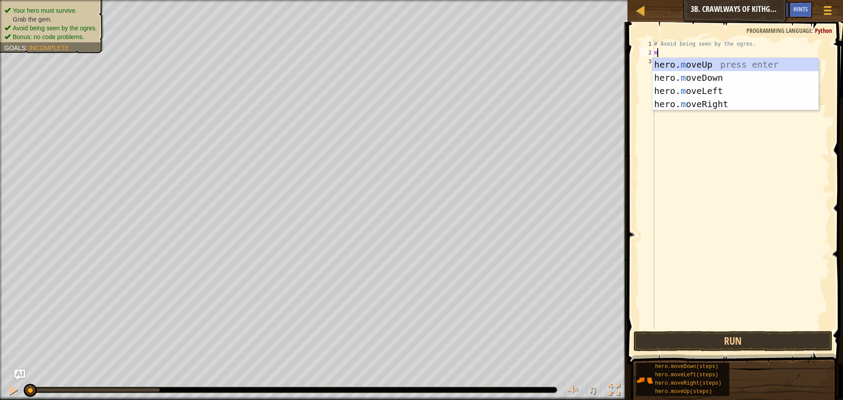
type textarea "mo"
click at [697, 104] on div "hero. mo veUp press enter hero. mo veDown press enter hero. mo veLeft press ent…" at bounding box center [735, 97] width 166 height 79
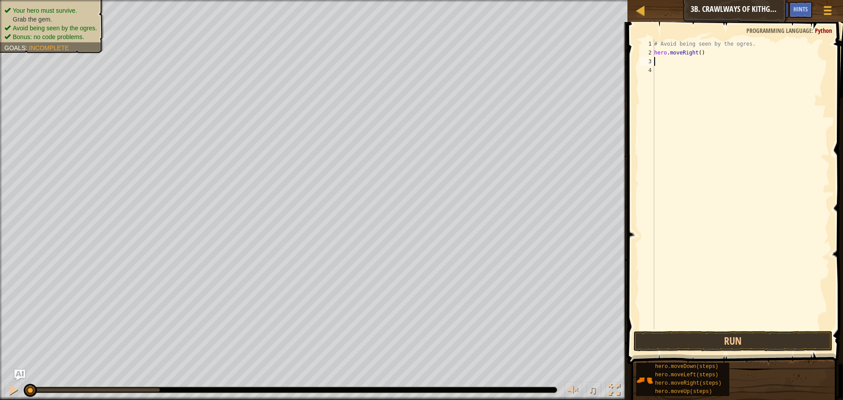
click at [698, 53] on div "# Avoid being seen by the ogres. hero . moveRight ( )" at bounding box center [740, 193] width 177 height 307
click at [720, 331] on button "Run" at bounding box center [732, 341] width 199 height 20
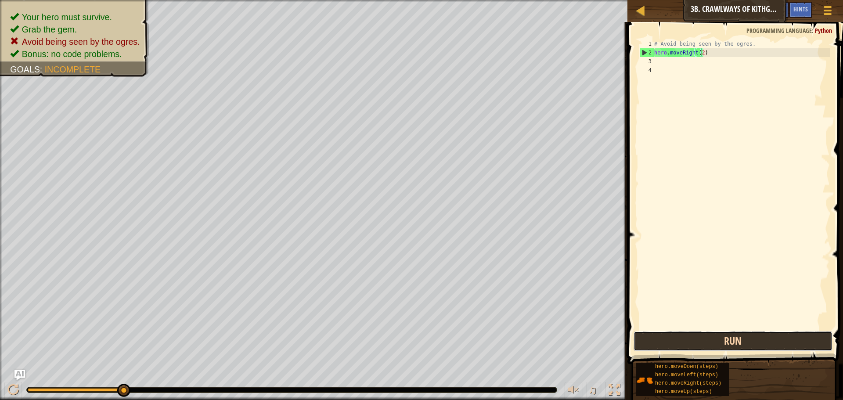
click at [726, 336] on button "Run" at bounding box center [732, 341] width 199 height 20
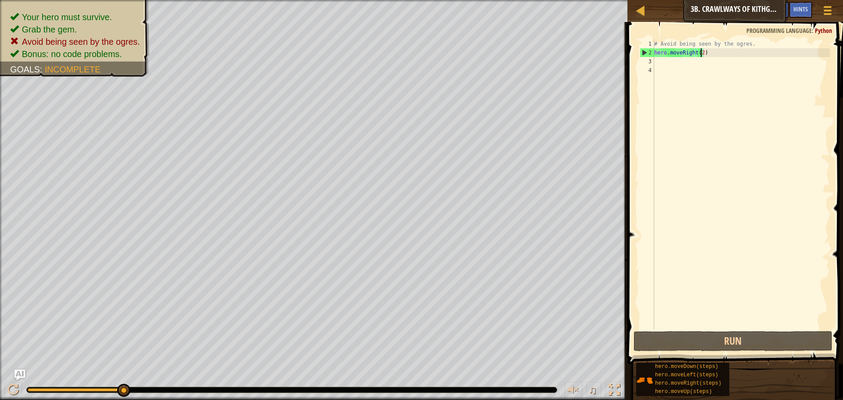
type textarea "hero.moveRight()"
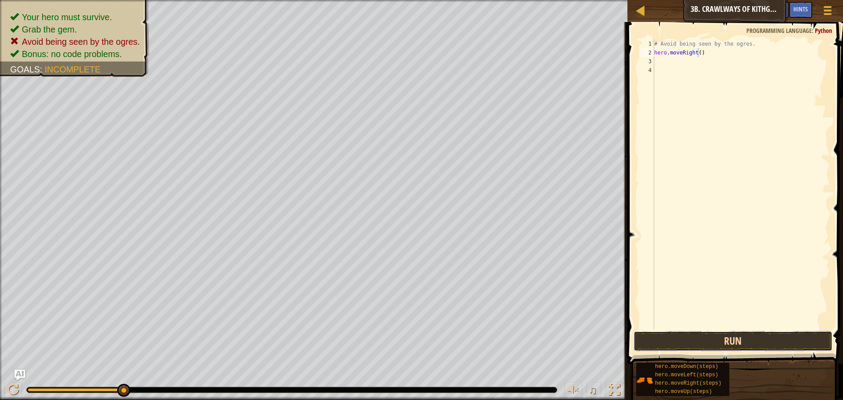
click at [683, 340] on button "Run" at bounding box center [732, 341] width 199 height 20
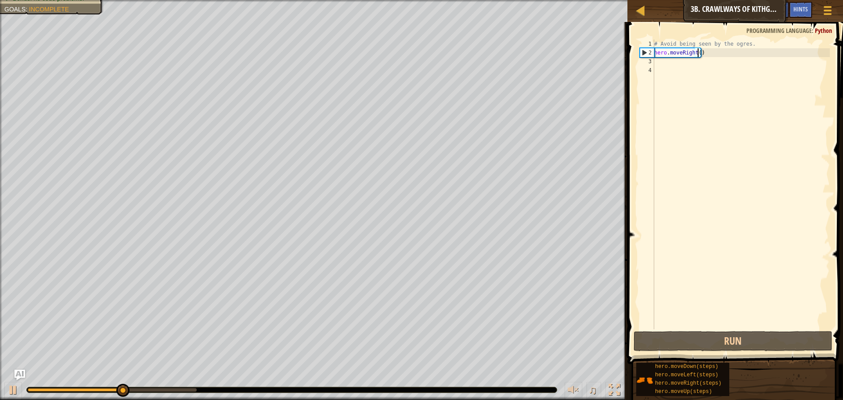
click at [681, 61] on div "# Avoid being seen by the ogres. hero . moveRight ( )" at bounding box center [740, 193] width 177 height 307
type textarea "h"
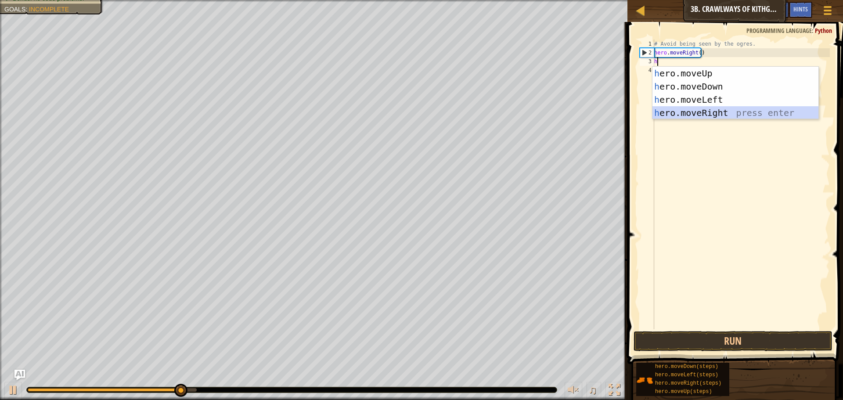
click at [703, 110] on div "h ero.moveUp press enter h ero.moveDown press enter h ero.moveLeft press enter …" at bounding box center [735, 106] width 166 height 79
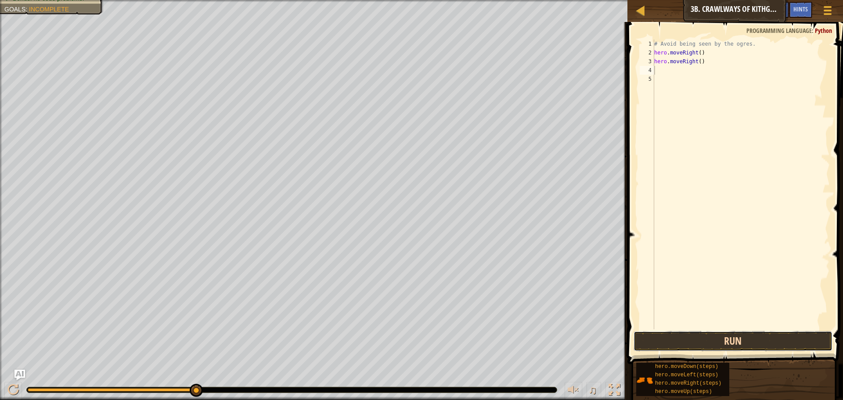
click at [695, 333] on button "Run" at bounding box center [732, 341] width 199 height 20
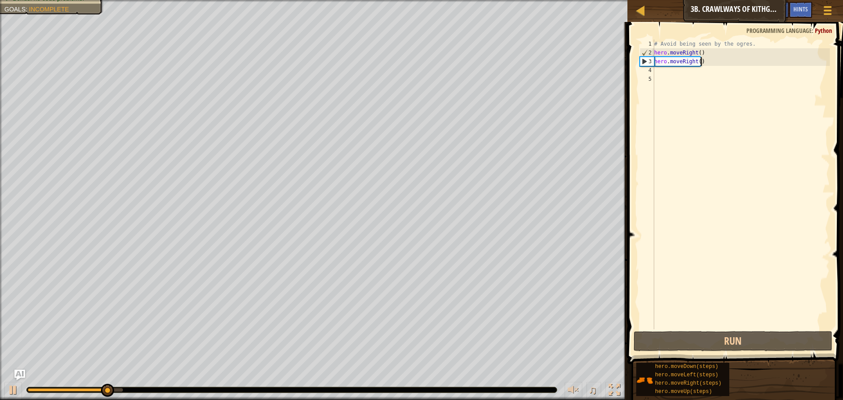
click at [713, 65] on div "# Avoid being seen by the ogres. hero . moveRight ( ) hero . moveRight ( )" at bounding box center [740, 193] width 177 height 307
type textarea "hero.moveRight()"
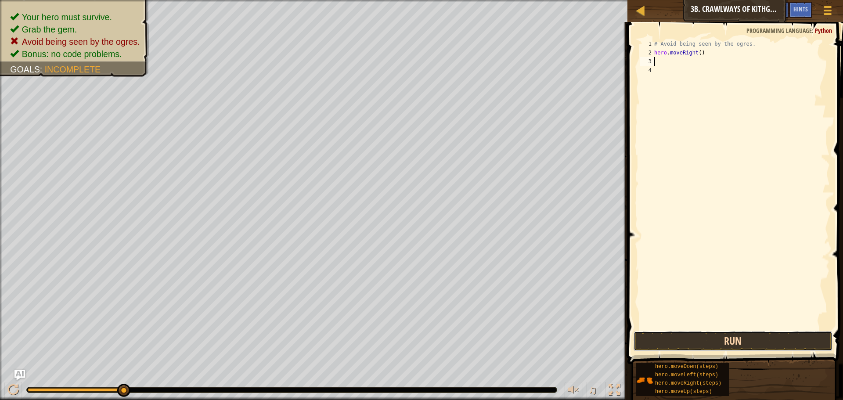
click at [690, 333] on button "Run" at bounding box center [732, 341] width 199 height 20
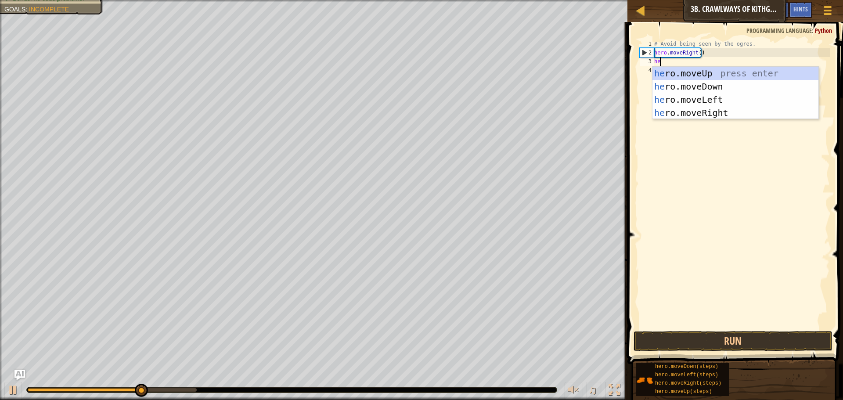
type textarea "her"
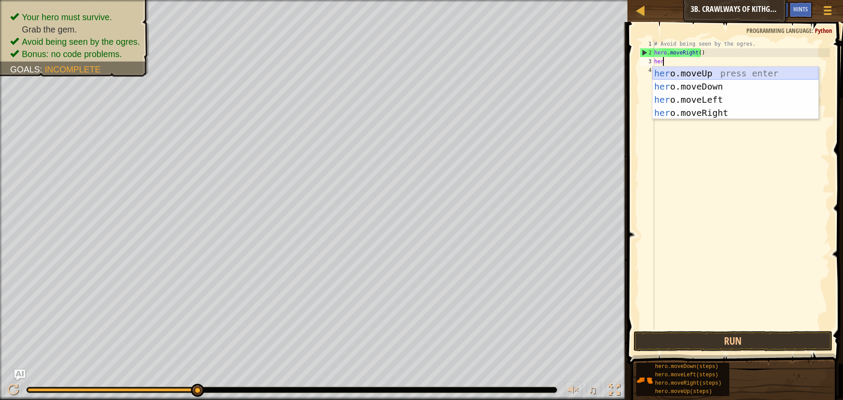
click at [706, 72] on div "her o.moveUp press enter her o.moveDown press enter her o.moveLeft press enter …" at bounding box center [735, 106] width 166 height 79
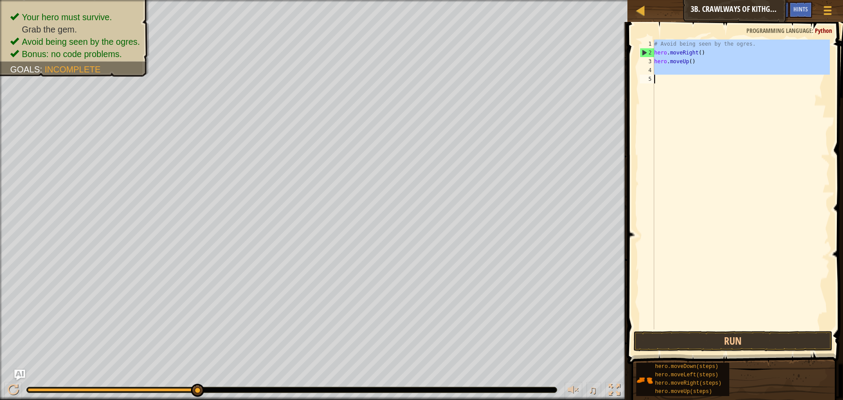
click at [706, 72] on div "# Avoid being seen by the ogres. hero . moveRight ( ) hero . moveUp ( )" at bounding box center [740, 193] width 177 height 307
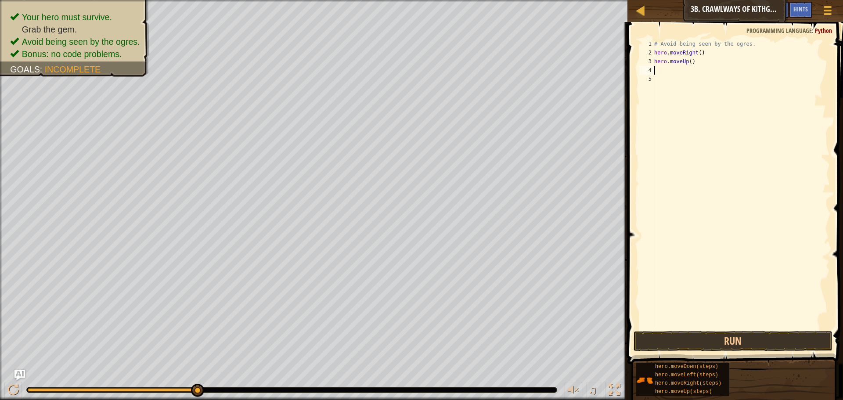
click at [706, 72] on div "# Avoid being seen by the ogres. hero . moveRight ( ) hero . moveUp ( )" at bounding box center [740, 193] width 177 height 307
type textarea "h"
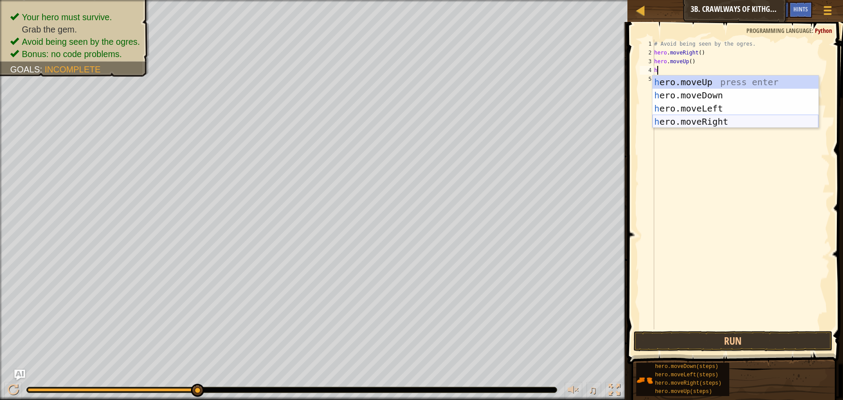
click at [714, 118] on div "h ero.moveUp press enter h ero.moveDown press enter h ero.moveLeft press enter …" at bounding box center [735, 115] width 166 height 79
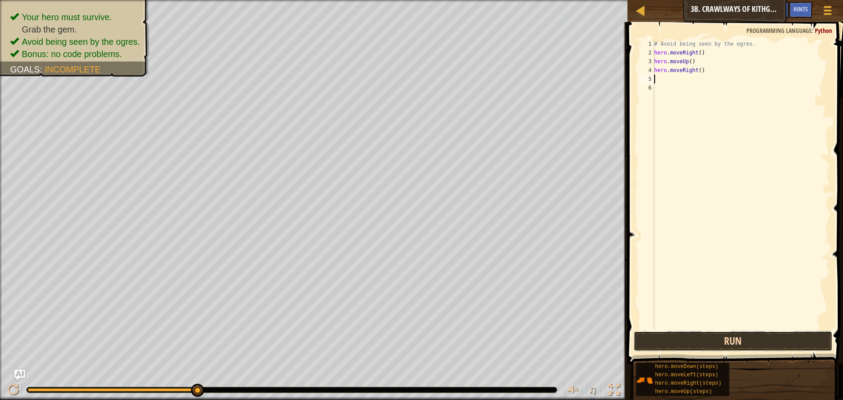
click at [676, 331] on button "Run" at bounding box center [732, 341] width 199 height 20
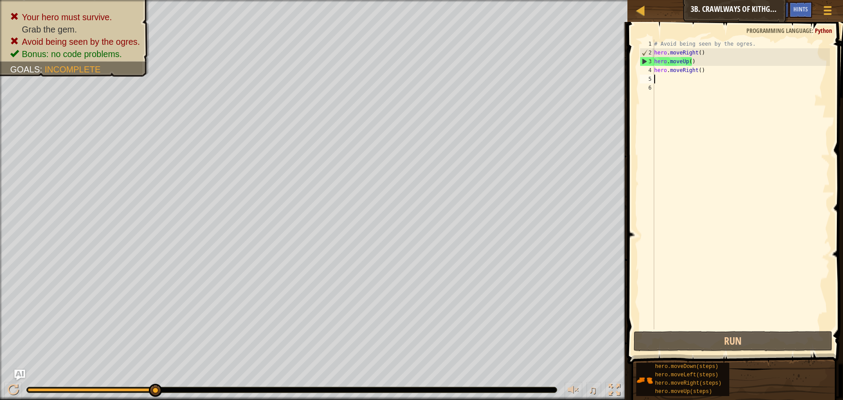
click at [662, 58] on div "# Avoid being seen by the ogres. hero . moveRight ( ) hero . moveUp ( ) hero . …" at bounding box center [740, 193] width 177 height 307
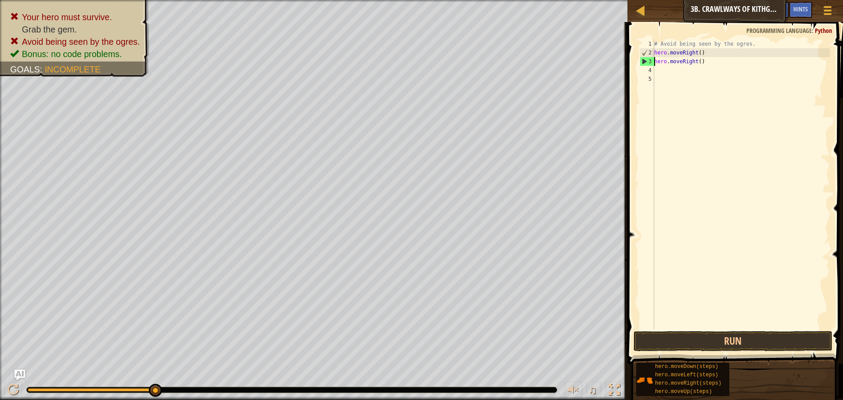
click at [666, 60] on div "# Avoid being seen by the ogres. hero . moveRight ( ) hero . moveRight ( )" at bounding box center [740, 193] width 177 height 307
type textarea "hero.moveRight()"
click at [679, 338] on button "Run" at bounding box center [732, 341] width 199 height 20
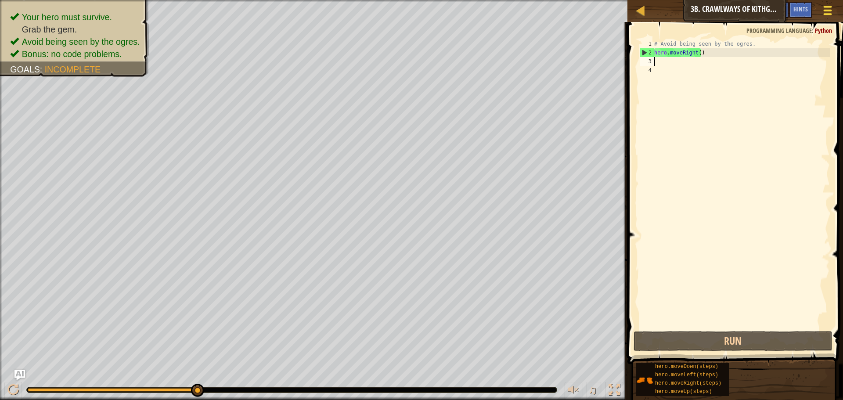
type textarea "h"
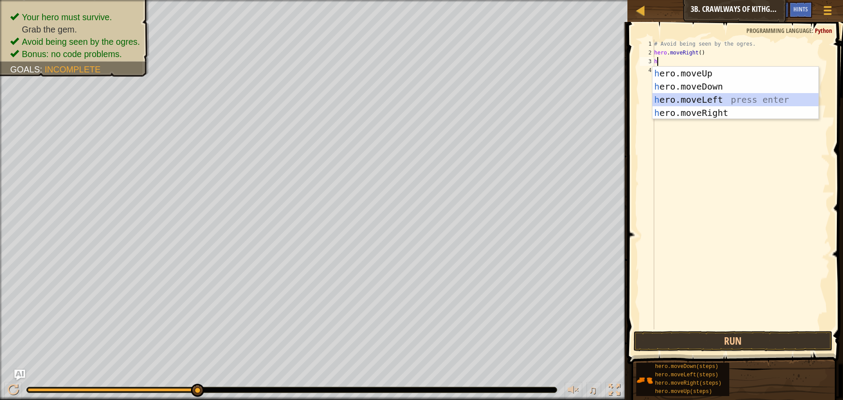
click at [707, 102] on div "h ero.moveUp press enter h ero.moveDown press enter h ero.moveLeft press enter …" at bounding box center [735, 106] width 166 height 79
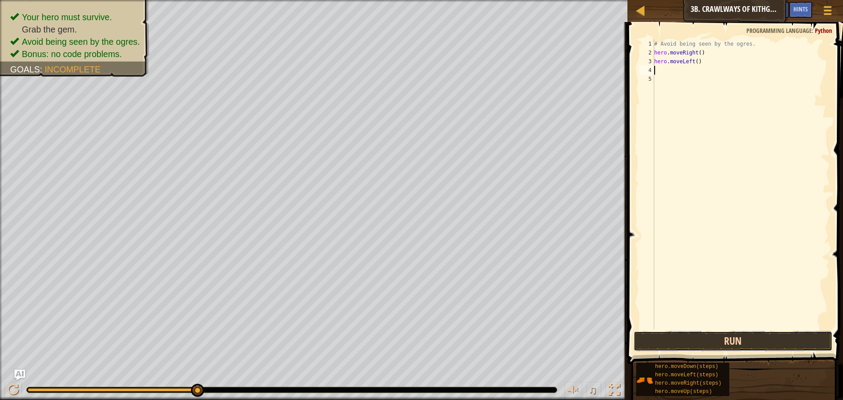
click at [728, 335] on button "Run" at bounding box center [732, 341] width 199 height 20
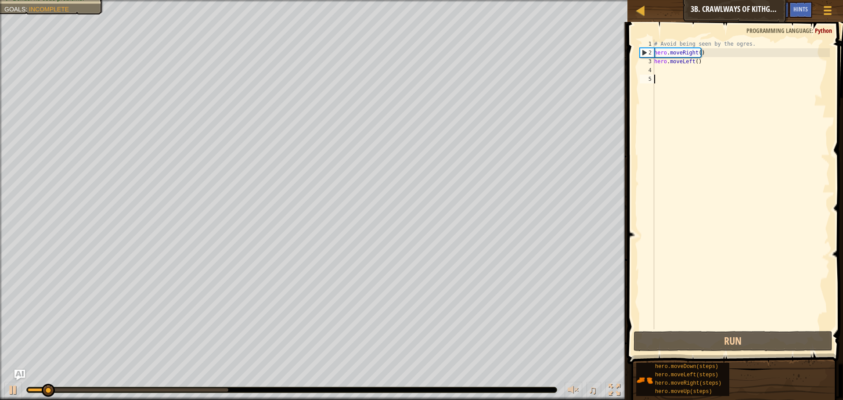
click at [738, 81] on div "# Avoid being seen by the ogres. hero . moveRight ( ) hero . moveLeft ( )" at bounding box center [740, 193] width 177 height 307
click at [720, 66] on div "# Avoid being seen by the ogres. hero . moveRight ( ) hero . moveLeft ( )" at bounding box center [740, 193] width 177 height 307
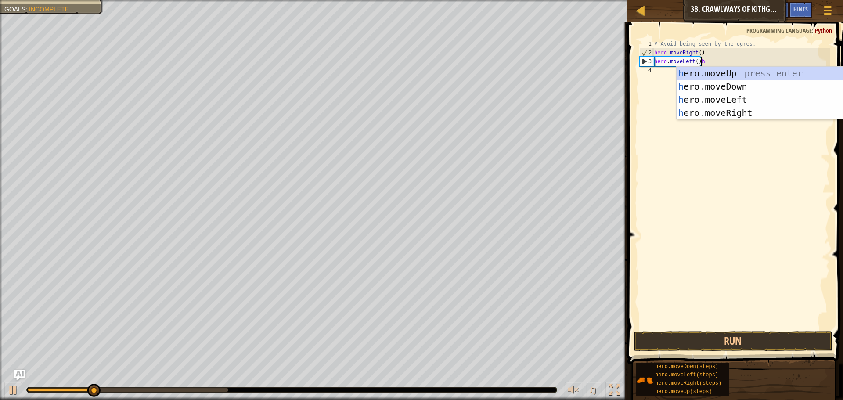
scroll to position [4, 4]
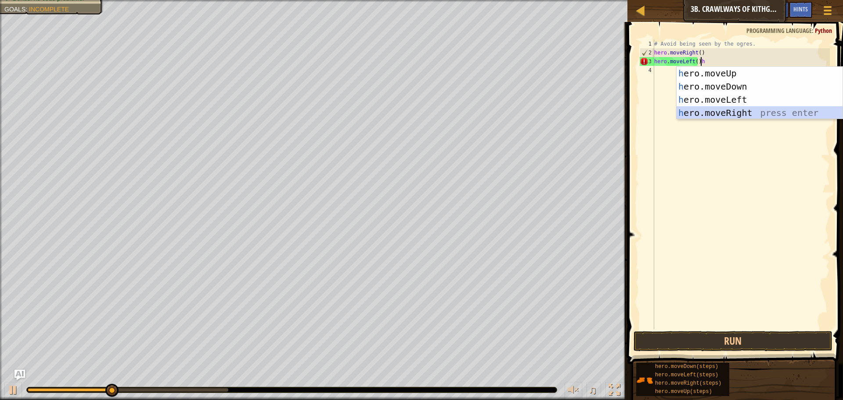
click at [720, 109] on div "h ero.moveUp press enter h ero.moveDown press enter h ero.moveLeft press enter …" at bounding box center [760, 106] width 166 height 79
type textarea "hero.moveLeft()hero.moveRight()"
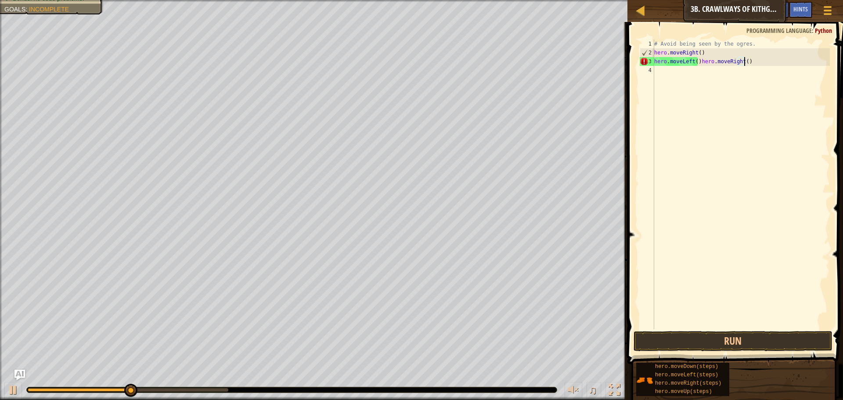
click at [707, 328] on div "# Avoid being seen by the ogres. hero . moveRight ( ) hero . moveLeft ( ) hero …" at bounding box center [740, 193] width 177 height 307
click at [696, 63] on div "# Avoid being seen by the ogres. hero . moveRight ( ) hero . moveLeft ( ) hero …" at bounding box center [740, 193] width 177 height 307
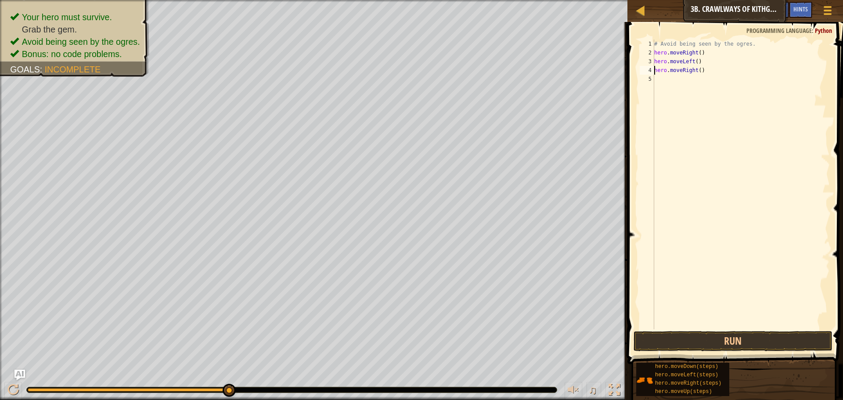
click at [697, 70] on div "# Avoid being seen by the ogres. hero . moveRight ( ) hero . moveLeft ( ) hero …" at bounding box center [740, 193] width 177 height 307
type textarea "hero.moveRight(2)"
click at [758, 331] on span at bounding box center [736, 180] width 223 height 368
click at [761, 337] on button "Run" at bounding box center [732, 341] width 199 height 20
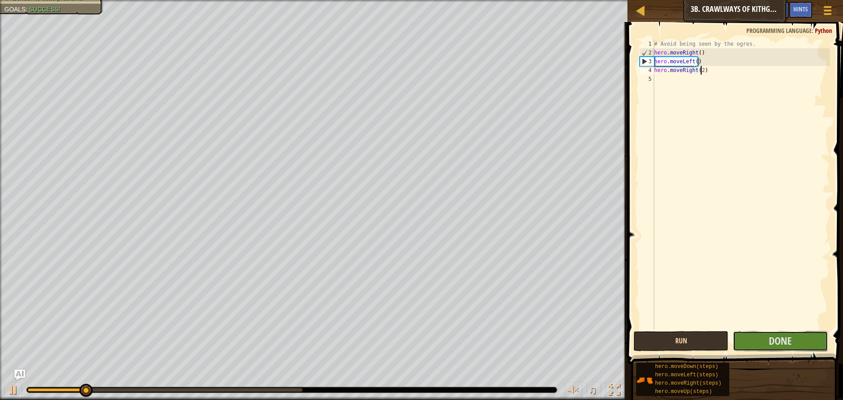
click at [761, 337] on button "Done" at bounding box center [780, 341] width 95 height 20
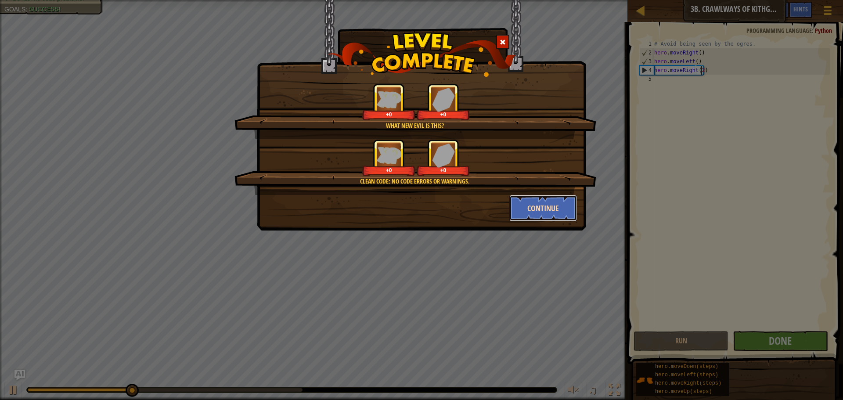
click at [520, 200] on button "Continue" at bounding box center [543, 208] width 68 height 26
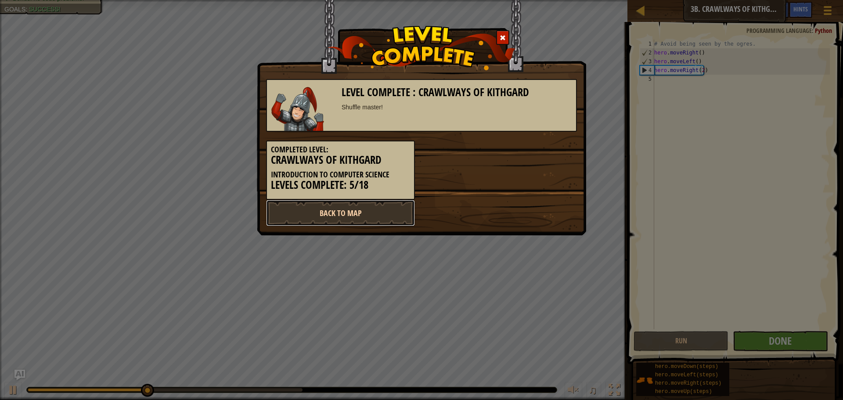
click at [328, 210] on link "Back to Map" at bounding box center [340, 213] width 149 height 26
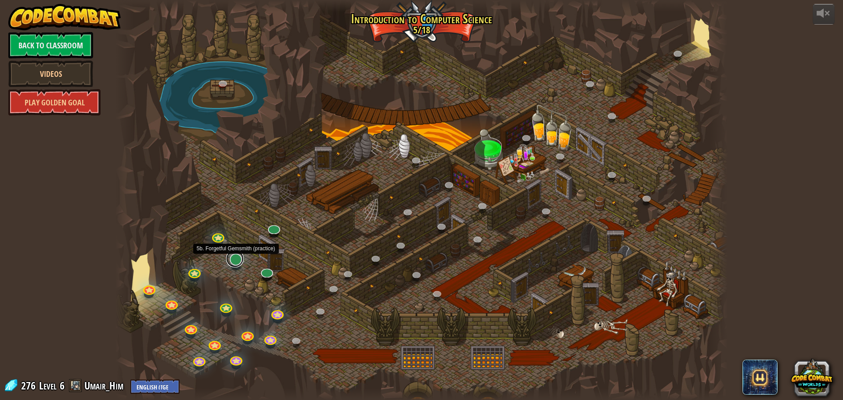
click at [235, 263] on link at bounding box center [235, 259] width 18 height 18
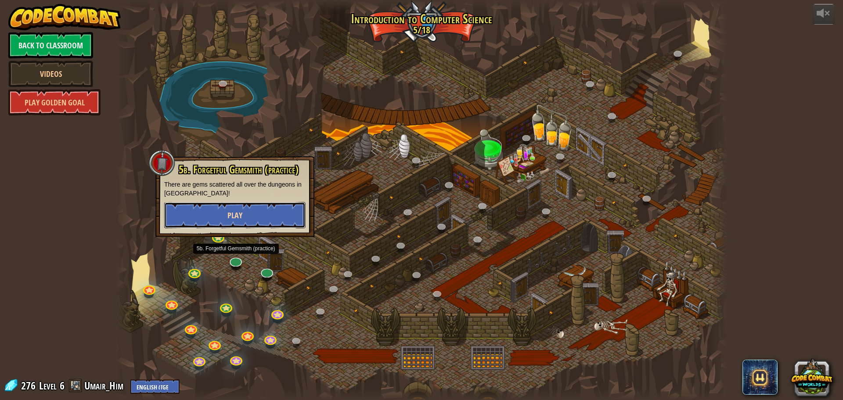
click at [287, 208] on button "Play" at bounding box center [234, 215] width 141 height 26
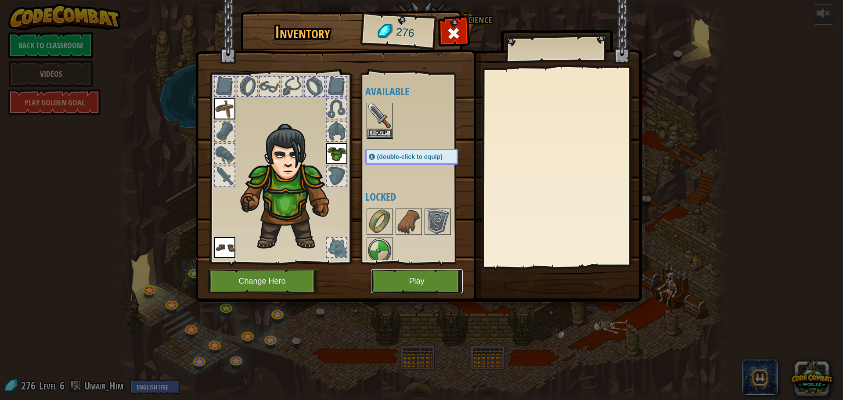
click at [435, 282] on button "Play" at bounding box center [417, 281] width 92 height 24
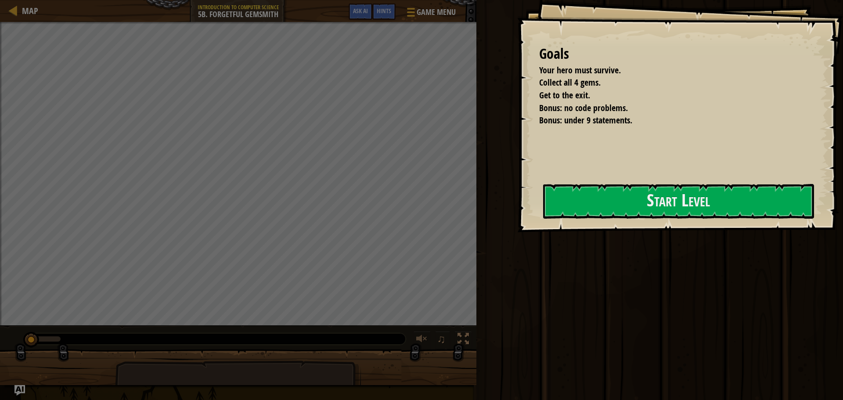
drag, startPoint x: 505, startPoint y: 196, endPoint x: 523, endPoint y: 196, distance: 17.6
click at [520, 196] on div "Goals Your hero must survive. Collect all 4 gems. Get to the exit. Bonus: no co…" at bounding box center [680, 116] width 326 height 232
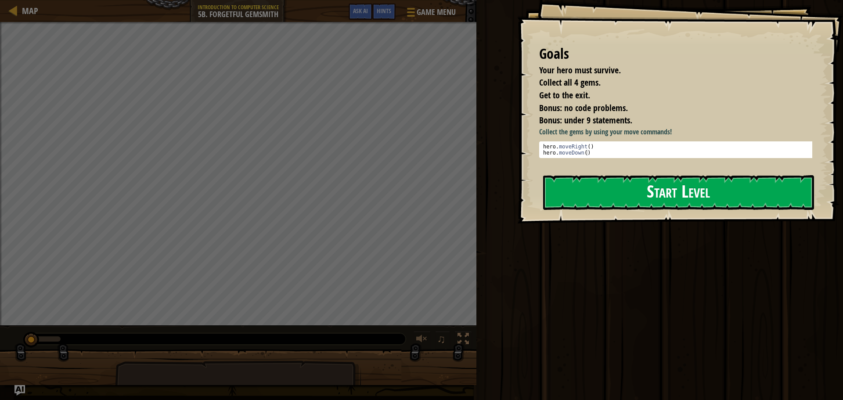
click at [547, 195] on button "Start Level" at bounding box center [678, 192] width 271 height 35
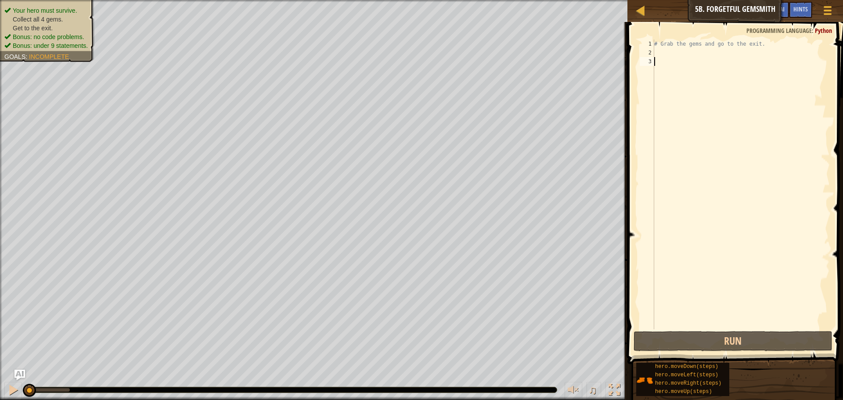
type textarea "h"
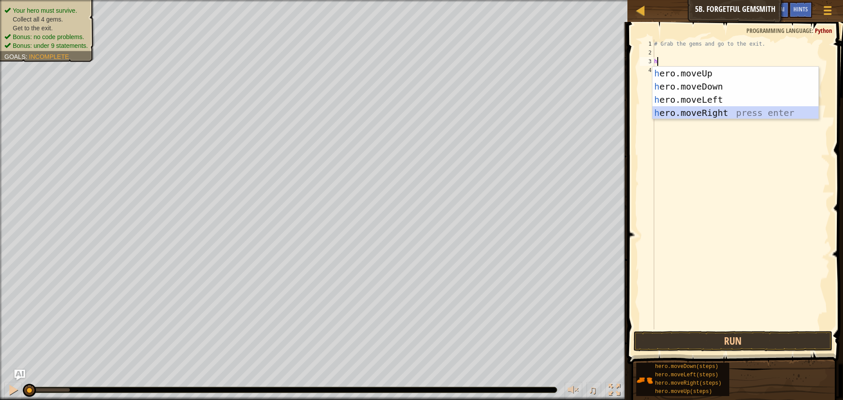
click at [734, 109] on div "h ero.moveUp press enter h ero.moveDown press enter h ero.moveLeft press enter …" at bounding box center [735, 106] width 166 height 79
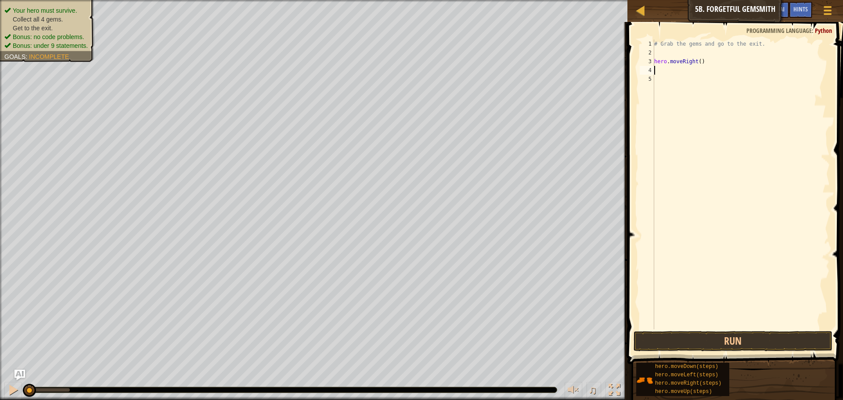
type textarea "h"
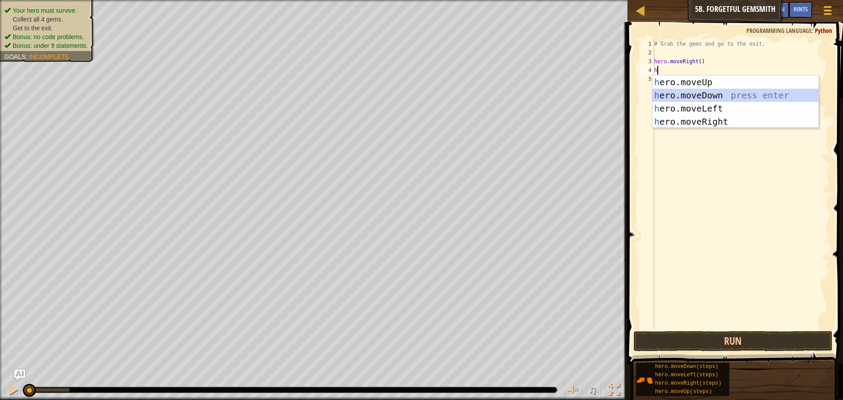
click at [715, 90] on div "h ero.moveUp press enter h ero.moveDown press enter h ero.moveLeft press enter …" at bounding box center [735, 115] width 166 height 79
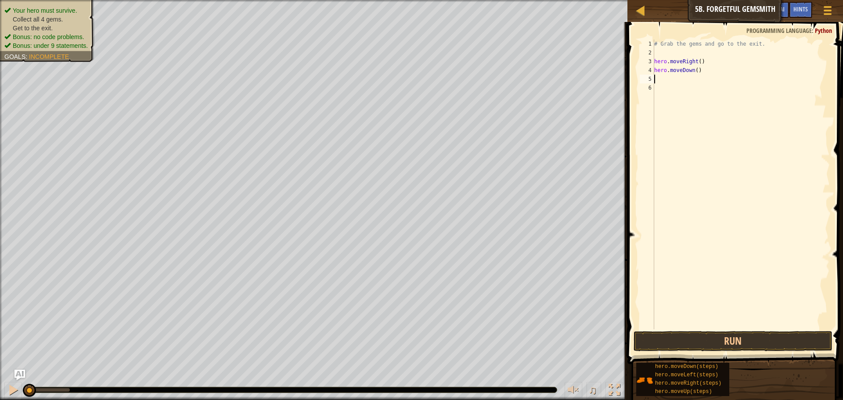
type textarea "h"
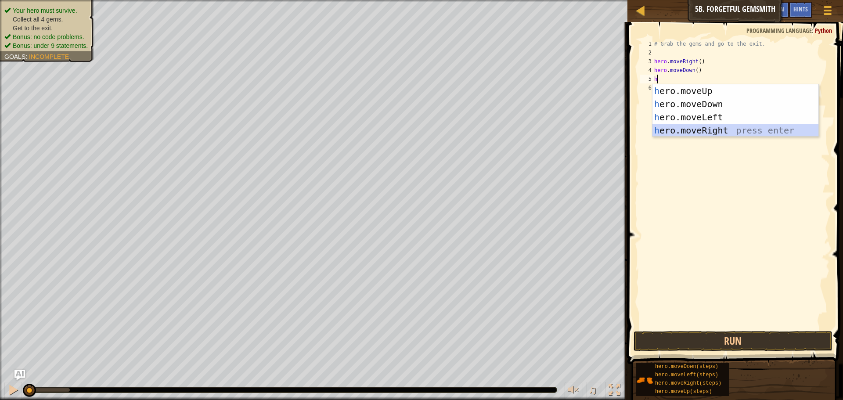
click at [702, 128] on div "h ero.moveUp press enter h ero.moveDown press enter h ero.moveLeft press enter …" at bounding box center [735, 123] width 166 height 79
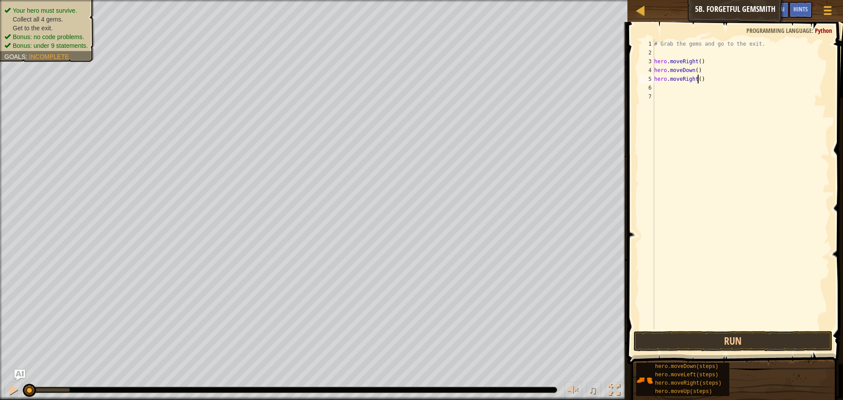
click at [697, 81] on div "# Grab the gems and go to the exit. hero . moveRight ( ) hero . moveDown ( ) he…" at bounding box center [740, 193] width 177 height 307
type textarea "hero.moveRight(2)"
click at [692, 89] on div "# Grab the gems and go to the exit. hero . moveRight ( ) hero . moveDown ( ) he…" at bounding box center [740, 193] width 177 height 307
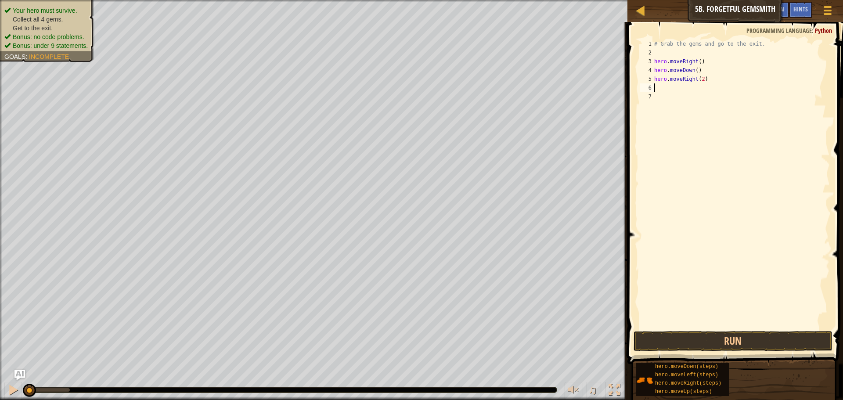
type textarea "m"
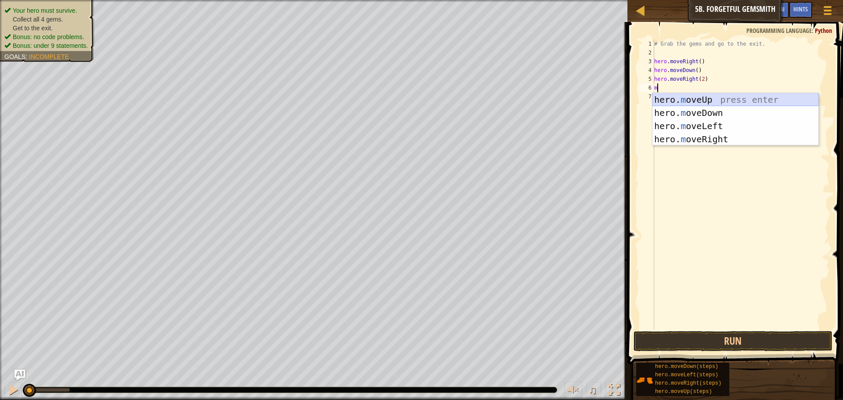
click at [695, 98] on div "hero. m oveUp press enter hero. m oveDown press enter hero. m oveLeft press ent…" at bounding box center [735, 132] width 166 height 79
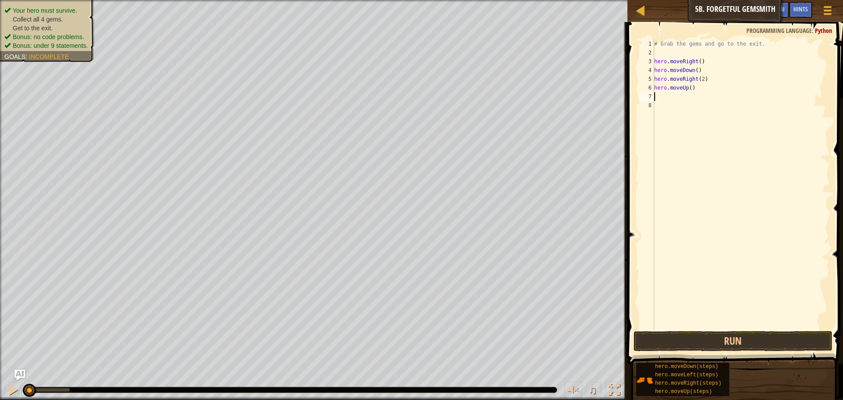
type textarea "m"
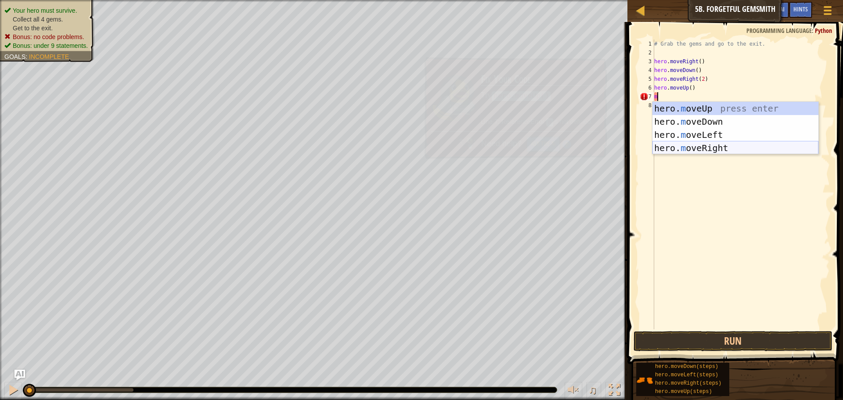
click at [687, 149] on div "hero. m oveUp press enter hero. m oveDown press enter hero. m oveLeft press ent…" at bounding box center [735, 141] width 166 height 79
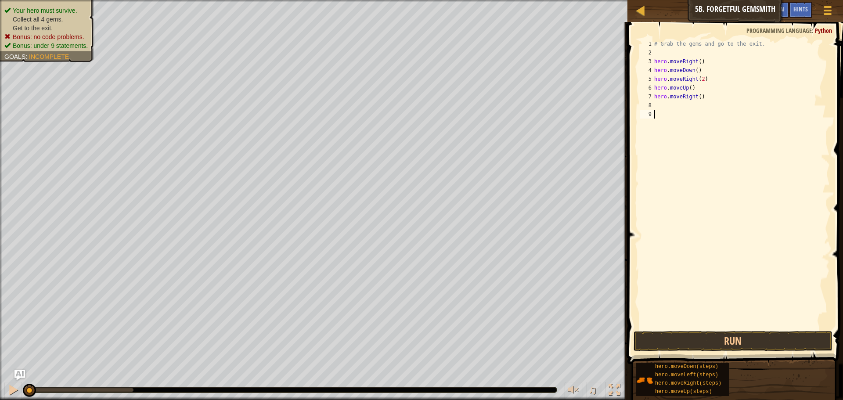
click at [705, 324] on div "# Grab the gems and go to the exit. hero . moveRight ( ) hero . moveDown ( ) he…" at bounding box center [740, 193] width 177 height 307
click at [702, 332] on button "Run" at bounding box center [732, 341] width 199 height 20
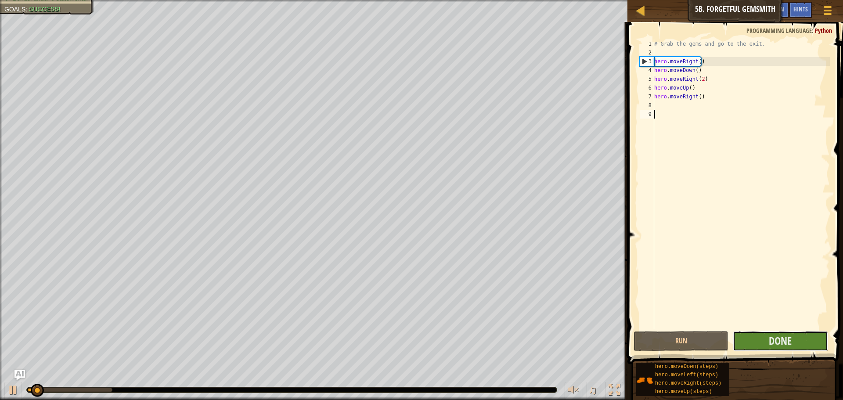
click at [795, 343] on button "Done" at bounding box center [780, 341] width 95 height 20
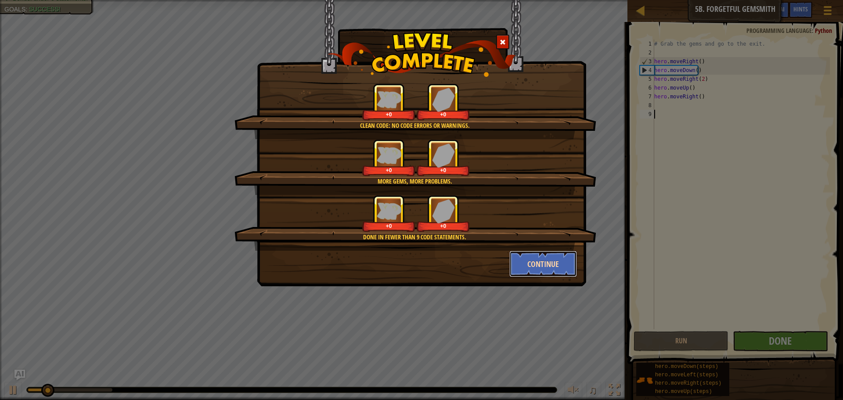
click at [539, 274] on button "Continue" at bounding box center [543, 264] width 68 height 26
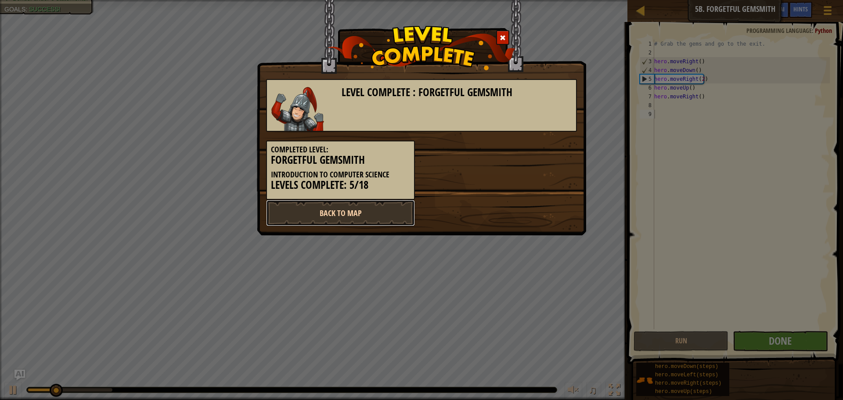
click at [335, 208] on link "Back to Map" at bounding box center [340, 213] width 149 height 26
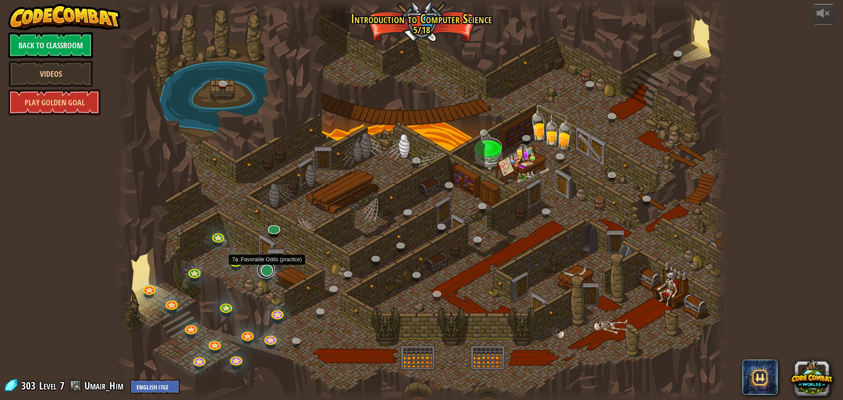
click at [269, 268] on link at bounding box center [266, 270] width 18 height 18
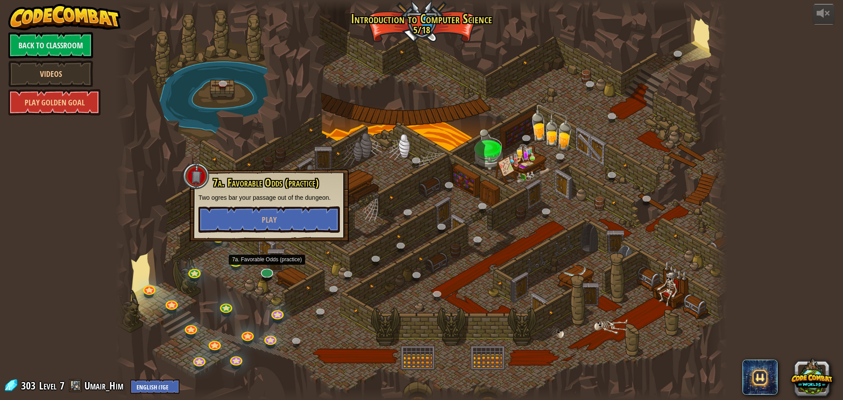
click at [263, 240] on div "7a. Favorable Odds (practice) Two ogres bar your passage out of the dungeon. Pl…" at bounding box center [269, 205] width 159 height 72
click at [265, 234] on div "7a. Favorable Odds (practice) Two ogres bar your passage out of the dungeon. Pl…" at bounding box center [269, 205] width 159 height 72
click at [266, 228] on button "Play" at bounding box center [268, 219] width 141 height 26
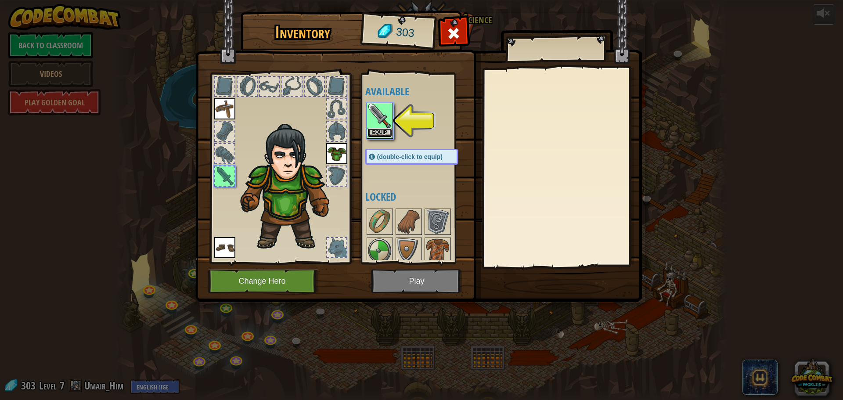
click at [371, 129] on button "Equip" at bounding box center [379, 132] width 25 height 9
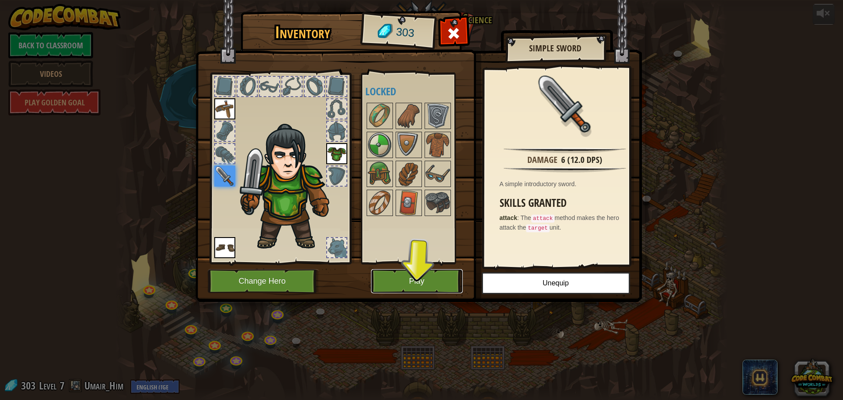
click at [435, 277] on button "Play" at bounding box center [417, 281] width 92 height 24
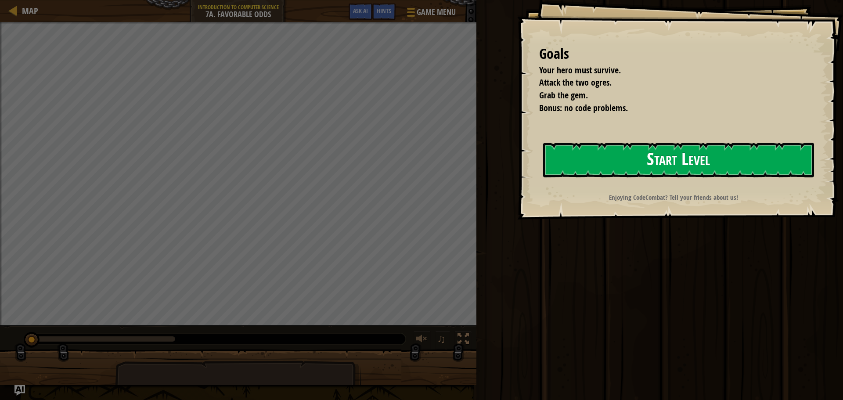
click at [558, 156] on button "Start Level" at bounding box center [678, 160] width 271 height 35
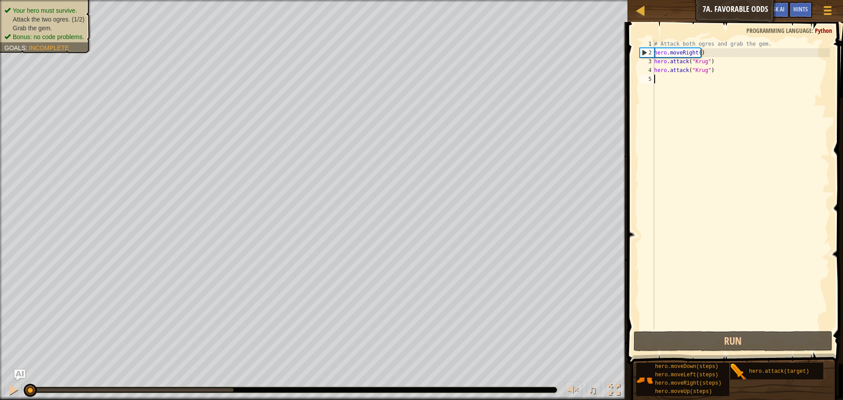
type textarea "m"
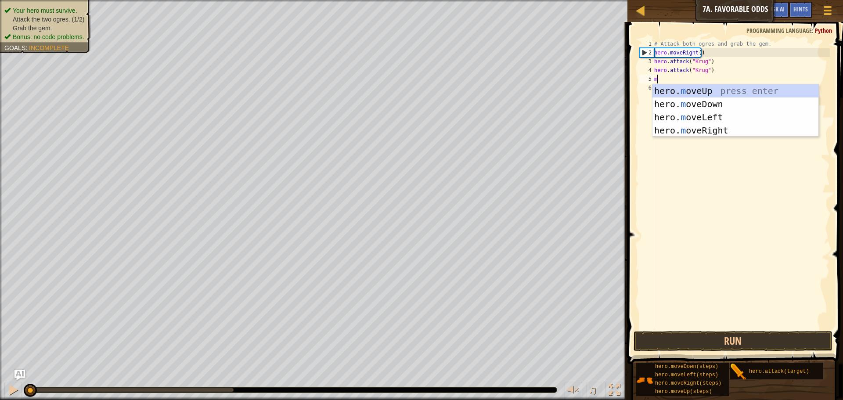
scroll to position [4, 0]
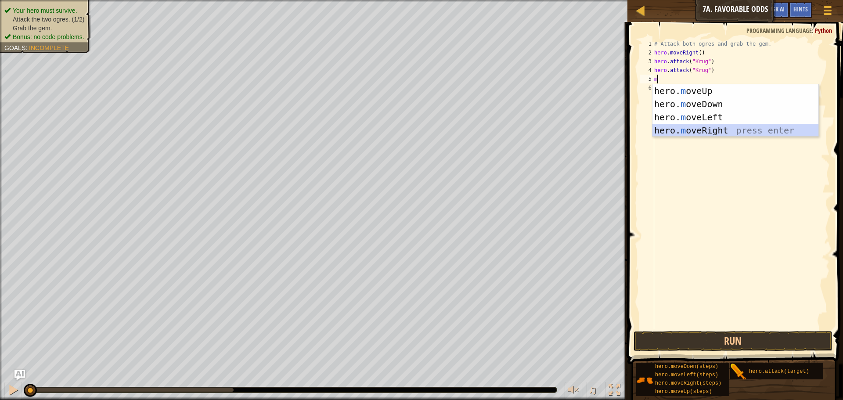
click at [704, 124] on div "hero. m oveUp press enter hero. m oveDown press enter hero. m oveLeft press ent…" at bounding box center [735, 123] width 166 height 79
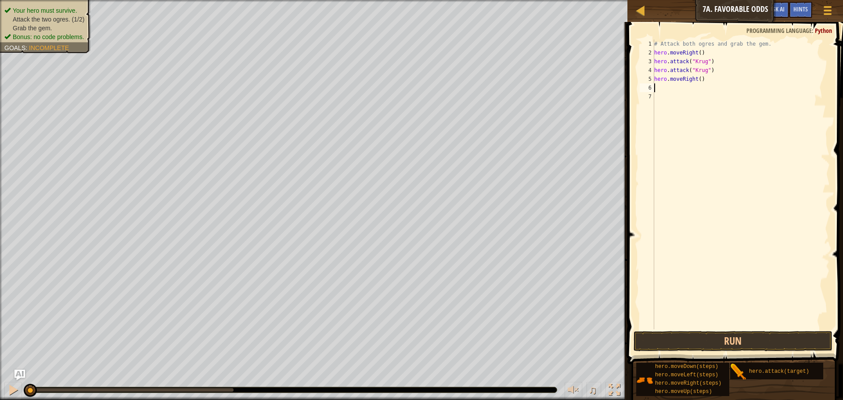
type textarea "m"
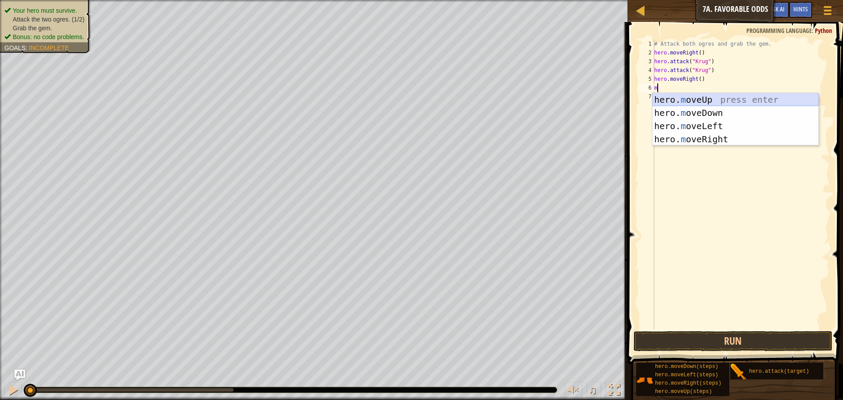
click at [693, 101] on div "hero. m oveUp press enter hero. m oveDown press enter hero. m oveLeft press ent…" at bounding box center [735, 132] width 166 height 79
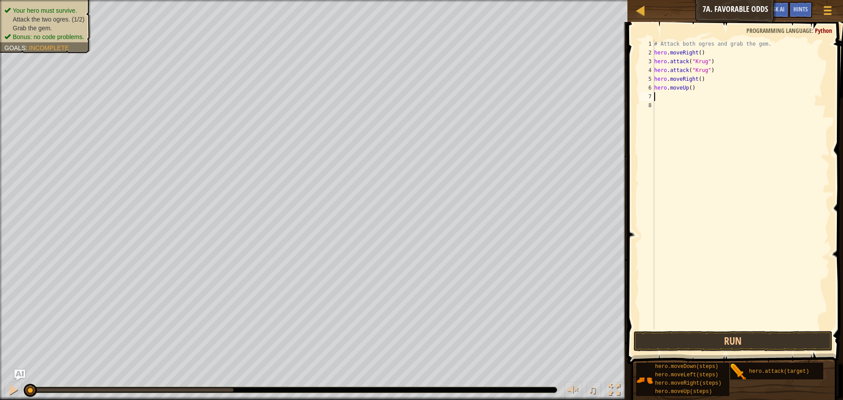
type textarea "m"
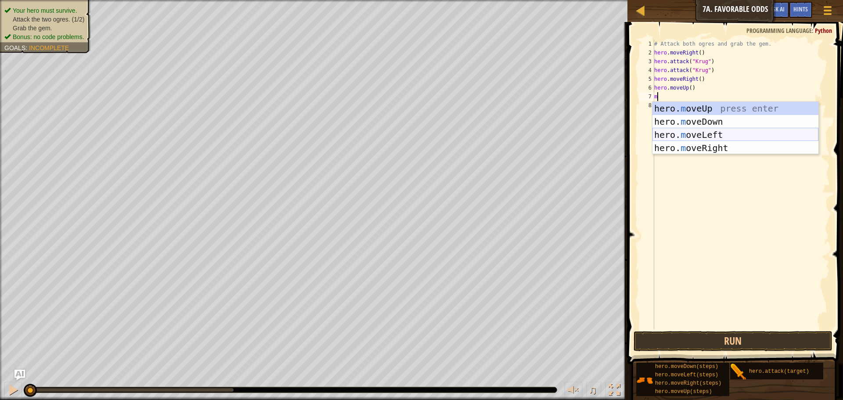
click at [713, 134] on div "hero. m oveUp press enter hero. m oveDown press enter hero. m oveLeft press ent…" at bounding box center [735, 141] width 166 height 79
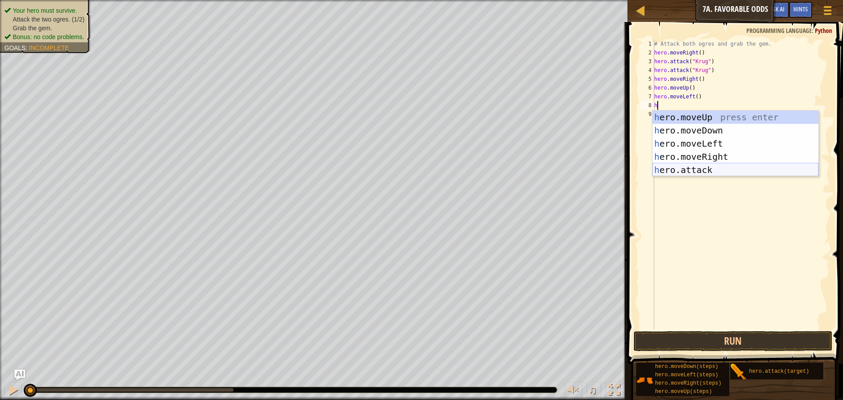
click at [715, 168] on div "h ero.moveUp press enter h ero.moveDown press enter h ero.moveLeft press enter …" at bounding box center [735, 157] width 166 height 92
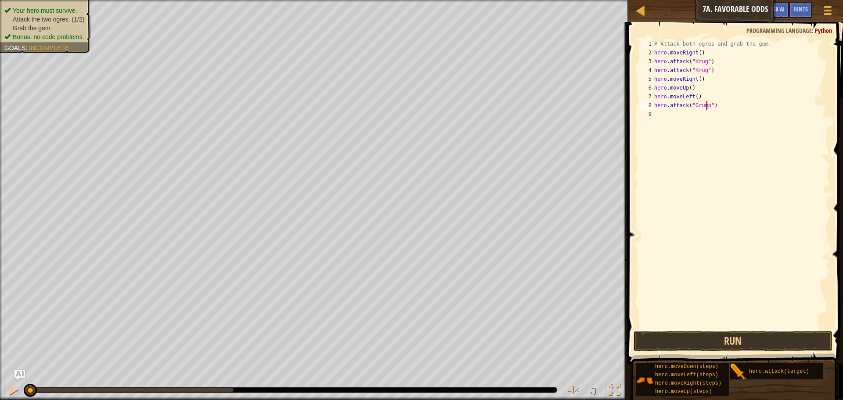
scroll to position [4, 4]
click at [706, 106] on div "# Attack both ogres and grab the gem. hero . moveRight ( ) hero . attack ( "Kru…" at bounding box center [740, 193] width 177 height 307
click at [741, 103] on div "# Attack both ogres and grab the gem. hero . moveRight ( ) hero . attack ( "Kru…" at bounding box center [740, 185] width 177 height 290
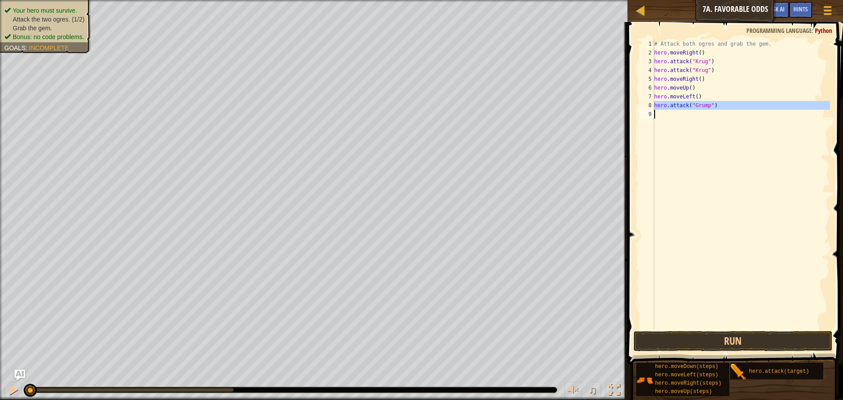
type textarea "hero.attack("Grump")"
click at [675, 120] on div "# Attack both ogres and grab the gem. hero . moveRight ( ) hero . attack ( "Kru…" at bounding box center [740, 193] width 177 height 307
click at [731, 337] on button "Run" at bounding box center [732, 341] width 199 height 20
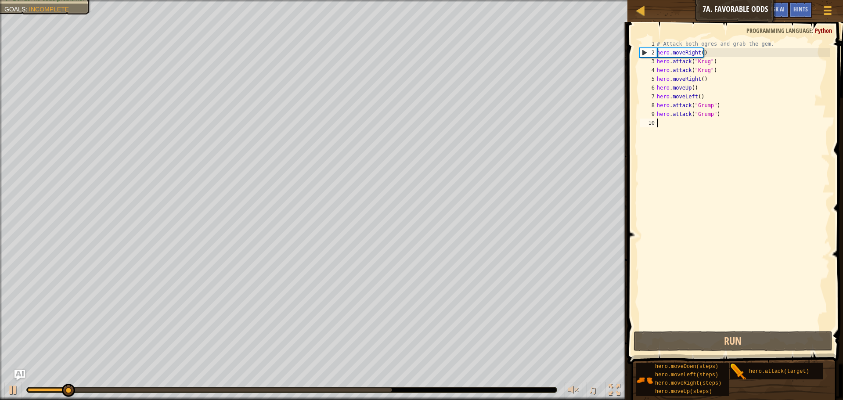
type textarea "m"
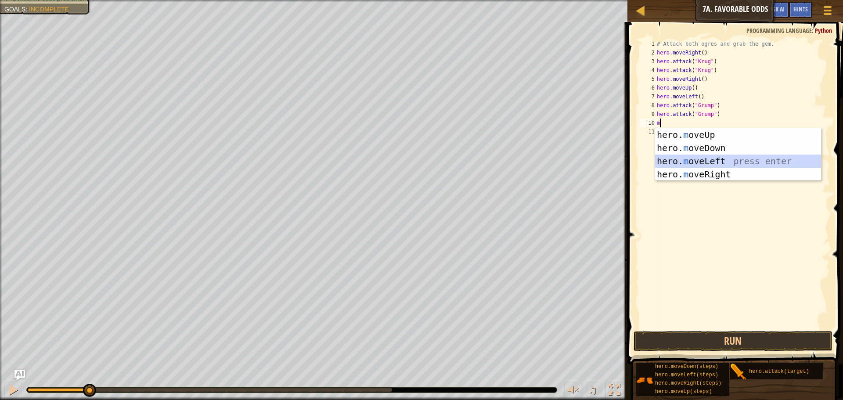
click at [727, 156] on div "hero. m oveUp press enter hero. m oveDown press enter hero. m oveLeft press ent…" at bounding box center [738, 167] width 166 height 79
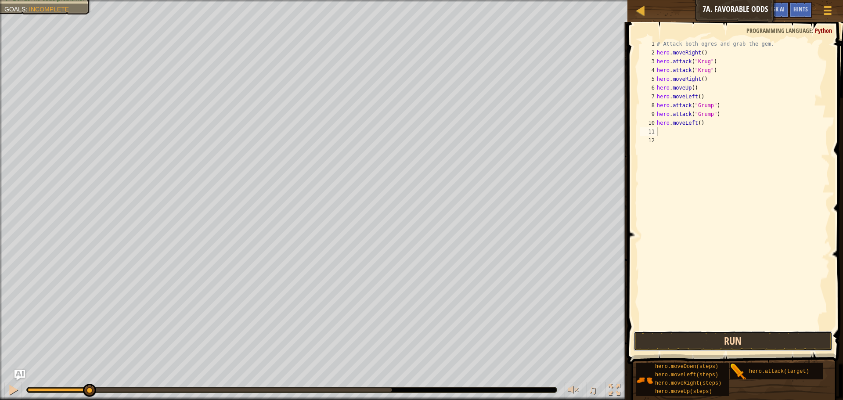
click at [691, 348] on button "Run" at bounding box center [732, 341] width 199 height 20
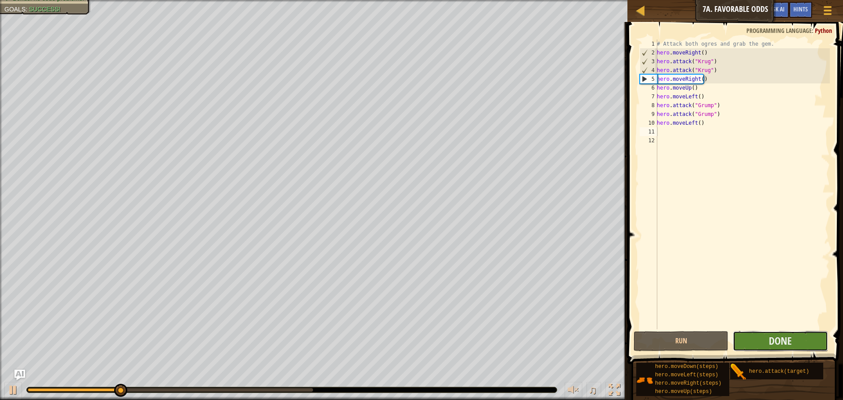
click at [757, 335] on button "Done" at bounding box center [780, 341] width 95 height 20
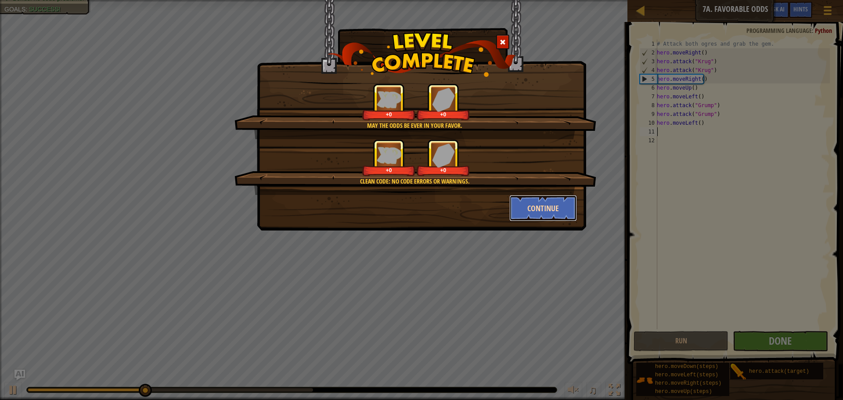
click at [546, 197] on button "Continue" at bounding box center [543, 208] width 68 height 26
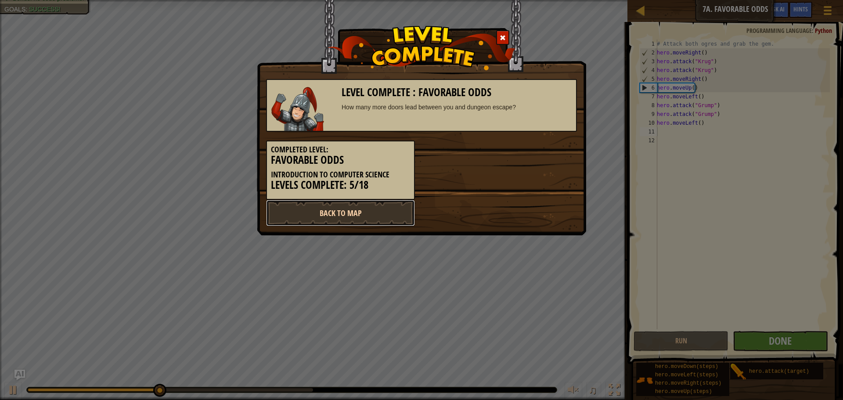
click at [356, 213] on link "Back to Map" at bounding box center [340, 213] width 149 height 26
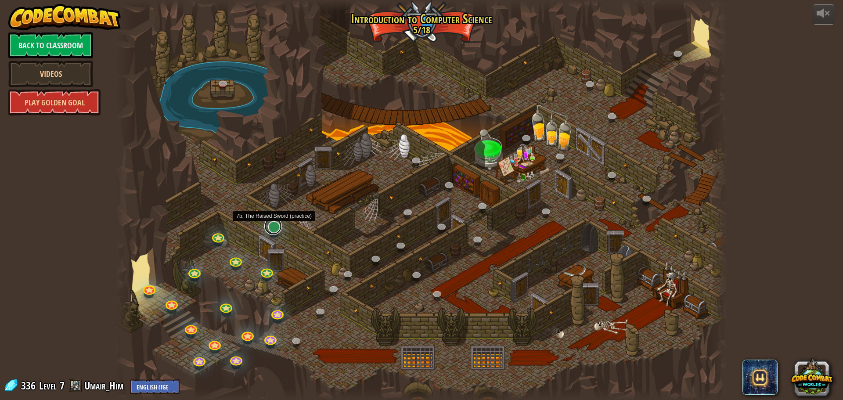
click at [278, 224] on link at bounding box center [273, 226] width 18 height 18
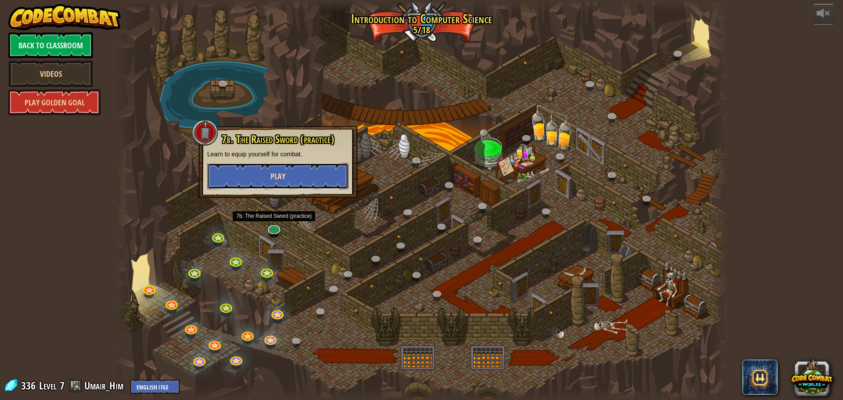
click at [283, 169] on button "Play" at bounding box center [277, 176] width 141 height 26
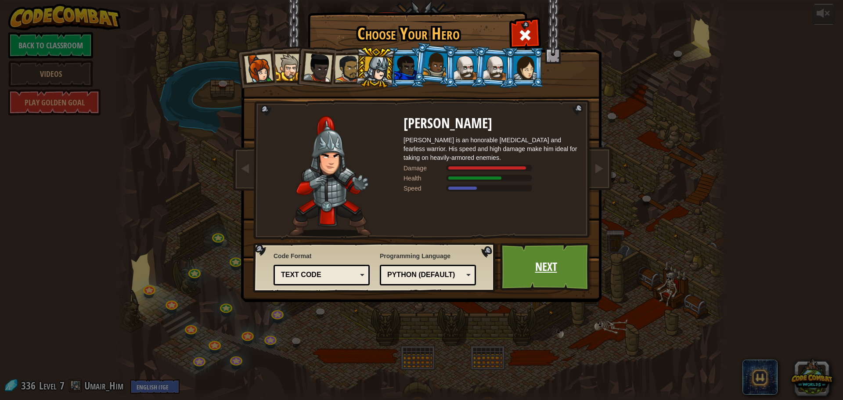
click at [510, 274] on link "Next" at bounding box center [546, 267] width 92 height 48
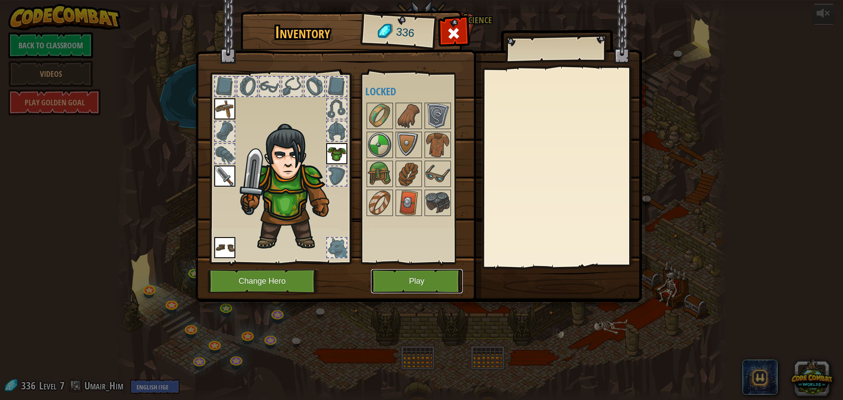
click at [428, 282] on button "Play" at bounding box center [417, 281] width 92 height 24
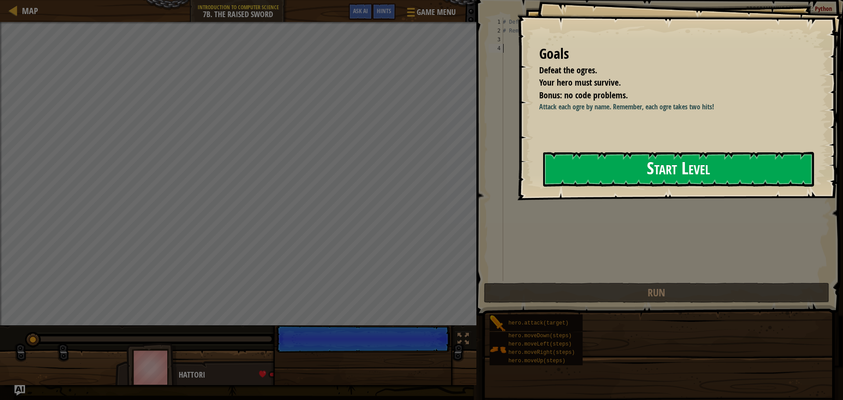
click at [649, 163] on button "Start Level" at bounding box center [678, 169] width 271 height 35
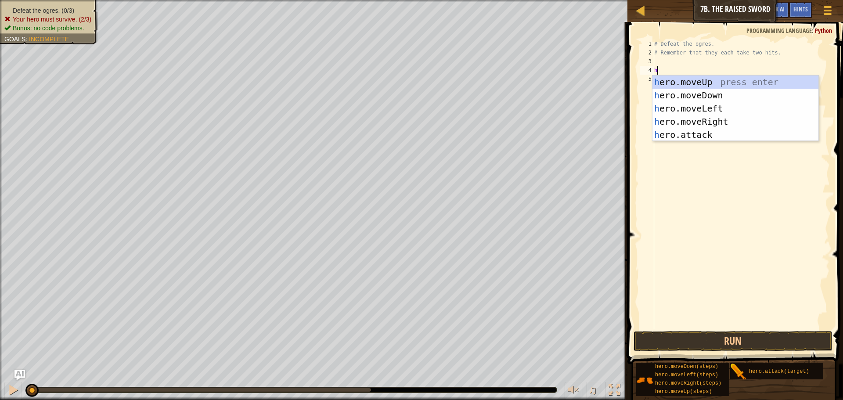
scroll to position [4, 0]
click at [746, 129] on div "h ero.moveUp press enter h ero.moveDown press enter h ero.moveLeft press enter …" at bounding box center [735, 122] width 166 height 92
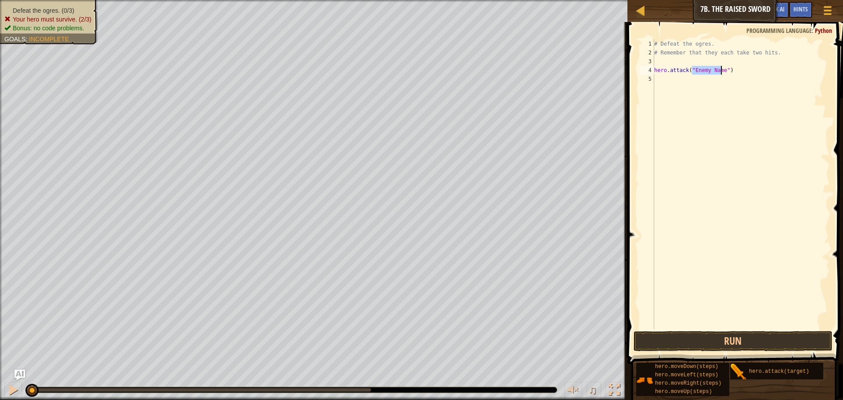
scroll to position [4, 4]
type textarea "hero.attack("Rig")"
click at [745, 76] on div "# Defeat the ogres. # Remember that they each take two hits. hero . attack ( "R…" at bounding box center [740, 193] width 177 height 307
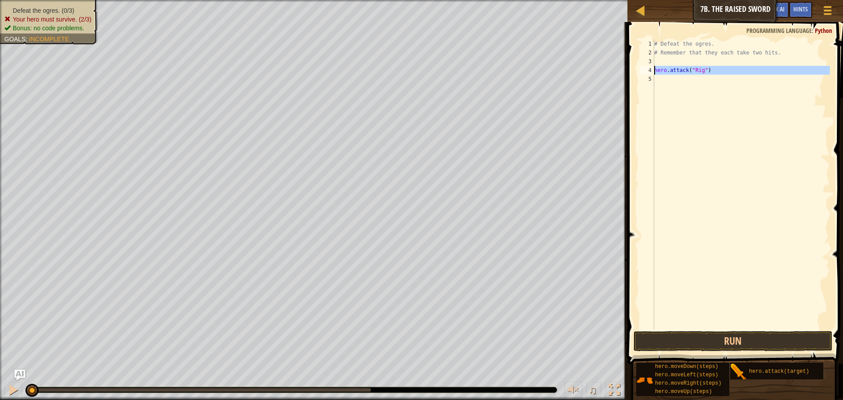
drag, startPoint x: 745, startPoint y: 76, endPoint x: 648, endPoint y: 68, distance: 97.7
click at [648, 68] on div "1 2 3 4 5 # Defeat the ogres. # Remember that they each take two hits. hero . a…" at bounding box center [734, 185] width 192 height 290
type textarea "hero.attack("Rig")"
click at [672, 76] on div "# Defeat the ogres. # Remember that they each take two hits. hero . attack ( "R…" at bounding box center [740, 185] width 177 height 290
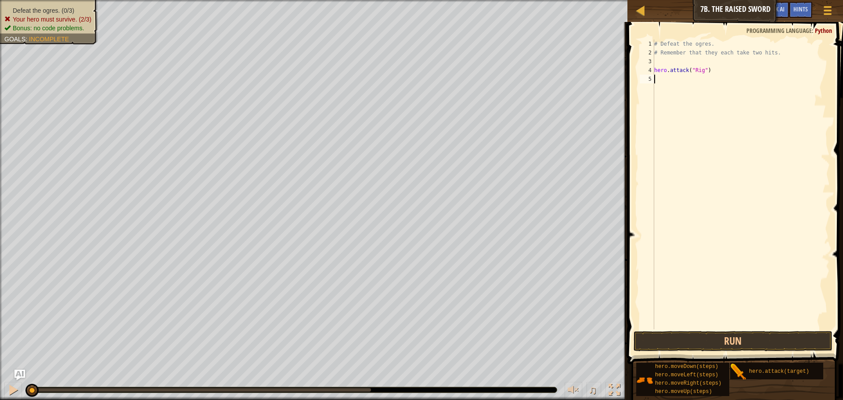
paste textarea "h"
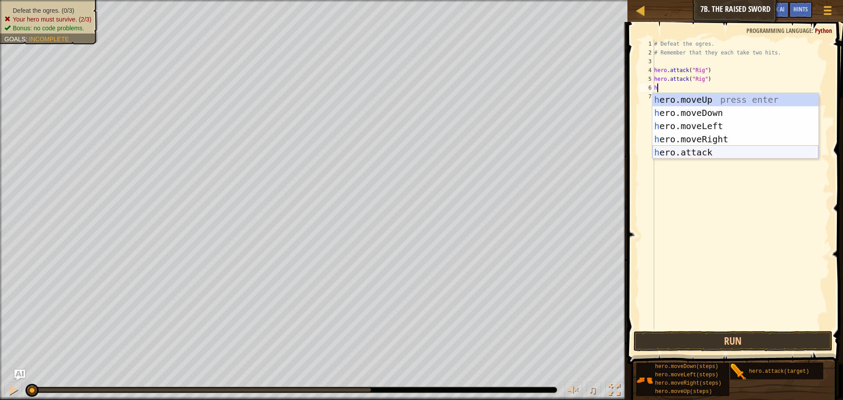
click at [672, 147] on div "h ero.moveUp press enter h ero.moveDown press enter h ero.moveLeft press enter …" at bounding box center [735, 139] width 166 height 92
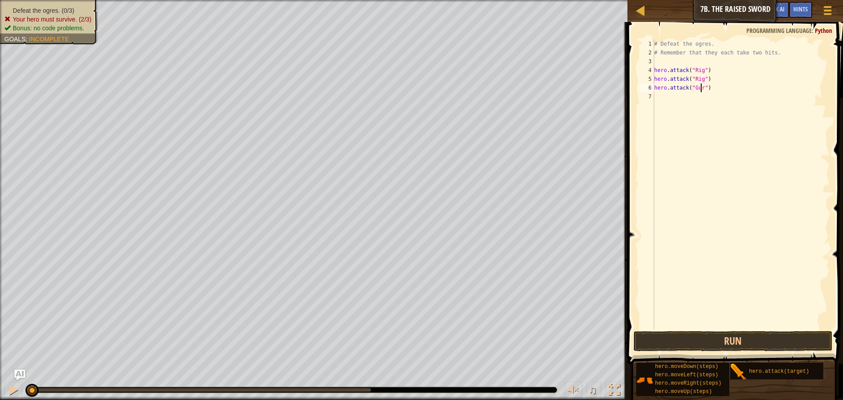
scroll to position [4, 4]
click at [716, 89] on div "# Defeat the ogres. # Remember that they each take two hits. hero . attack ( "R…" at bounding box center [740, 193] width 177 height 307
type textarea "hero.attack("Gurt")"
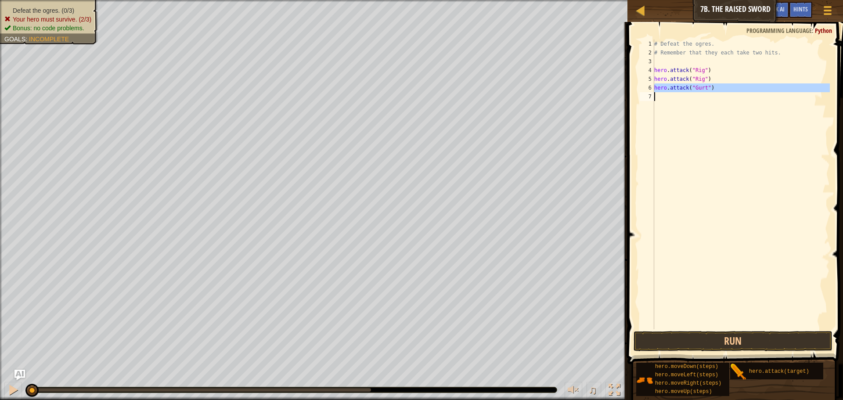
click at [693, 94] on div "# Defeat the ogres. # Remember that they each take two hits. hero . attack ( "R…" at bounding box center [740, 185] width 177 height 290
paste textarea "h"
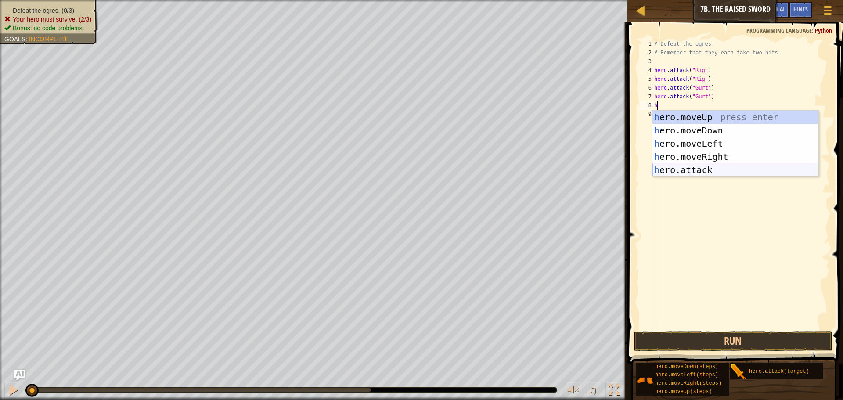
click at [687, 173] on div "h ero.moveUp press enter h ero.moveDown press enter h ero.moveLeft press enter …" at bounding box center [735, 157] width 166 height 92
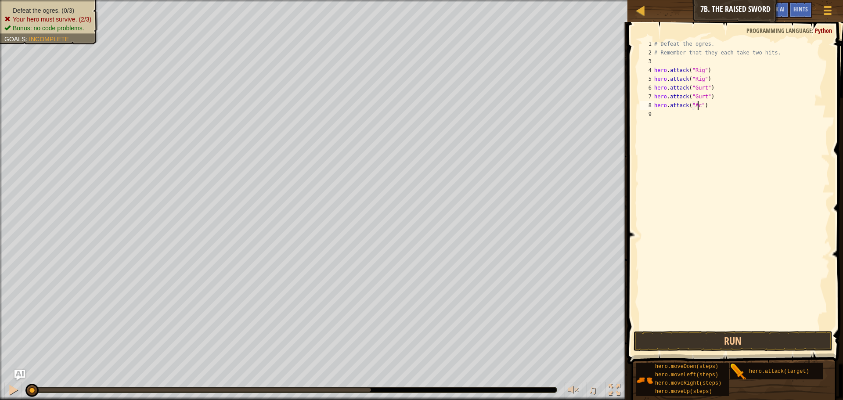
type textarea "hero.attack("Ack")"
click at [708, 114] on div "# Defeat the ogres. # Remember that they each take two hits. hero . attack ( "R…" at bounding box center [740, 193] width 177 height 307
click at [706, 106] on div "# Defeat the ogres. # Remember that they each take two hits. hero . attack ( "R…" at bounding box center [740, 193] width 177 height 307
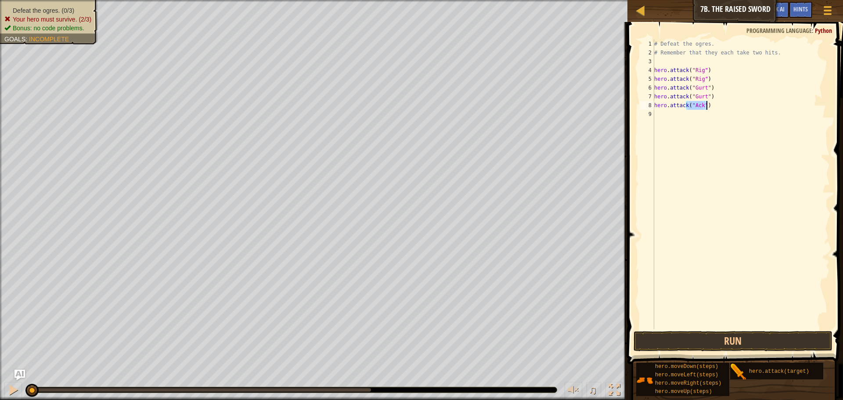
click at [706, 106] on div "# Defeat the ogres. # Remember that they each take two hits. hero . attack ( "R…" at bounding box center [740, 193] width 177 height 307
type textarea "hero.attack("Ack")"
click at [700, 111] on div "# Defeat the ogres. # Remember that they each take two hits. hero . attack ( "R…" at bounding box center [740, 185] width 177 height 290
click at [713, 340] on button "Run" at bounding box center [732, 341] width 199 height 20
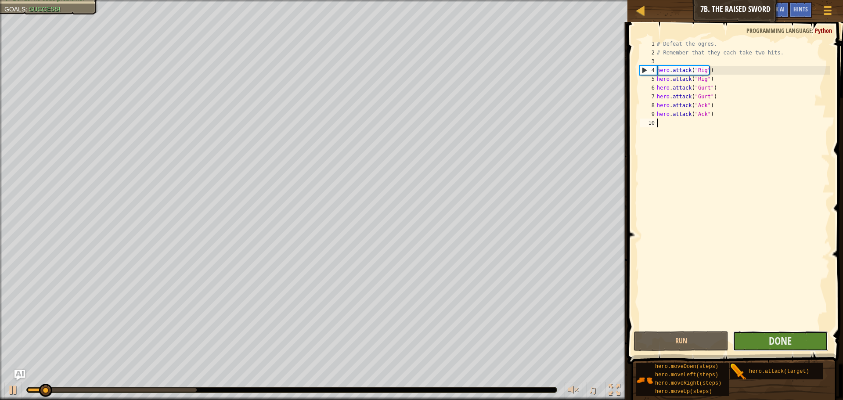
click at [766, 336] on button "Done" at bounding box center [780, 341] width 95 height 20
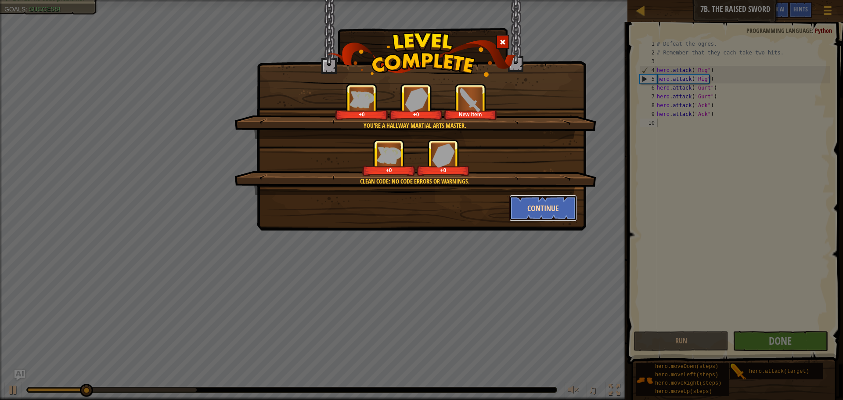
click at [568, 201] on button "Continue" at bounding box center [543, 208] width 68 height 26
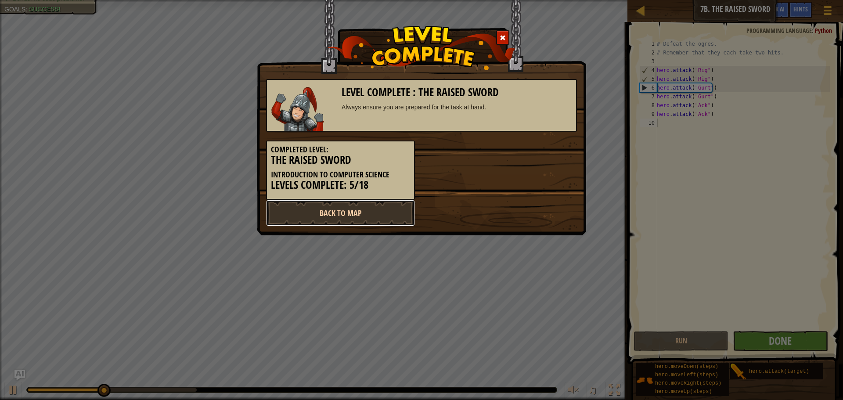
click at [391, 218] on link "Back to Map" at bounding box center [340, 213] width 149 height 26
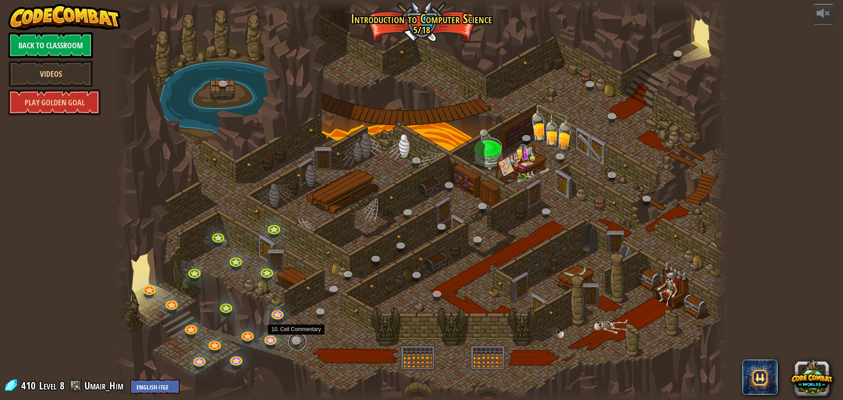
click at [293, 340] on link at bounding box center [297, 342] width 18 height 18
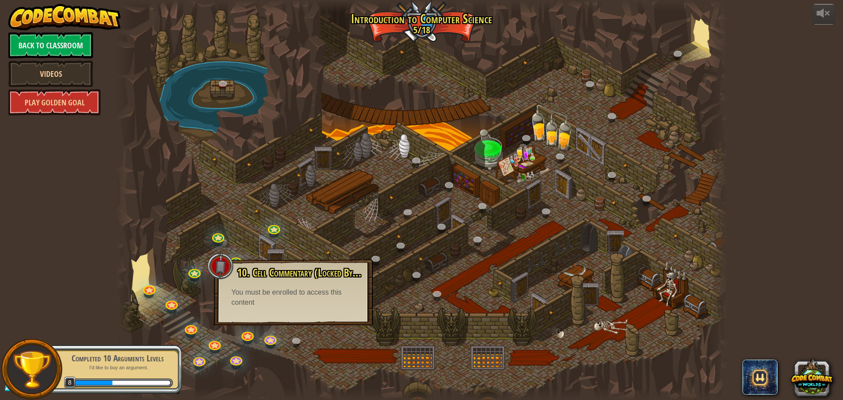
click at [336, 327] on div at bounding box center [421, 200] width 612 height 400
